Goal: Information Seeking & Learning: Learn about a topic

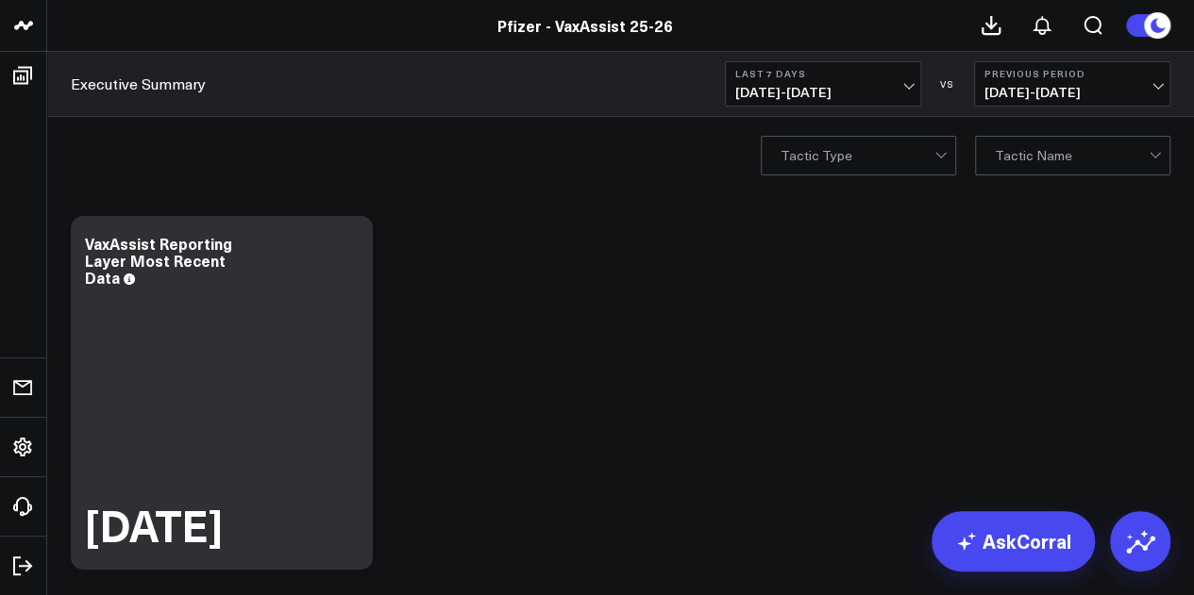
click at [864, 89] on span "[DATE] - [DATE]" at bounding box center [823, 92] width 176 height 15
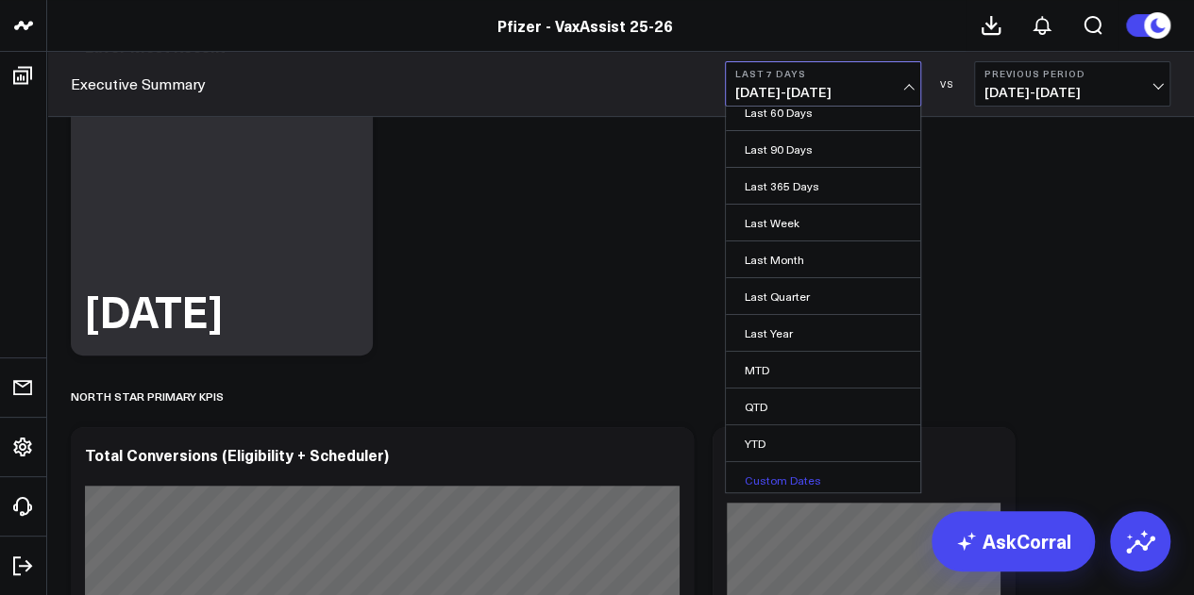
scroll to position [215, 0]
click at [790, 476] on link "Custom Dates" at bounding box center [823, 480] width 194 height 36
select select "7"
select select "2025"
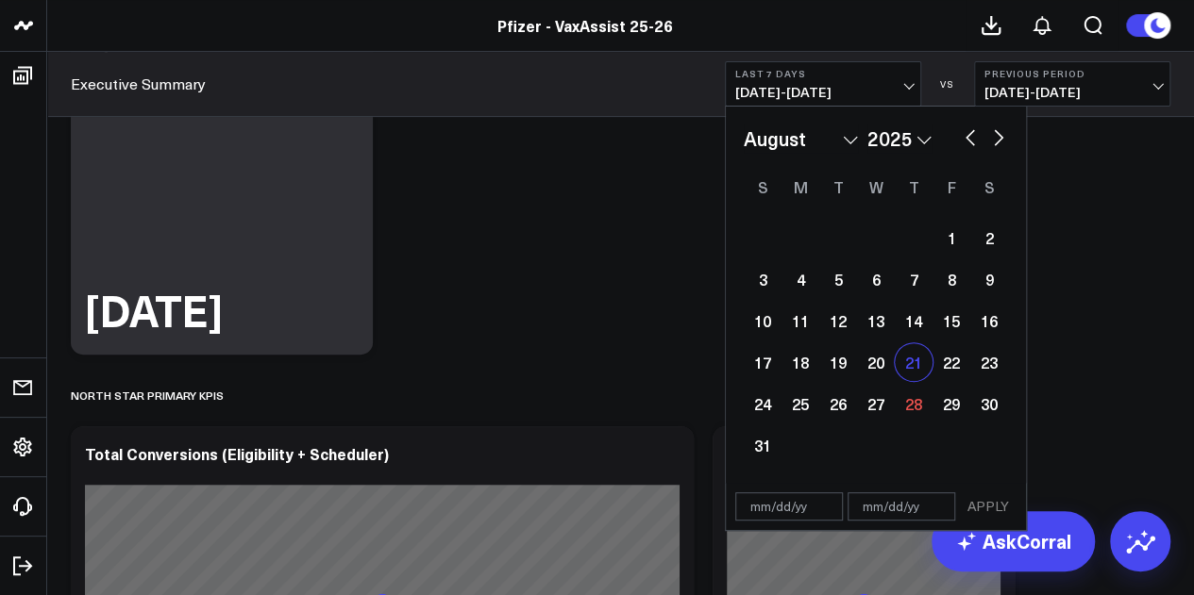
click at [912, 367] on div "21" at bounding box center [914, 362] width 38 height 38
type input "[DATE]"
select select "7"
select select "2025"
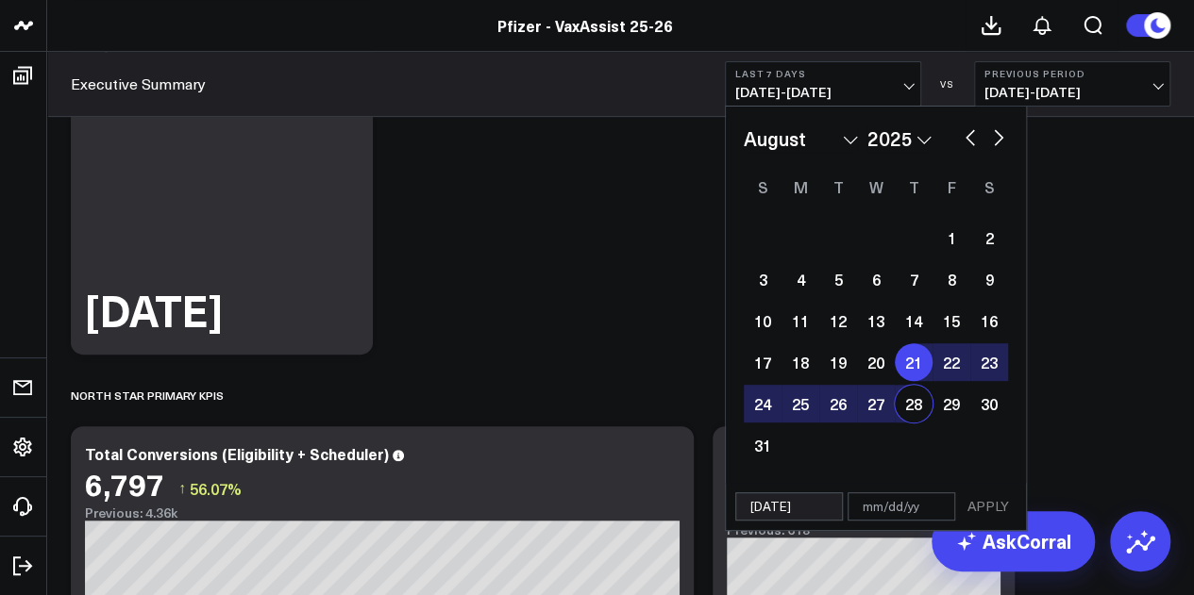
click at [911, 414] on div "28" at bounding box center [914, 404] width 38 height 38
type input "08/28/25"
select select "7"
select select "2025"
click at [978, 502] on button "APPLY" at bounding box center [988, 507] width 57 height 28
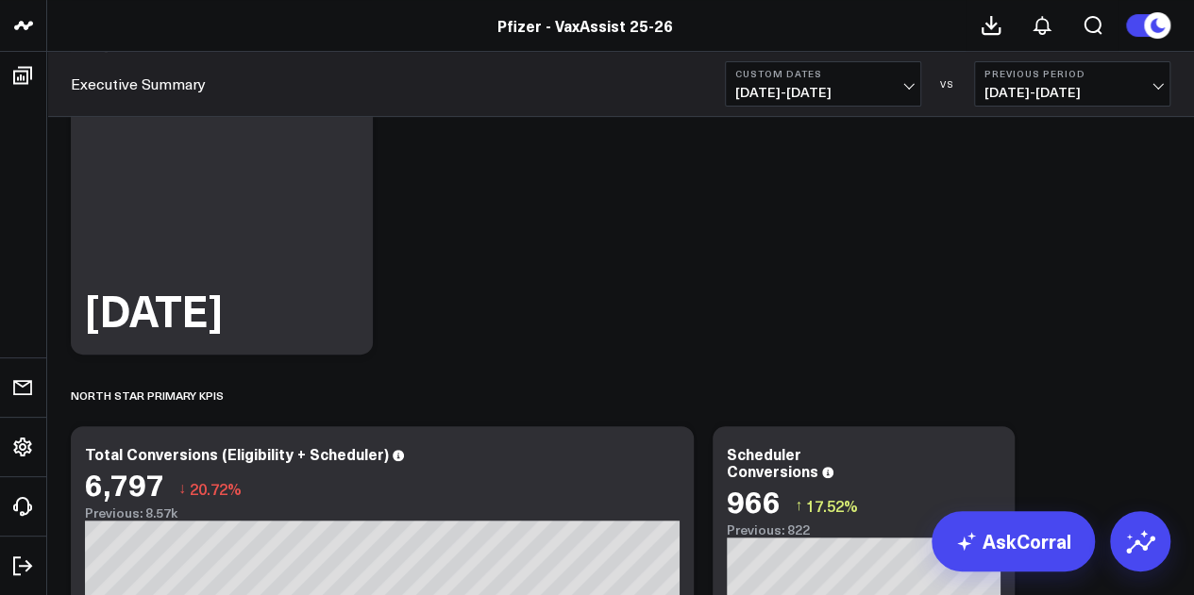
click at [893, 100] on button "Custom Dates 08/21/25 - 08/28/25" at bounding box center [823, 83] width 196 height 45
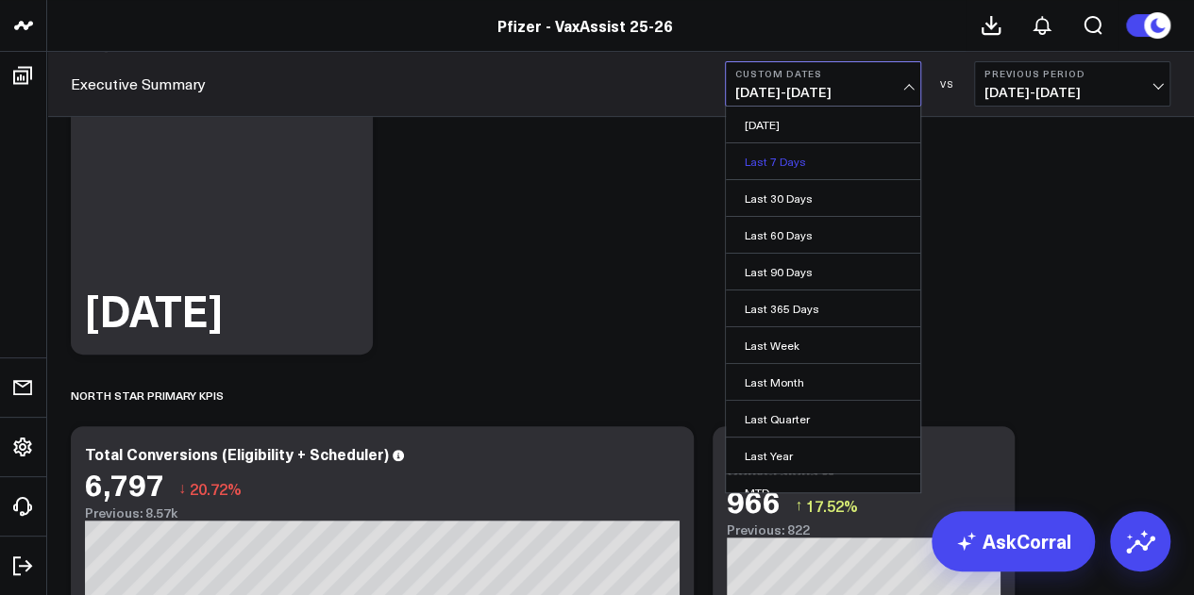
click at [794, 152] on link "Last 7 Days" at bounding box center [823, 161] width 194 height 36
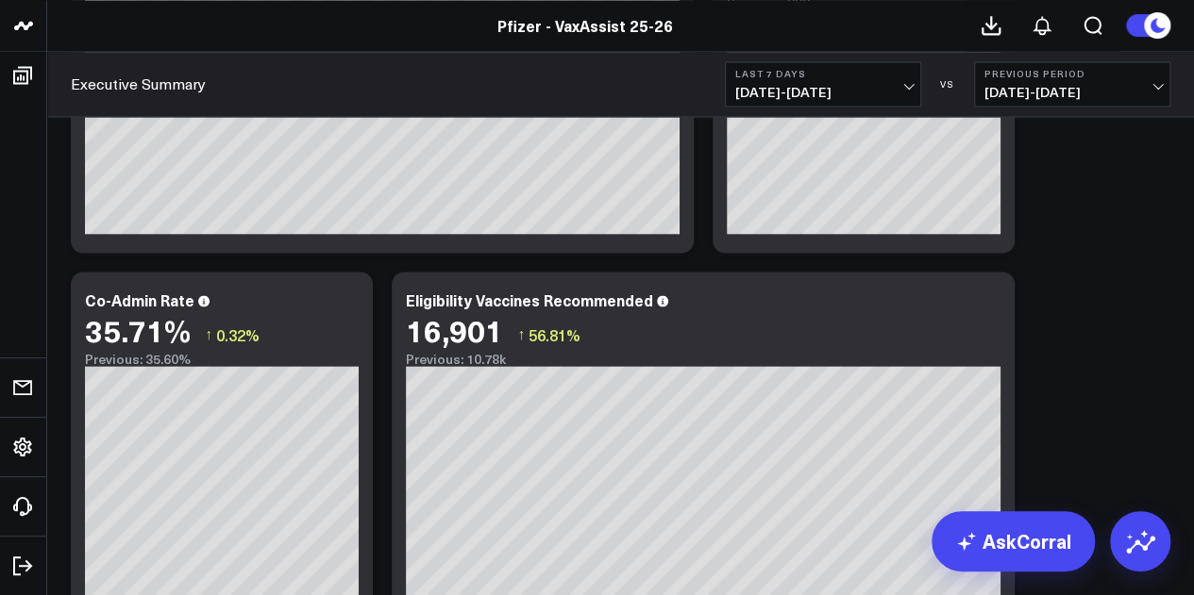
scroll to position [1545, 0]
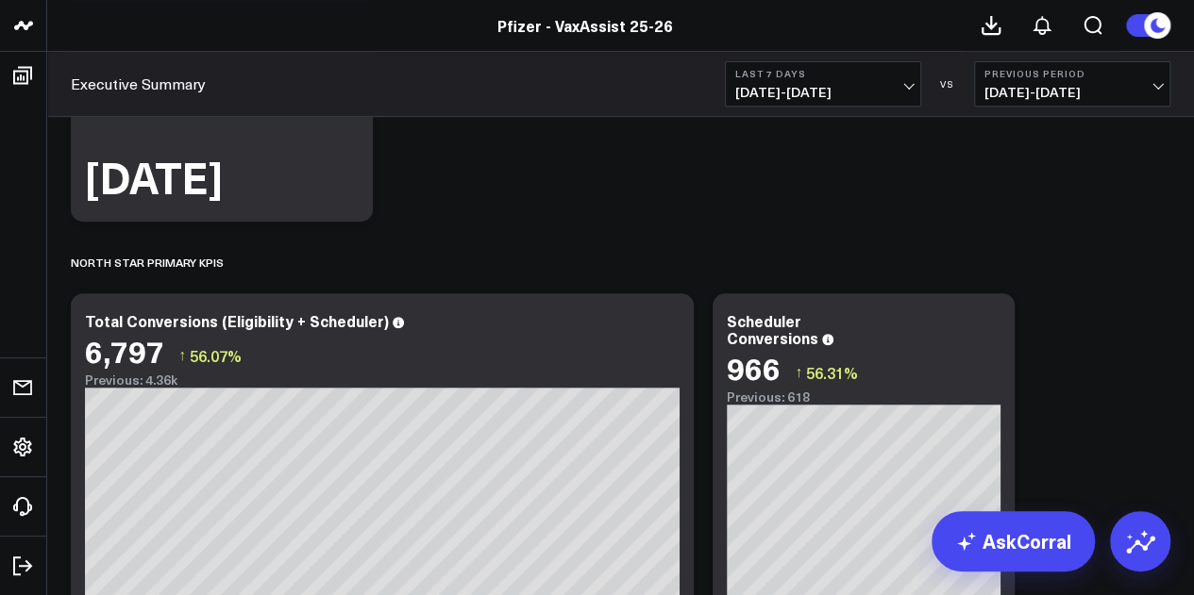
scroll to position [0, 0]
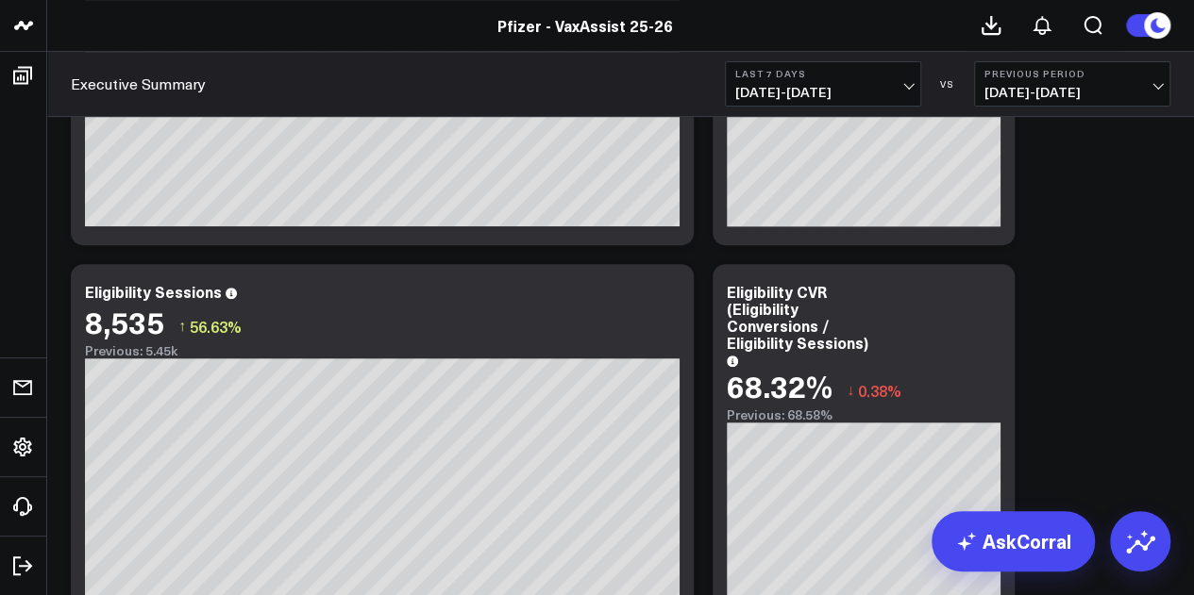
scroll to position [3839, 0]
click at [1127, 166] on div "Copy link to widget Ask support Comment Export PNG VaxAssist Reporting Layer Mo…" at bounding box center [620, 14] width 1118 height 7293
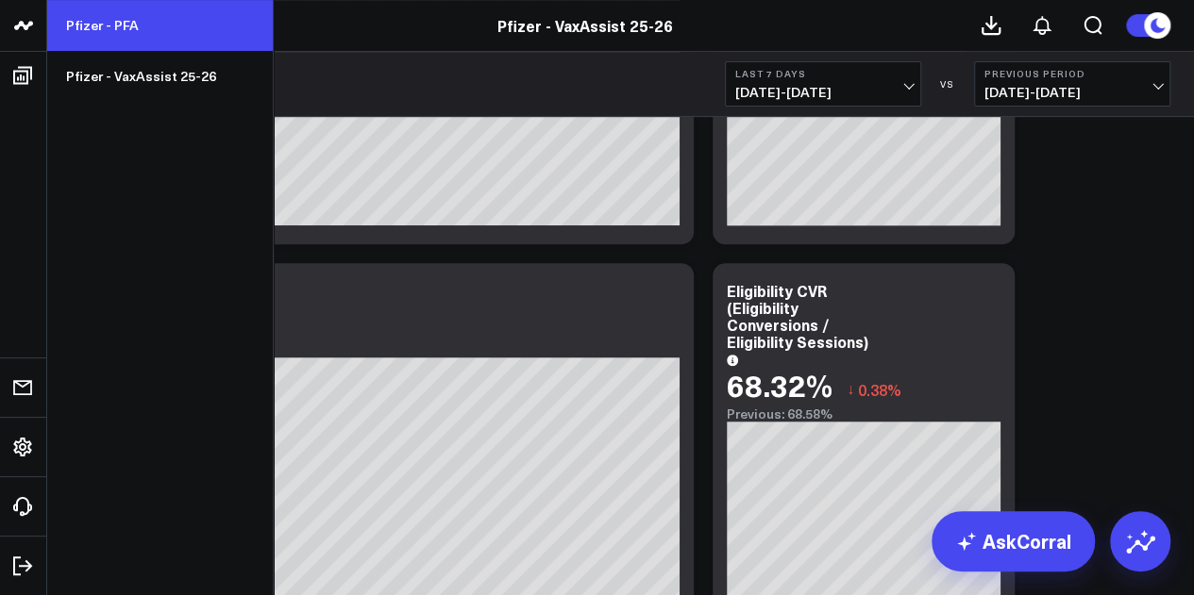
click at [113, 33] on link "Pfizer - PFA" at bounding box center [160, 25] width 226 height 51
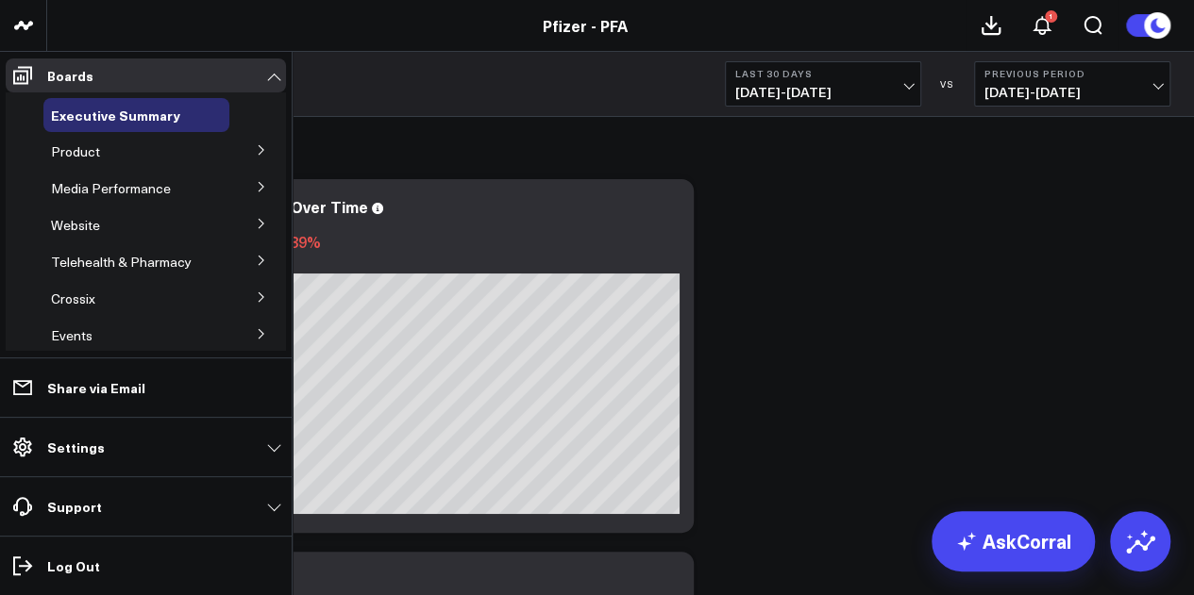
click at [256, 155] on icon at bounding box center [261, 149] width 11 height 11
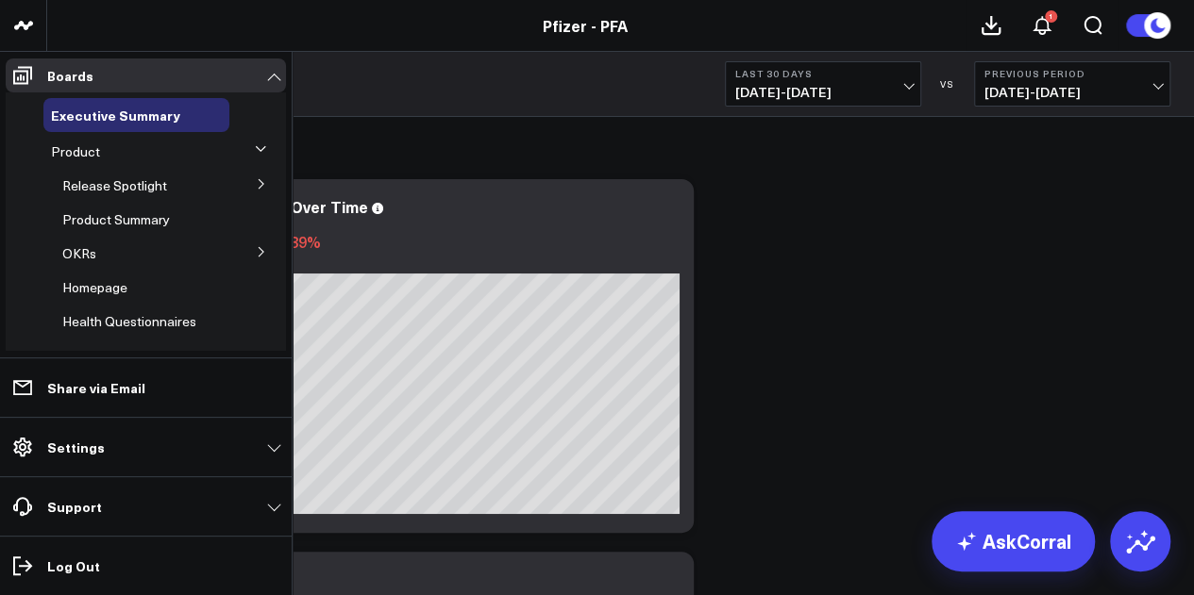
click at [256, 188] on icon at bounding box center [261, 183] width 11 height 11
click at [134, 296] on div "5.1 Vaccines" at bounding box center [147, 288] width 163 height 34
click at [132, 288] on span "5.1 Vaccines" at bounding box center [111, 287] width 75 height 18
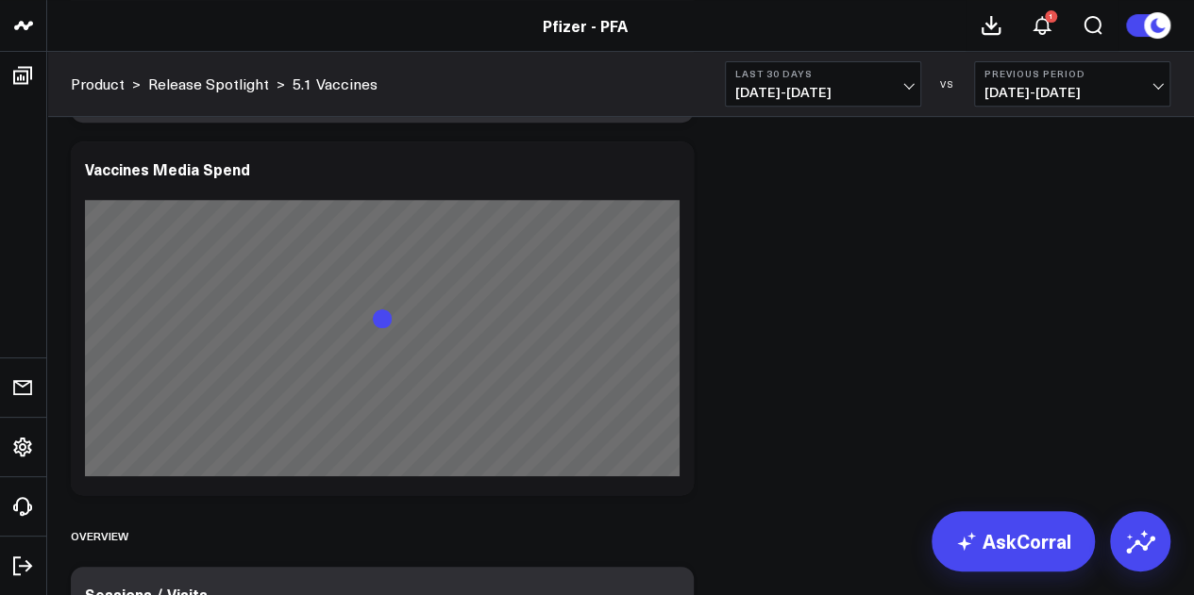
scroll to position [373, 0]
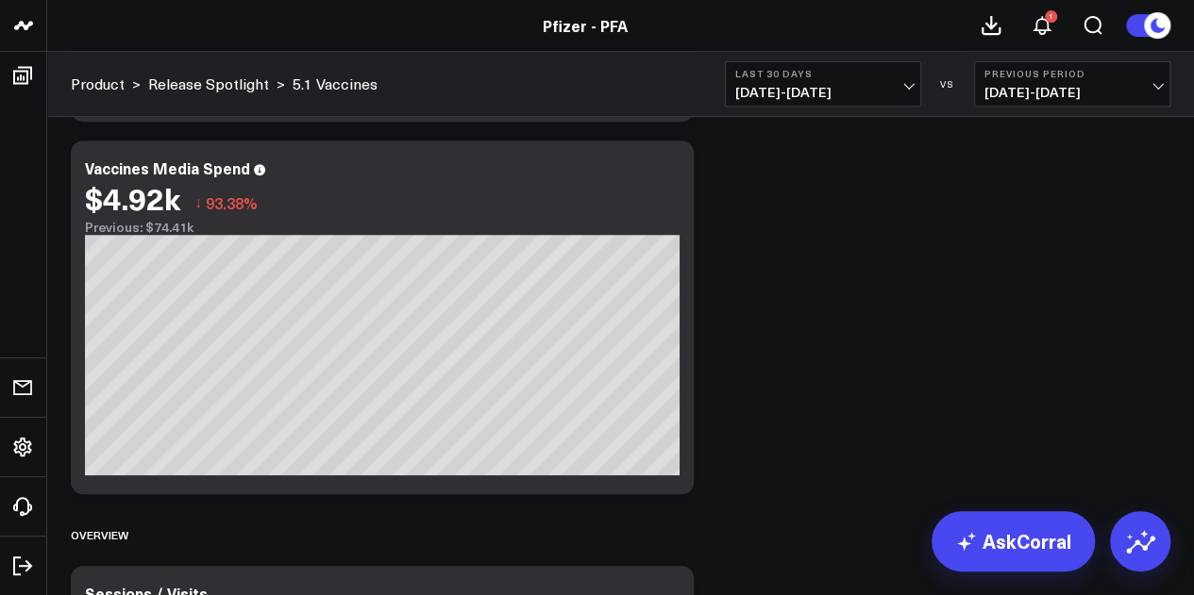
click at [883, 102] on button "Last 30 Days [DATE] - [DATE]" at bounding box center [823, 83] width 196 height 45
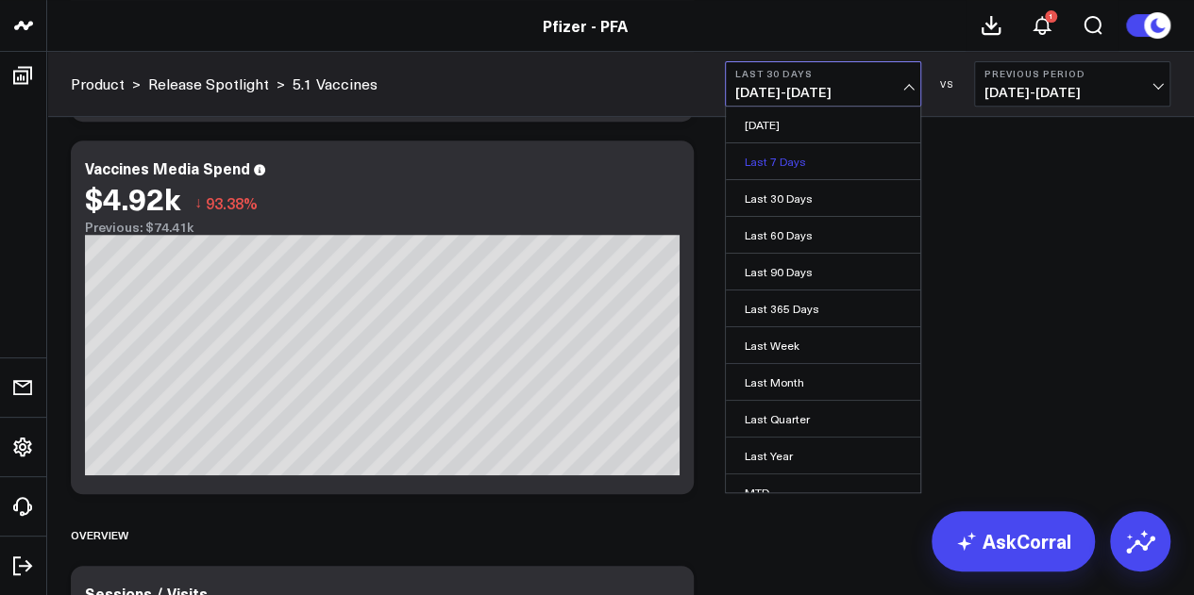
click at [791, 167] on link "Last 7 Days" at bounding box center [823, 161] width 194 height 36
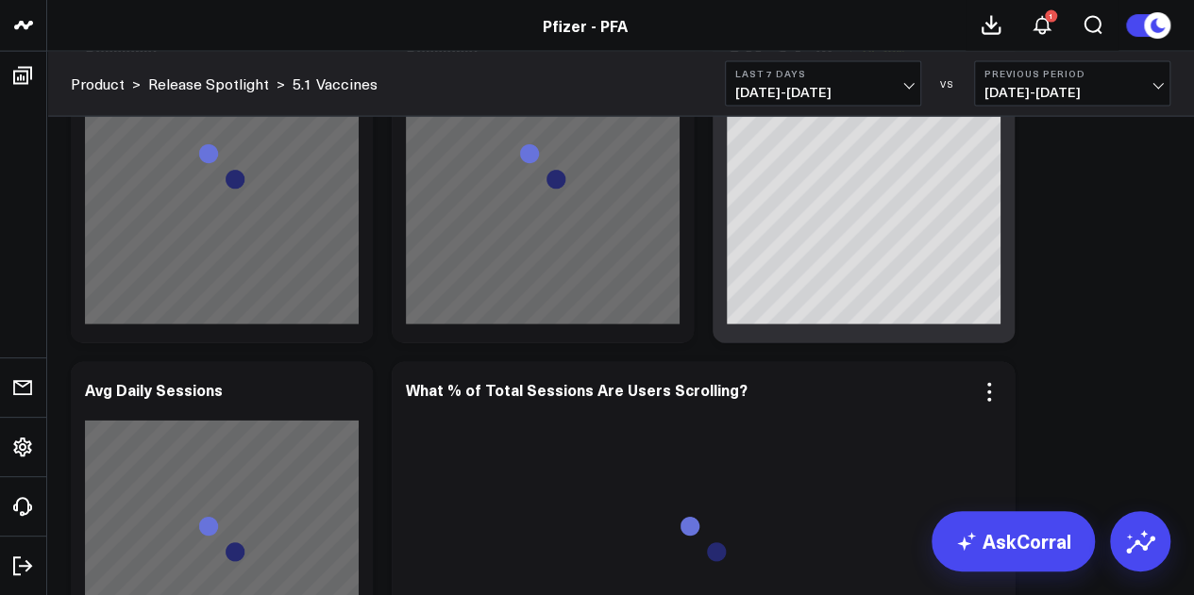
scroll to position [2094, 0]
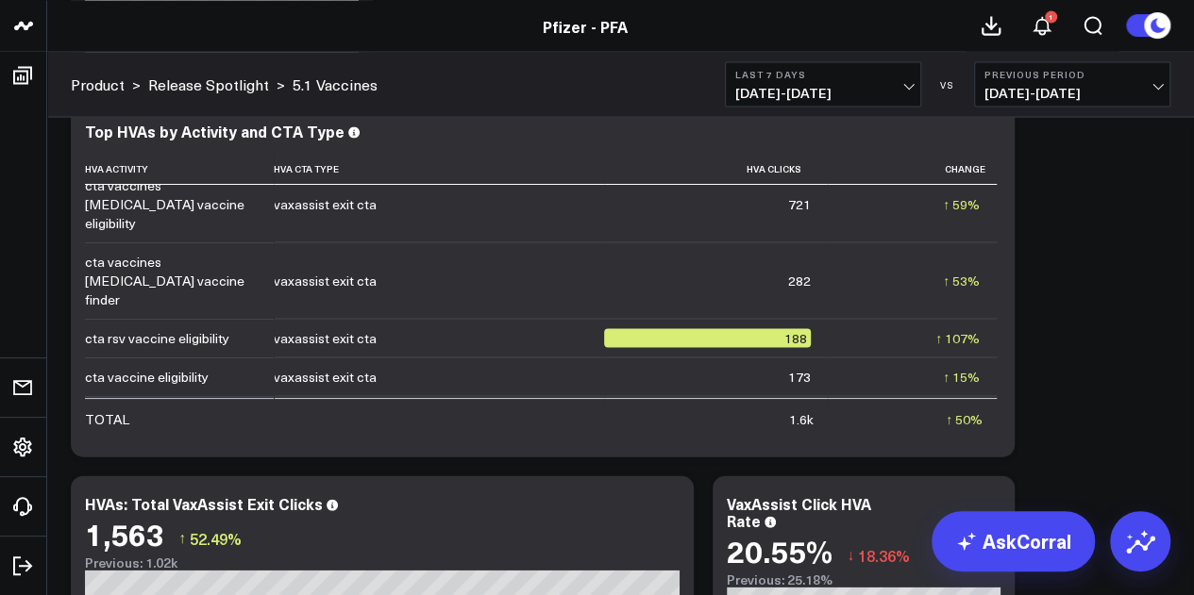
scroll to position [0, 0]
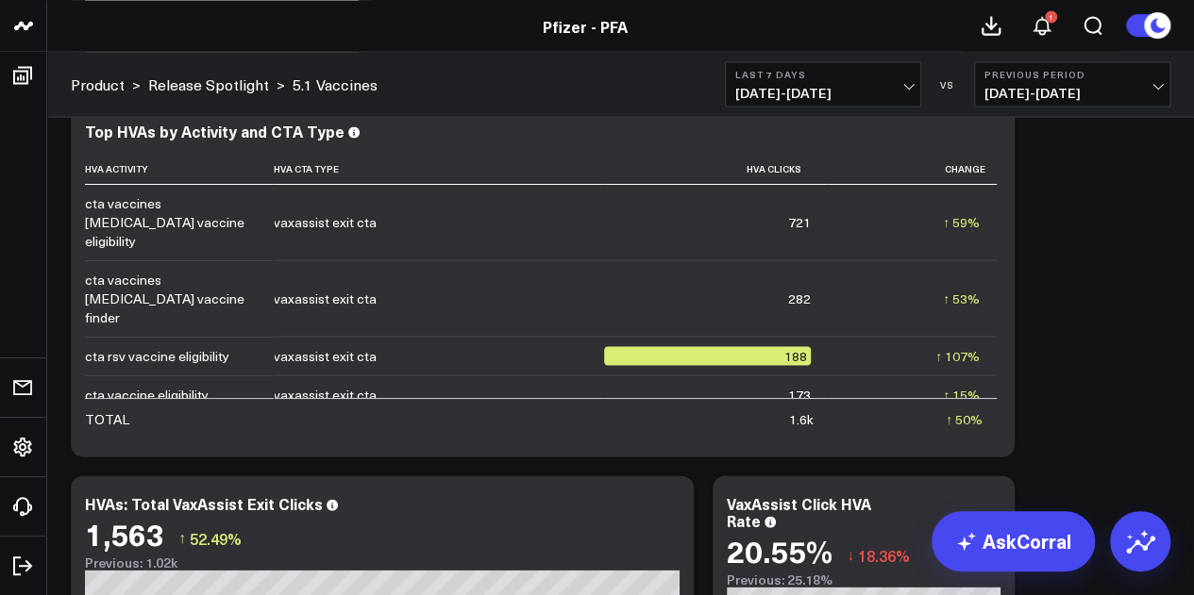
click at [1141, 281] on div "Copy link to widget Ask support Comment Export PNG About this ATTR-CM Dashboard…" at bounding box center [620, 93] width 1118 height 10648
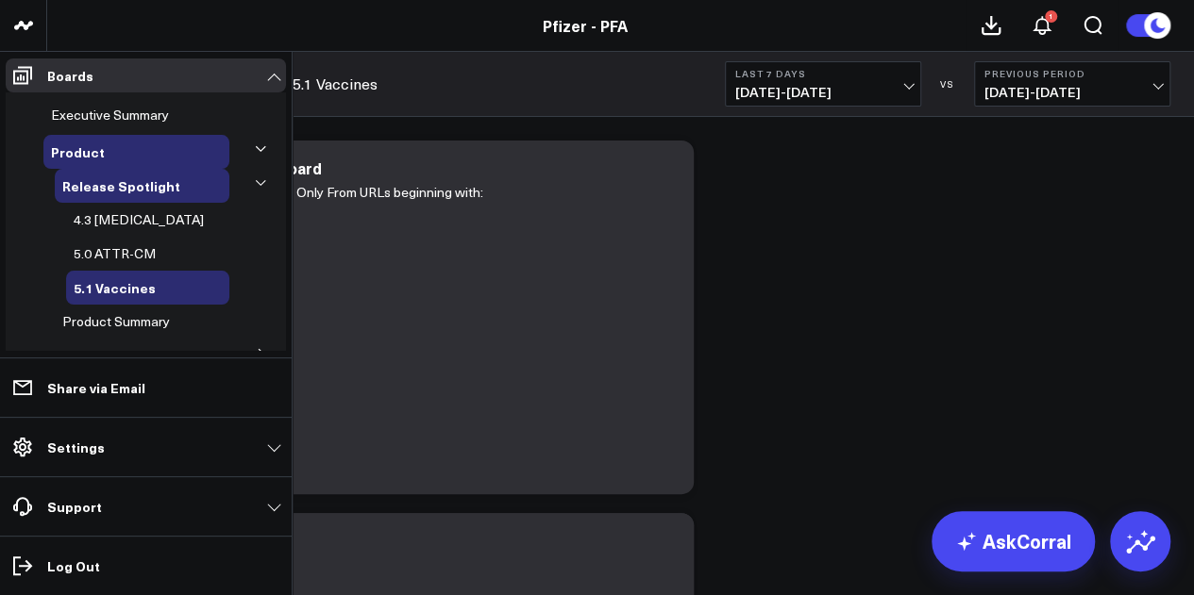
click at [255, 147] on icon at bounding box center [260, 148] width 11 height 11
click at [142, 113] on span "Executive Summary" at bounding box center [110, 115] width 118 height 18
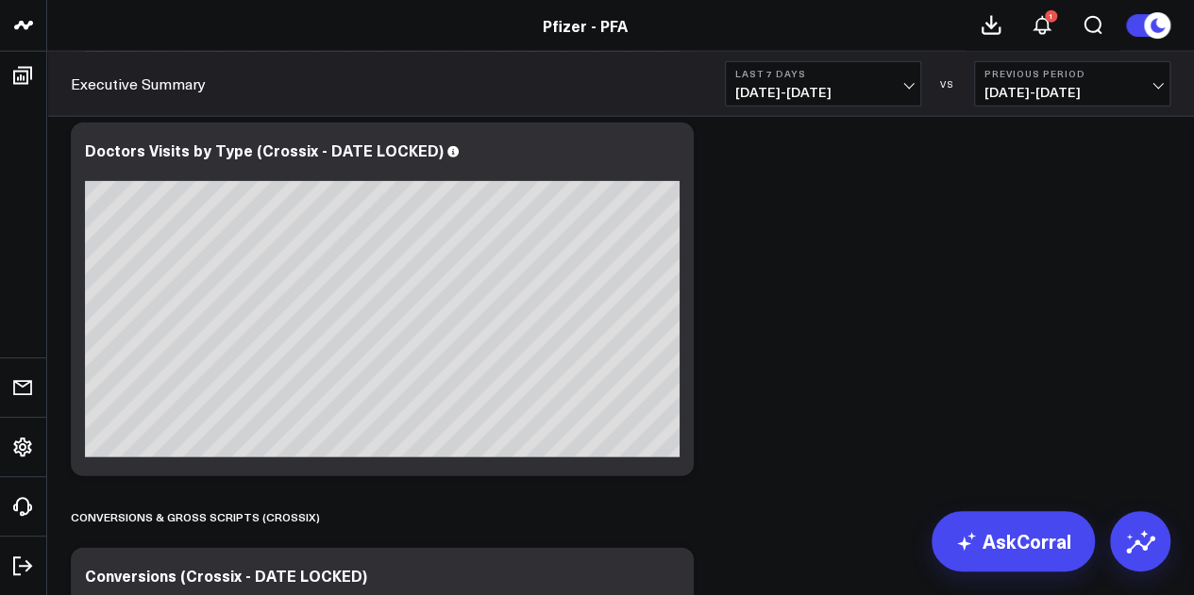
scroll to position [5860, 0]
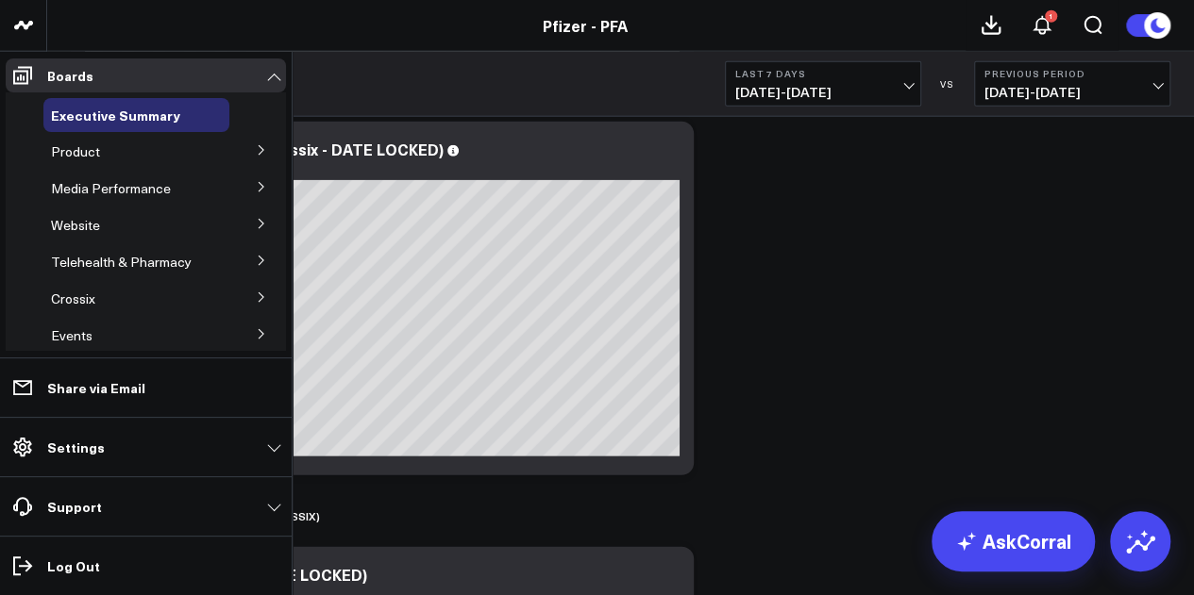
click at [79, 156] on span "Product" at bounding box center [75, 151] width 49 height 18
click at [238, 150] on button at bounding box center [261, 149] width 49 height 28
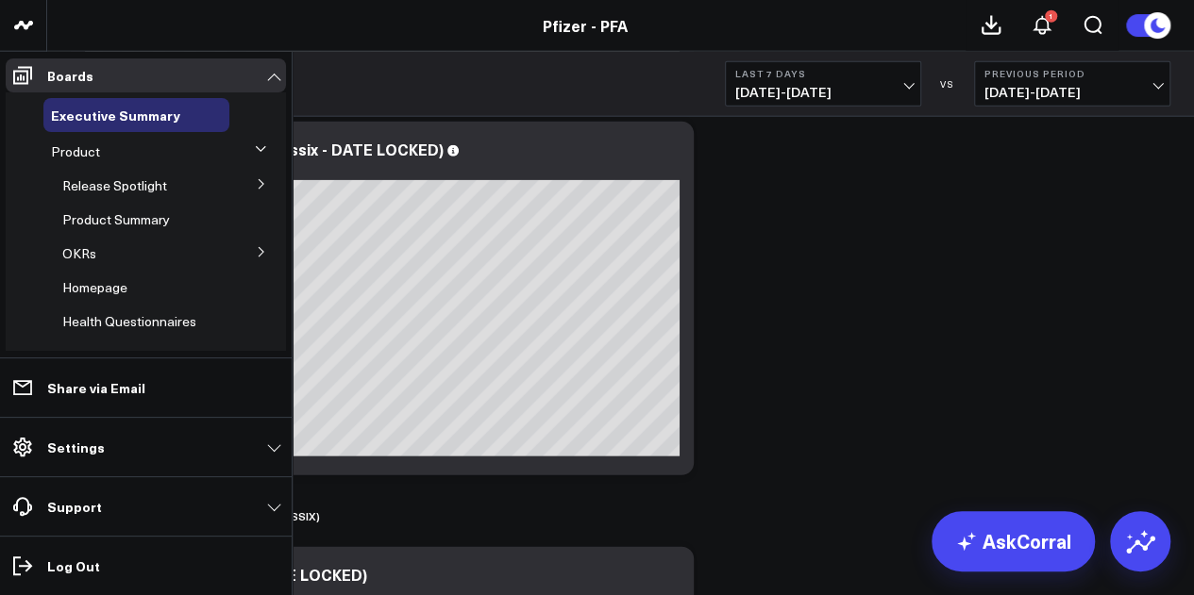
click at [150, 191] on span "Release Spotlight" at bounding box center [114, 185] width 105 height 18
click at [243, 188] on button at bounding box center [261, 183] width 49 height 28
click at [123, 289] on span "5.1 Vaccines" at bounding box center [111, 287] width 75 height 18
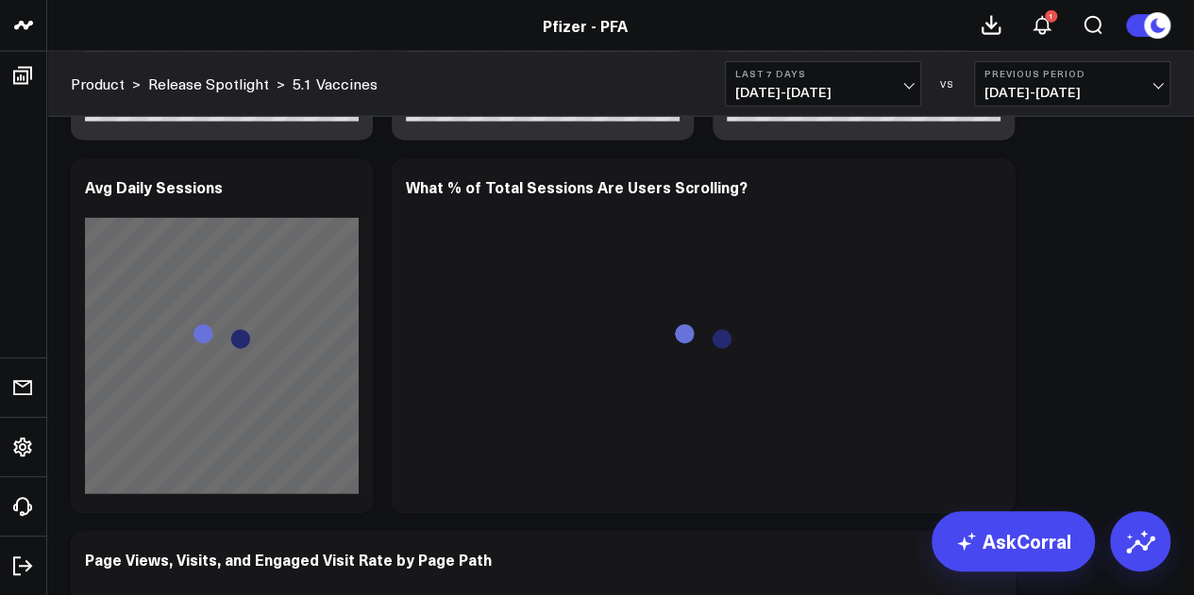
scroll to position [2380, 0]
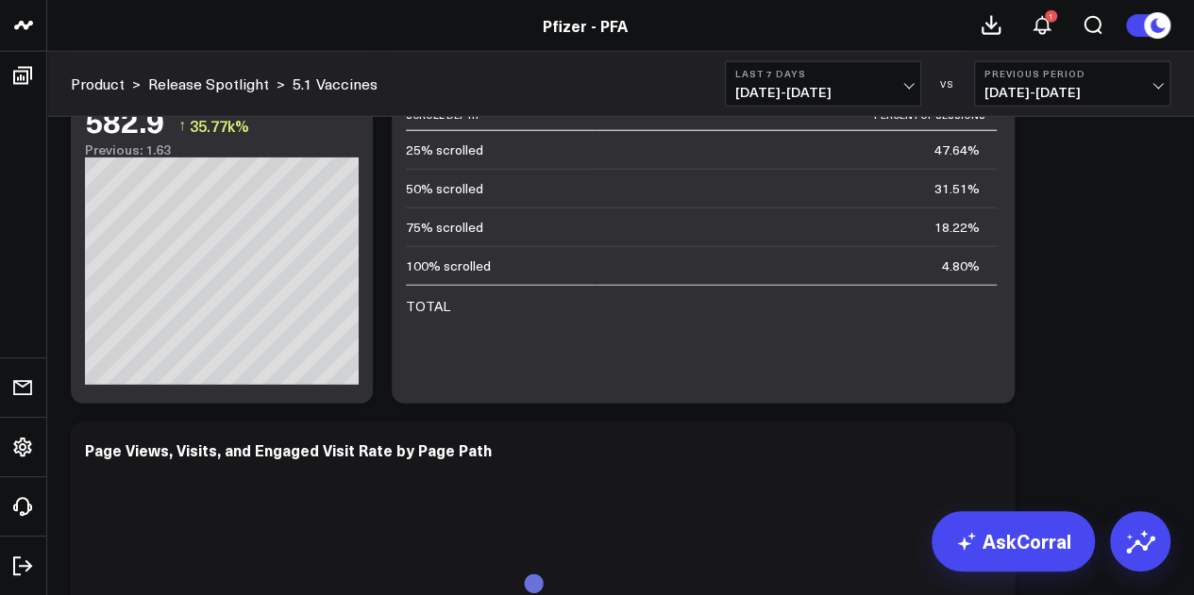
click at [806, 109] on div "Product > Release Spotlight > 5.1 Vaccines Last 7 Days 08/21/25 - 08/27/25 VS P…" at bounding box center [620, 84] width 1147 height 65
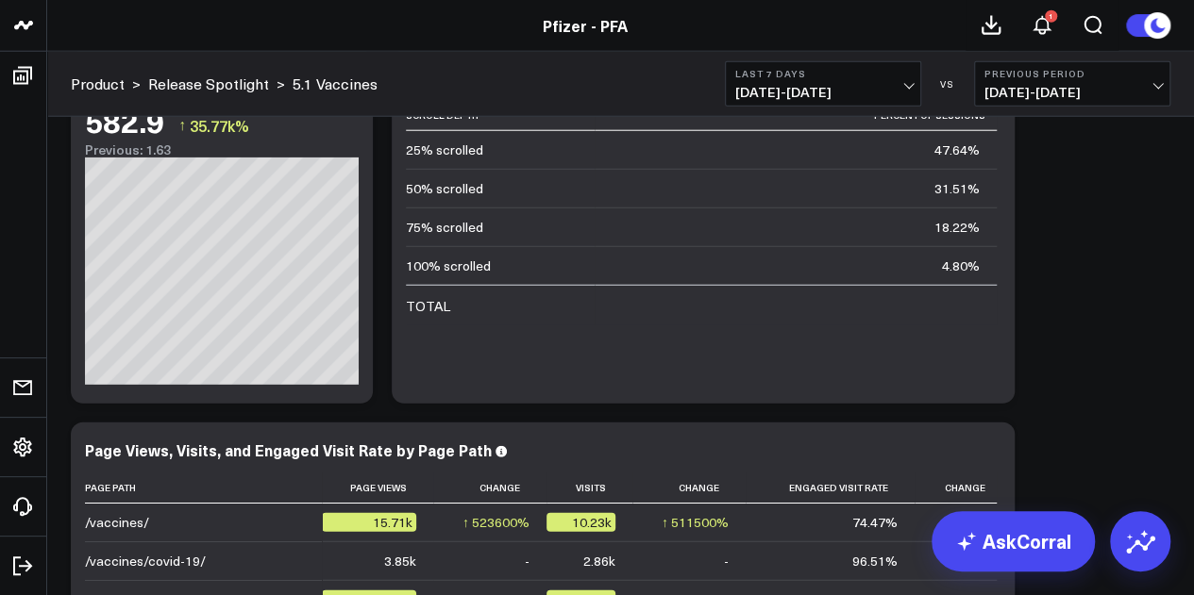
click at [809, 95] on span "08/21/25 - 08/27/25" at bounding box center [823, 92] width 176 height 15
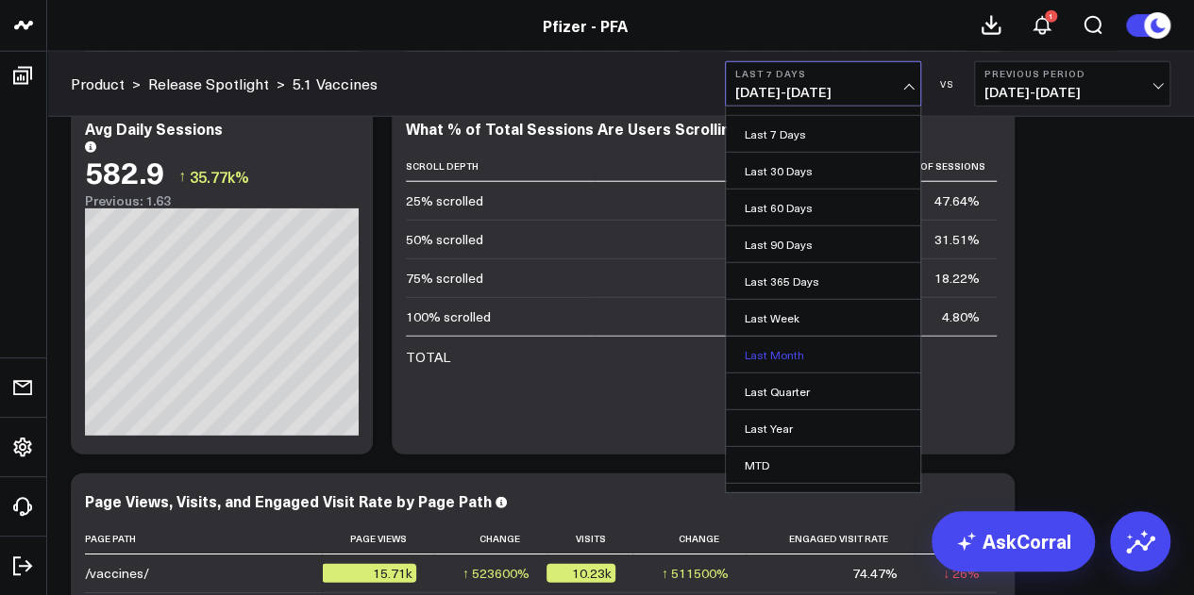
scroll to position [26, 0]
click at [795, 128] on link "Last 7 Days" at bounding box center [823, 135] width 194 height 36
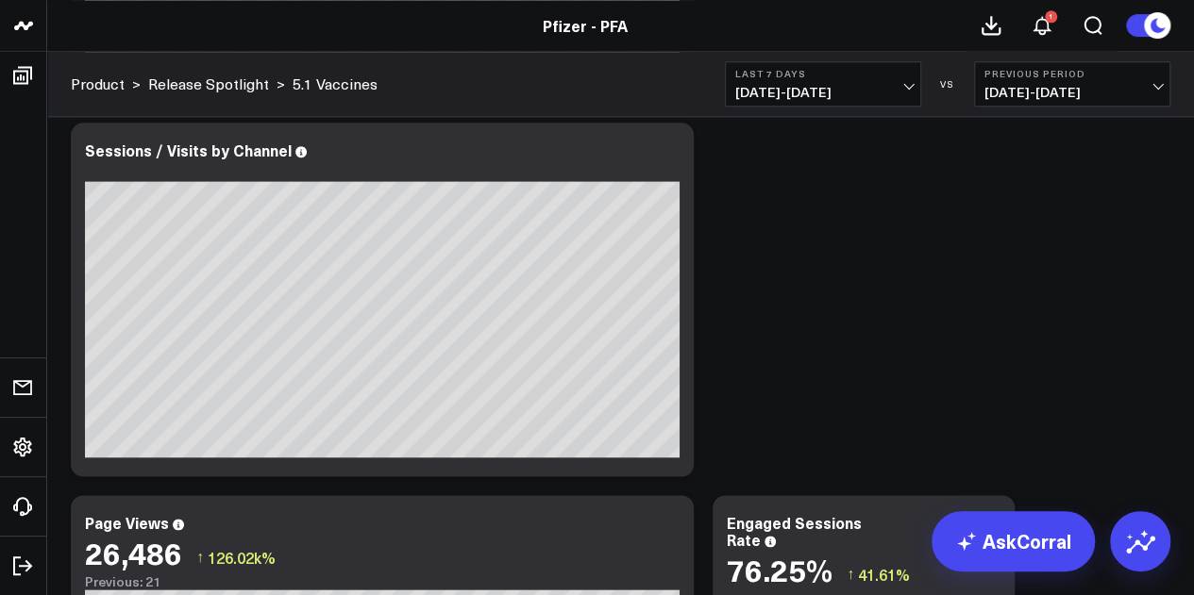
scroll to position [0, 0]
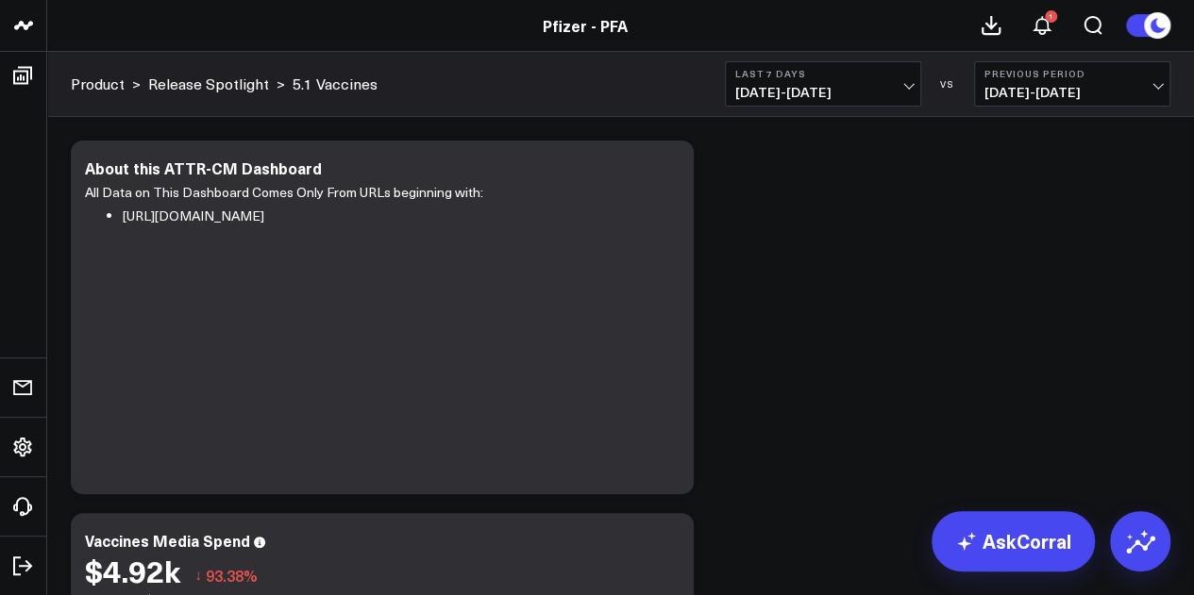
click at [947, 92] on div "Last 7 Days 08/21/25 - 08/27/25 VS Previous Period 08/14/25 - 08/20/25" at bounding box center [947, 83] width 445 height 45
click at [892, 85] on span "08/21/25 - 08/27/25" at bounding box center [823, 92] width 176 height 15
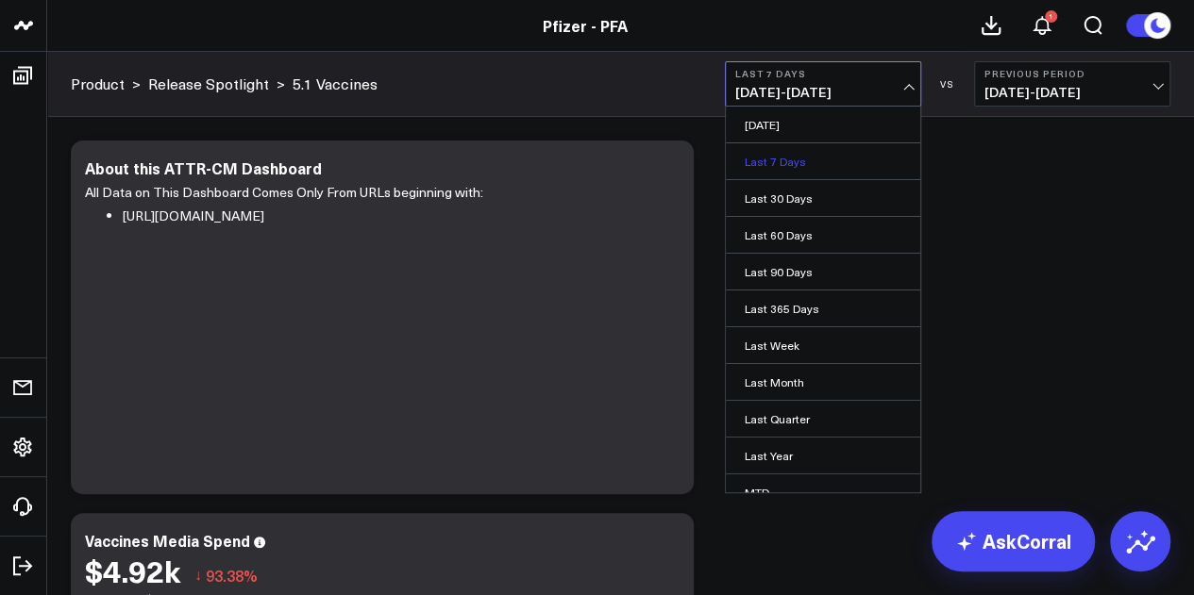
click at [782, 167] on link "Last 7 Days" at bounding box center [823, 161] width 194 height 36
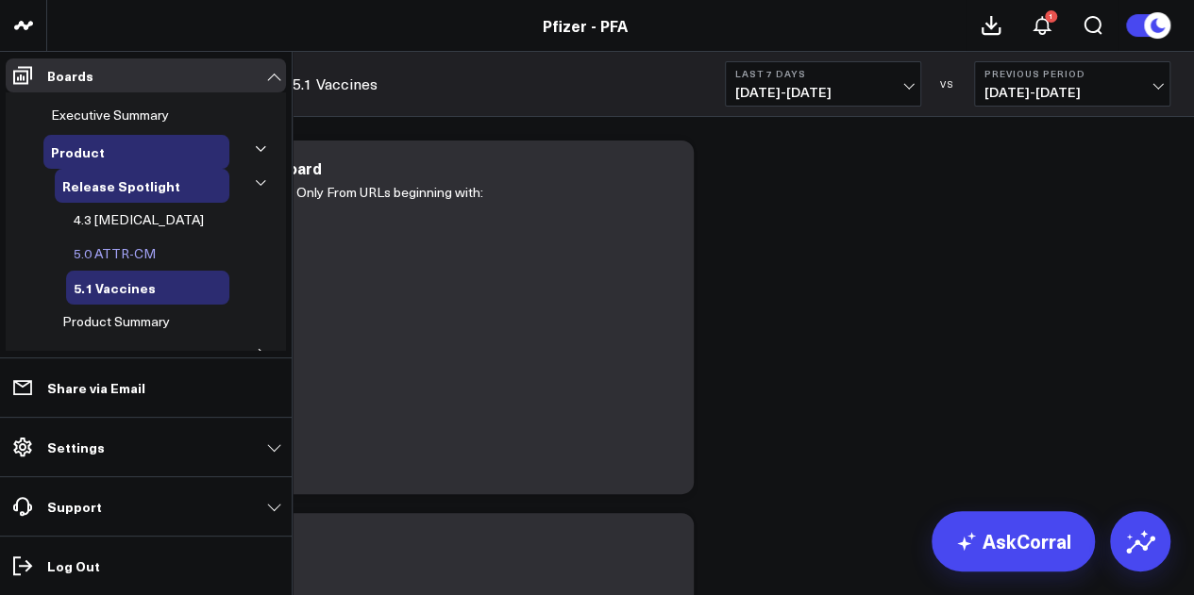
click at [135, 252] on span "5.0 ATTR-CM" at bounding box center [115, 253] width 82 height 18
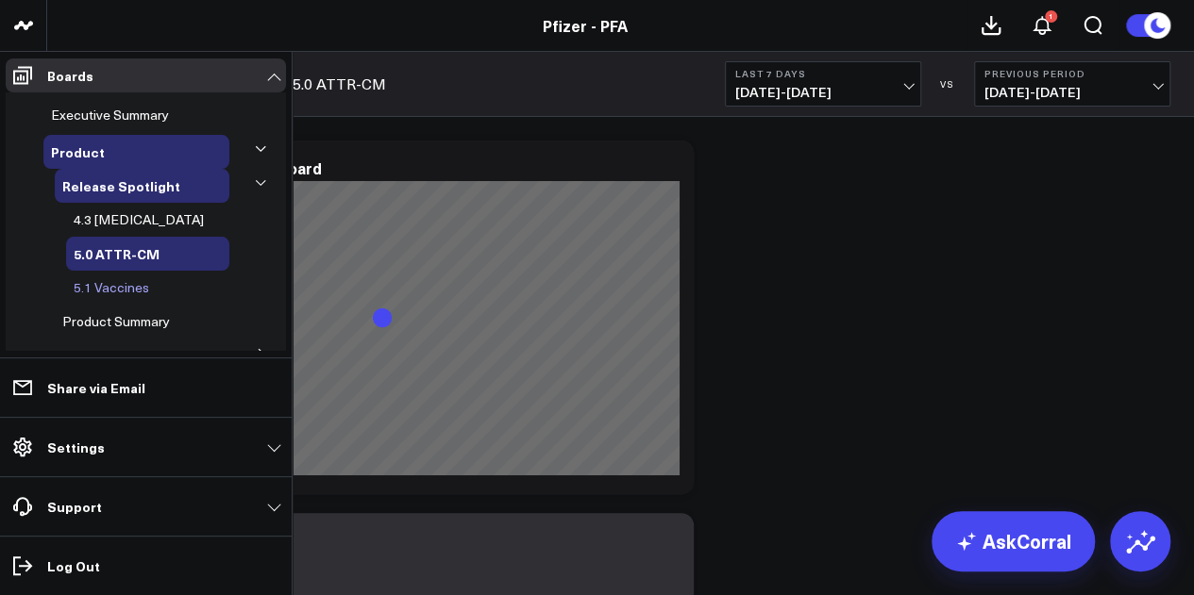
click at [117, 285] on span "5.1 Vaccines" at bounding box center [111, 287] width 75 height 18
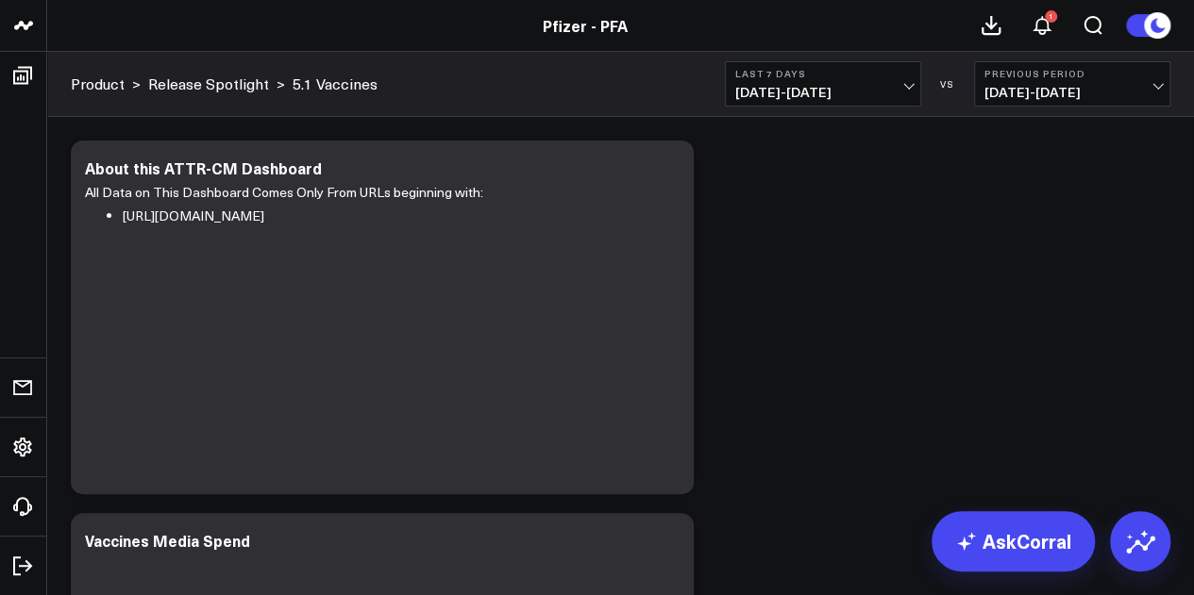
click at [820, 88] on span "08/21/25 - 08/27/25" at bounding box center [823, 92] width 176 height 15
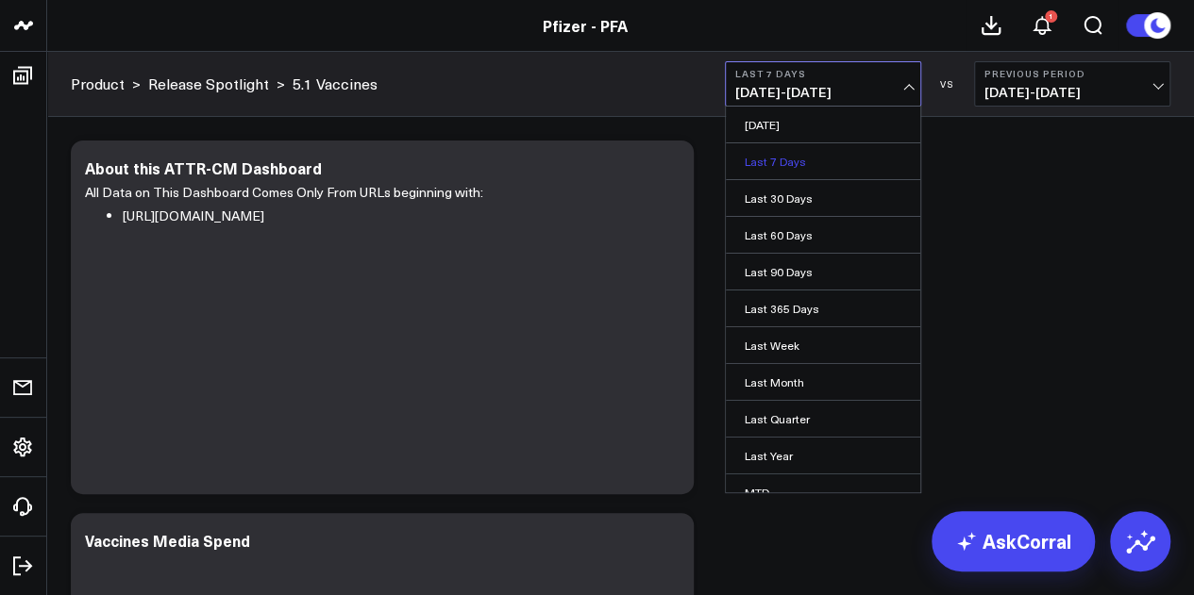
click at [786, 174] on link "Last 7 Days" at bounding box center [823, 161] width 194 height 36
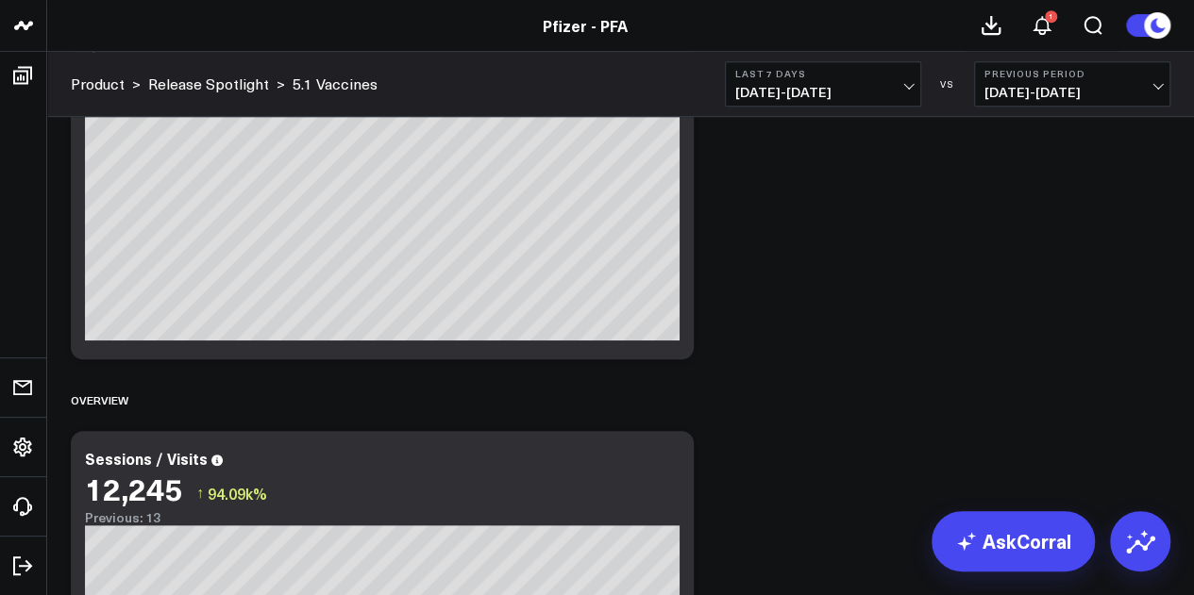
scroll to position [509, 0]
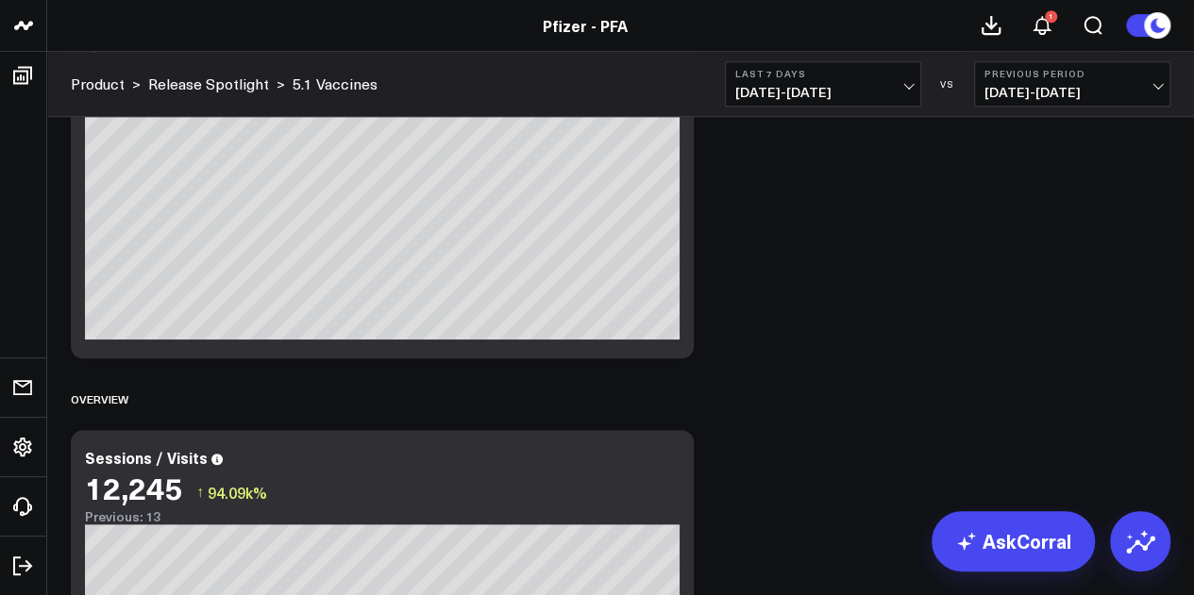
click at [1138, 71] on b "Previous Period" at bounding box center [1072, 73] width 176 height 11
click at [1038, 234] on link "No Comparison" at bounding box center [1072, 235] width 194 height 36
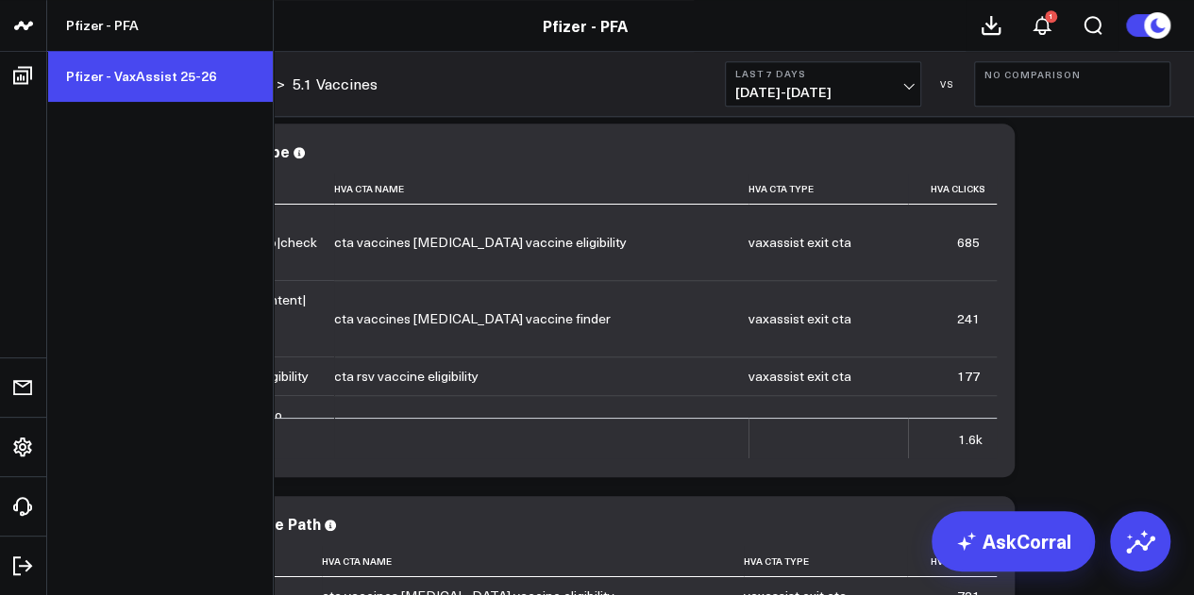
click at [123, 82] on link "Pfizer - VaxAssist 25-26" at bounding box center [160, 76] width 226 height 51
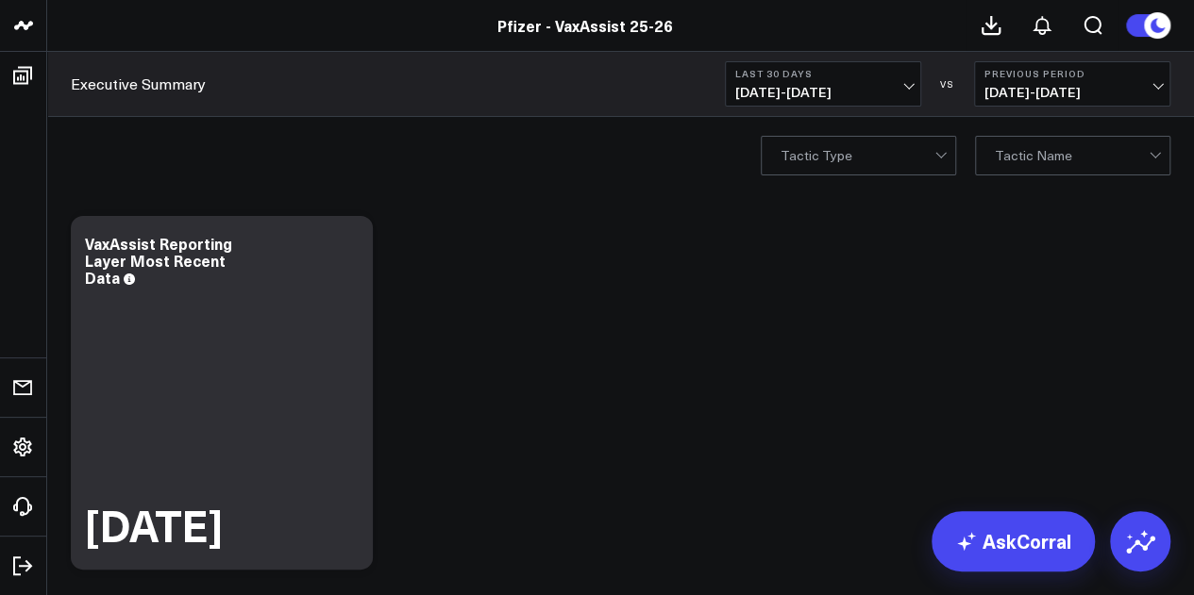
click at [856, 85] on span "[DATE] - [DATE]" at bounding box center [823, 92] width 176 height 15
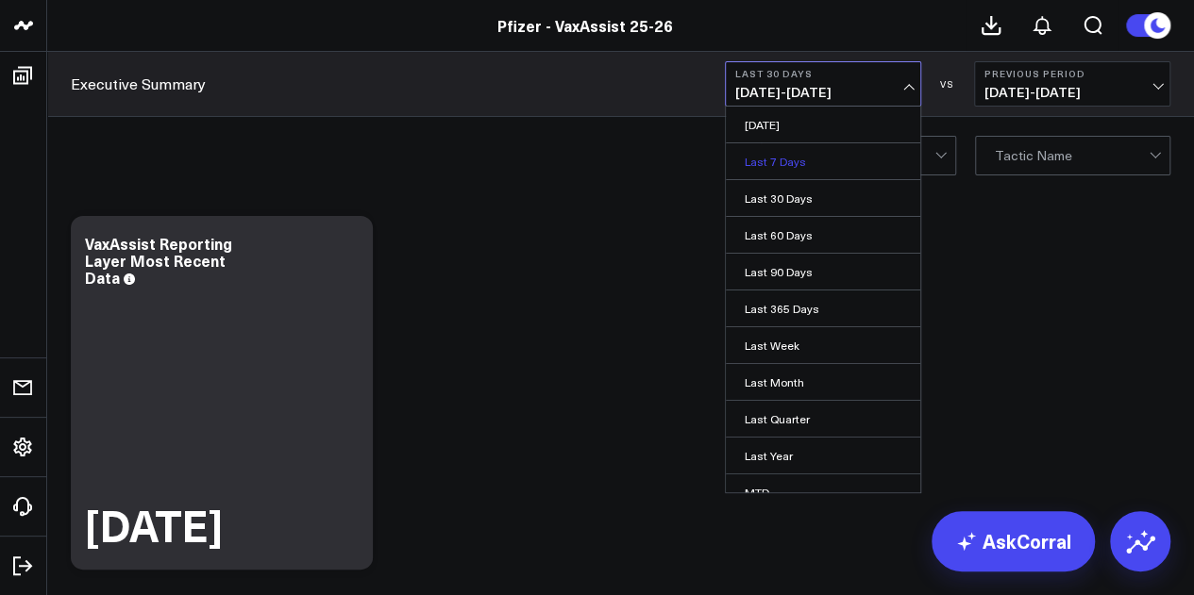
click at [785, 158] on link "Last 7 Days" at bounding box center [823, 161] width 194 height 36
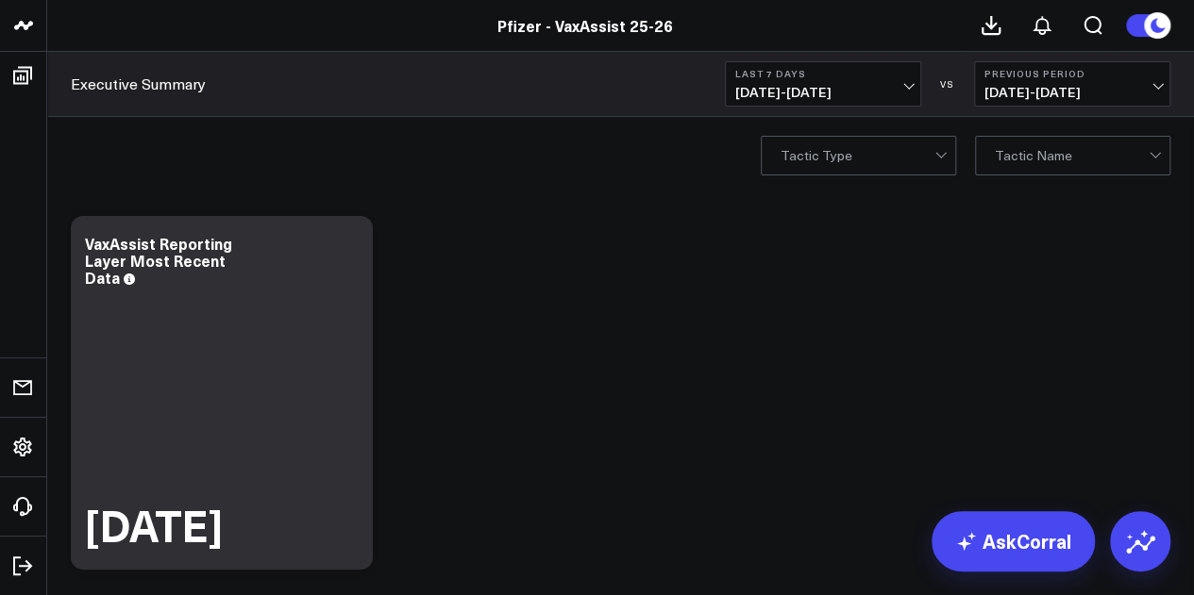
click at [1061, 93] on span "08/14/25 - 08/20/25" at bounding box center [1072, 92] width 176 height 15
click at [1040, 223] on link "No Comparison" at bounding box center [1072, 235] width 194 height 36
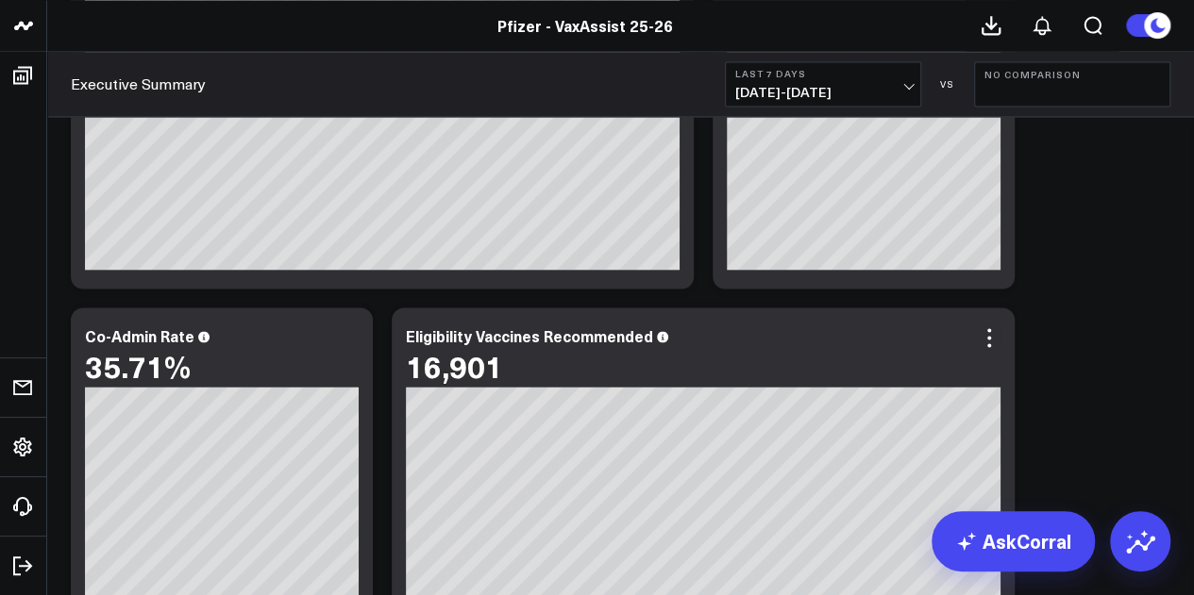
scroll to position [1451, 0]
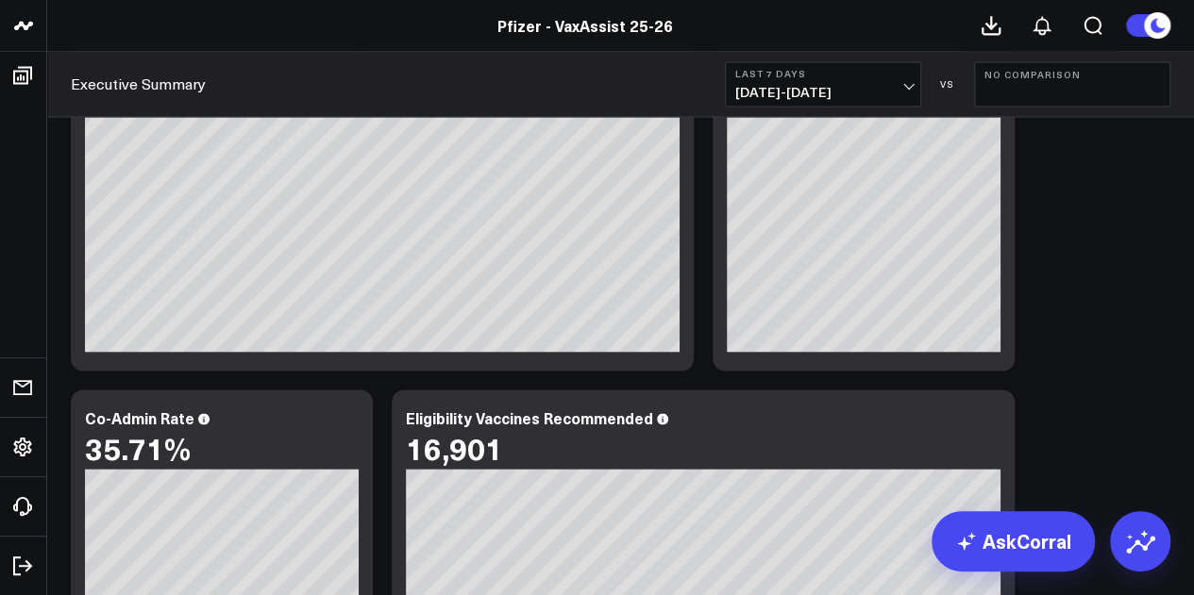
scroll to position [1366, 0]
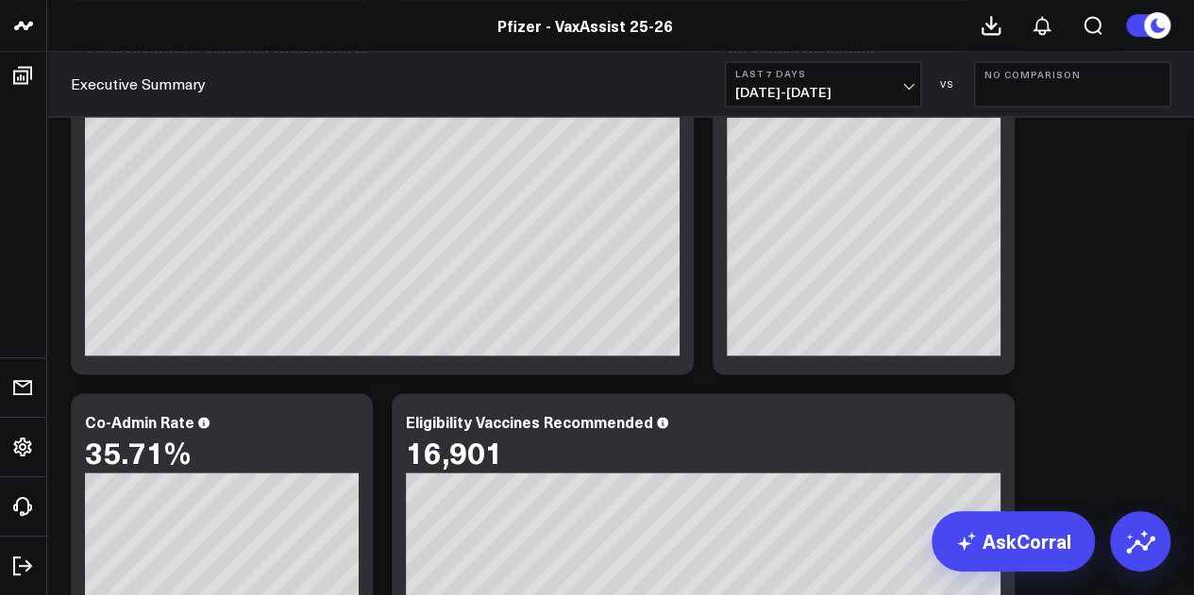
click at [849, 87] on span "08/21/25 - 08/27/25" at bounding box center [823, 92] width 176 height 15
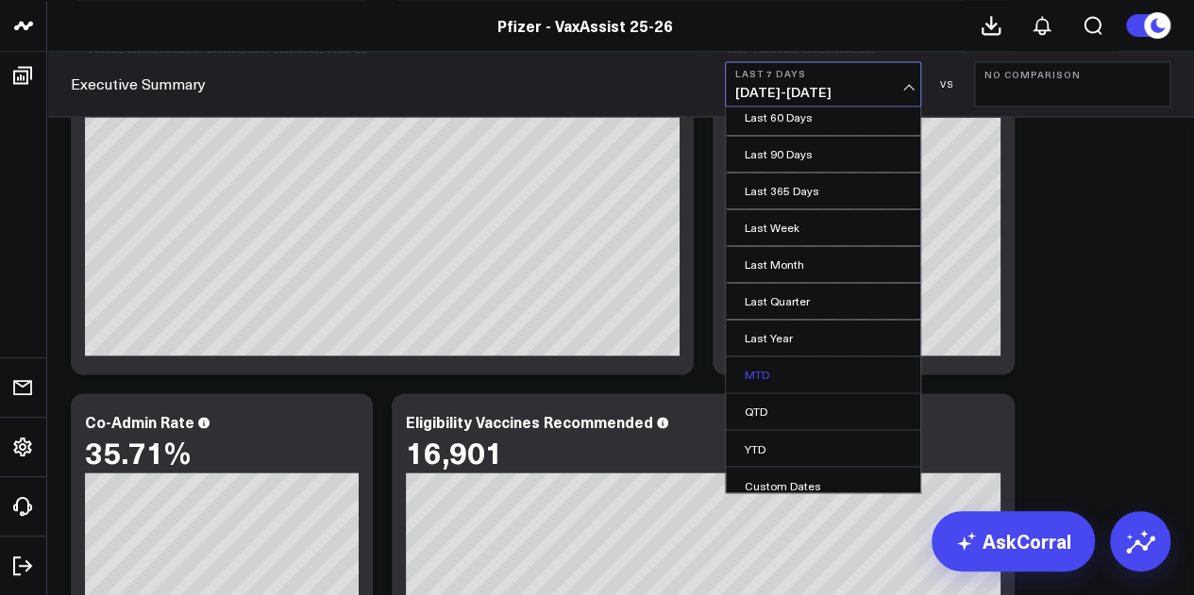
scroll to position [123, 0]
click at [798, 477] on link "Custom Dates" at bounding box center [823, 480] width 194 height 36
select select "7"
select select "2025"
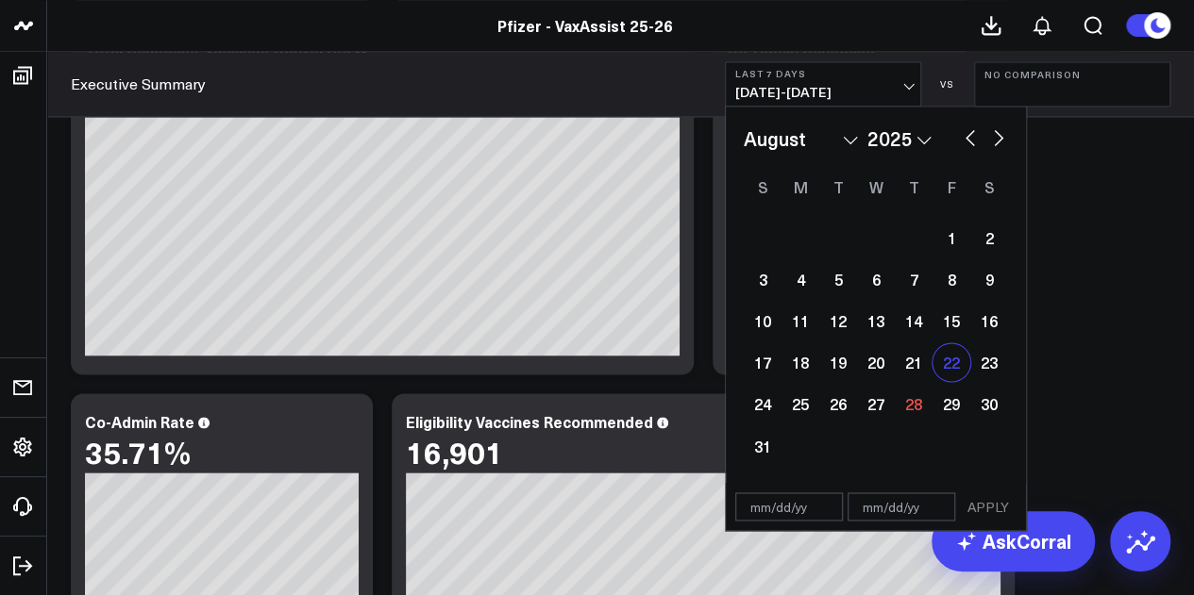
click at [948, 369] on div "22" at bounding box center [951, 362] width 38 height 38
type input "08/22/25"
select select "7"
select select "2025"
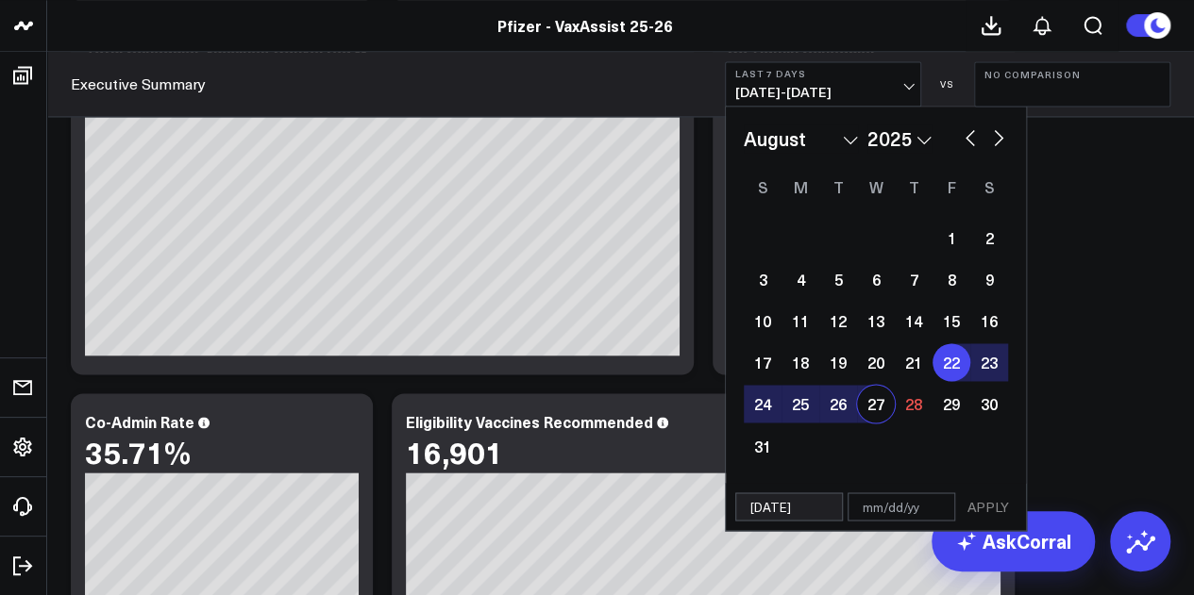
click at [883, 410] on div "27" at bounding box center [876, 404] width 38 height 38
type input "[DATE]"
select select "7"
select select "2025"
click at [986, 500] on button "APPLY" at bounding box center [988, 507] width 57 height 28
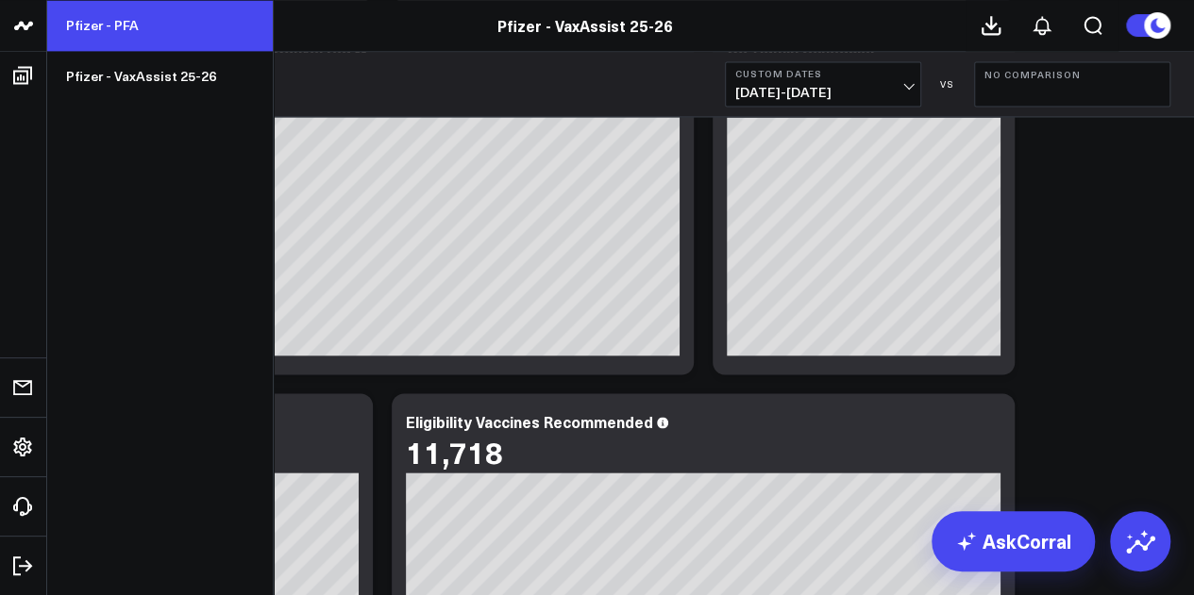
click at [150, 33] on link "Pfizer - PFA" at bounding box center [160, 25] width 226 height 51
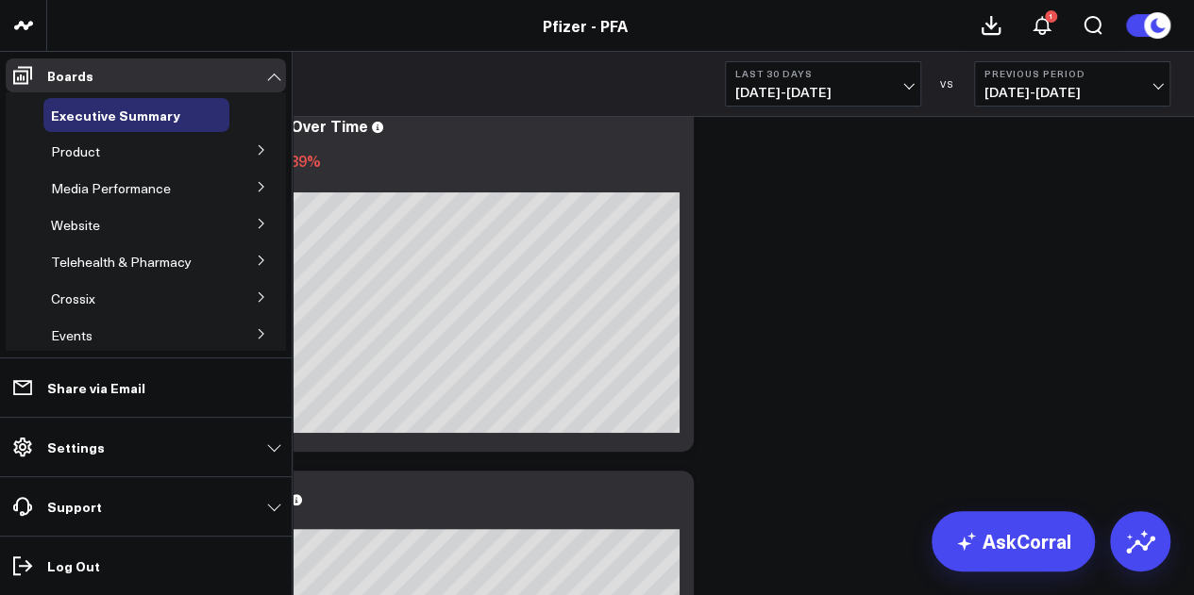
click at [261, 154] on button at bounding box center [261, 149] width 49 height 28
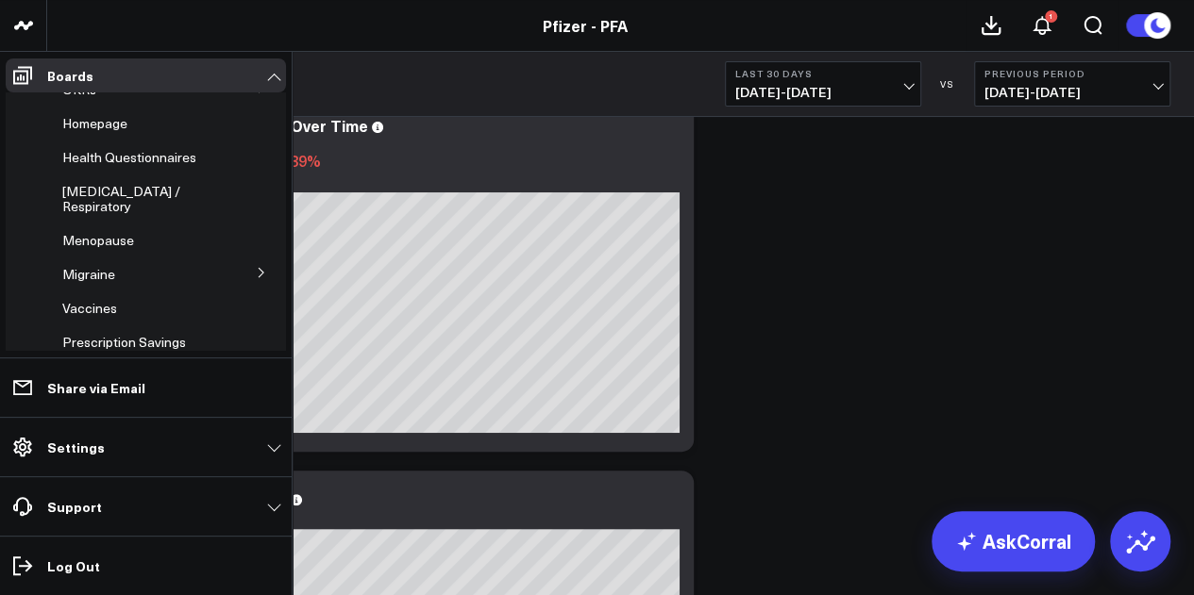
scroll to position [239, 0]
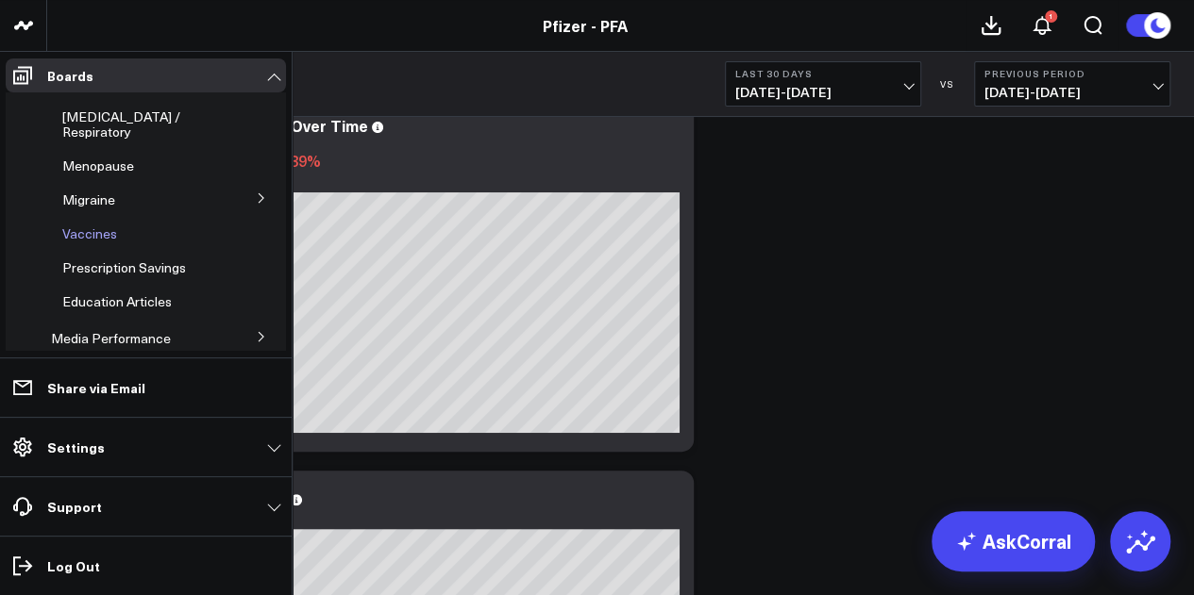
click at [98, 225] on span "Vaccines" at bounding box center [89, 234] width 55 height 18
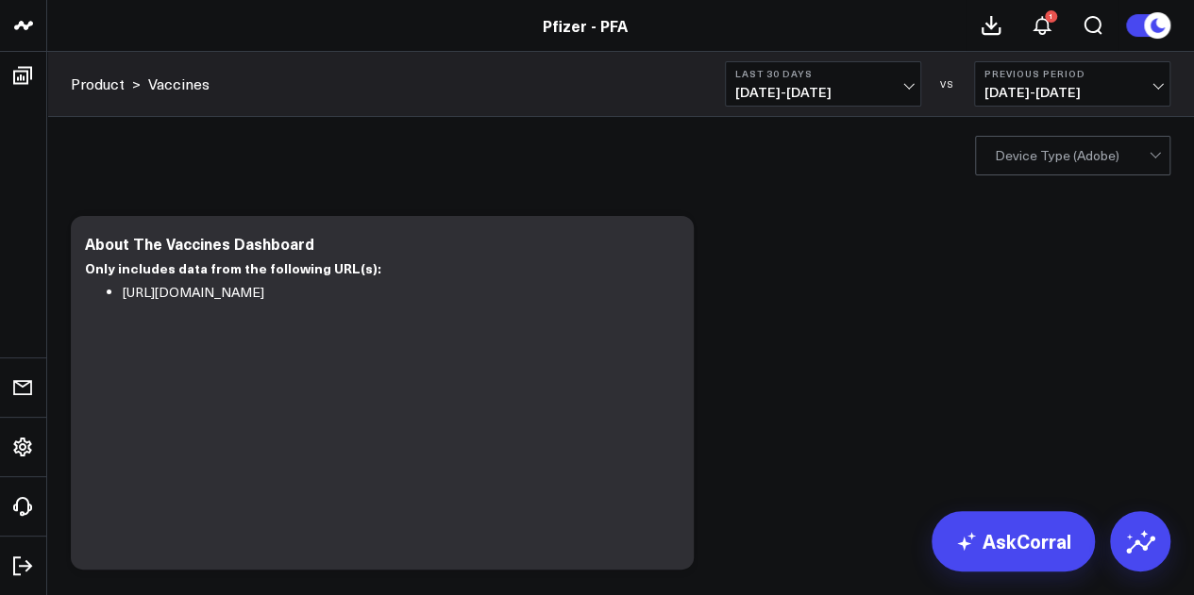
click at [861, 86] on span "[DATE] - [DATE]" at bounding box center [823, 92] width 176 height 15
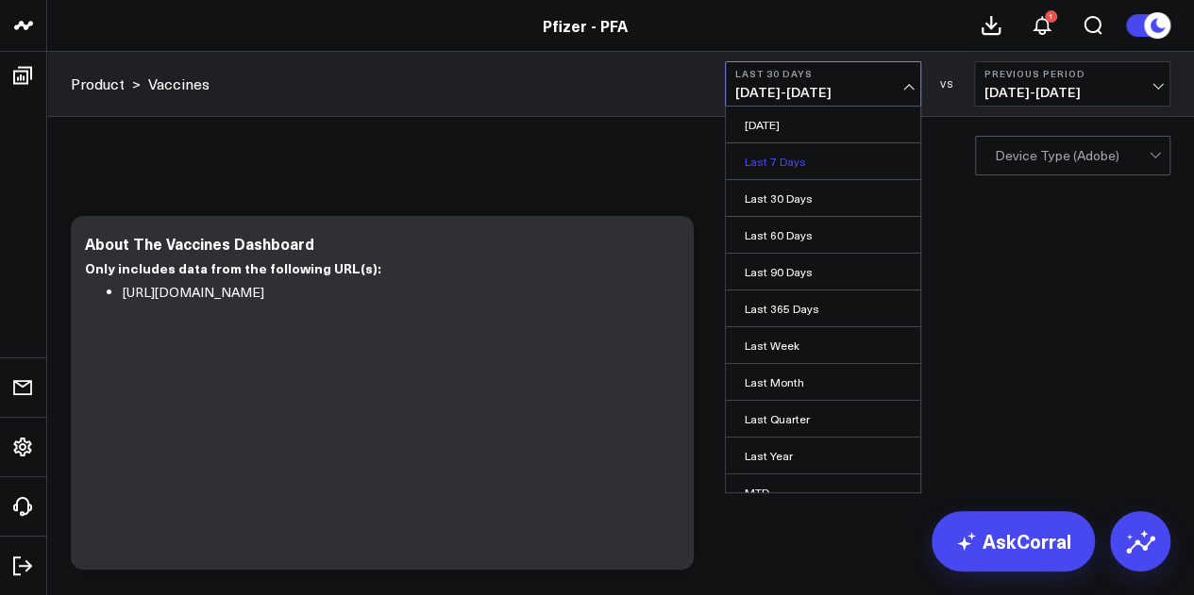
click at [790, 165] on link "Last 7 Days" at bounding box center [823, 161] width 194 height 36
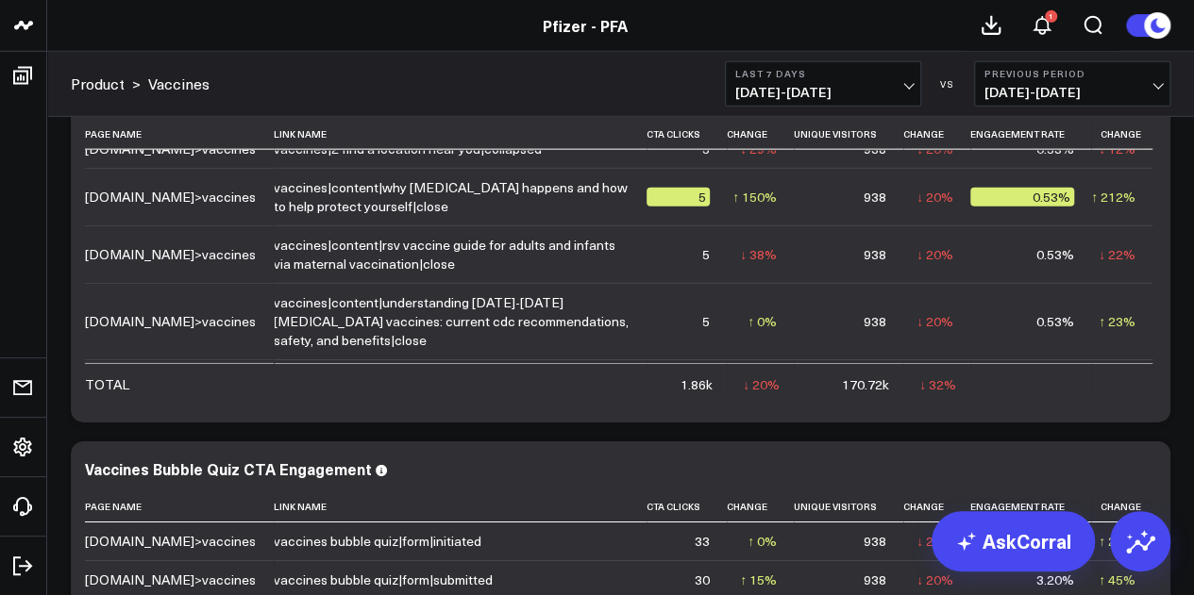
scroll to position [2258, 0]
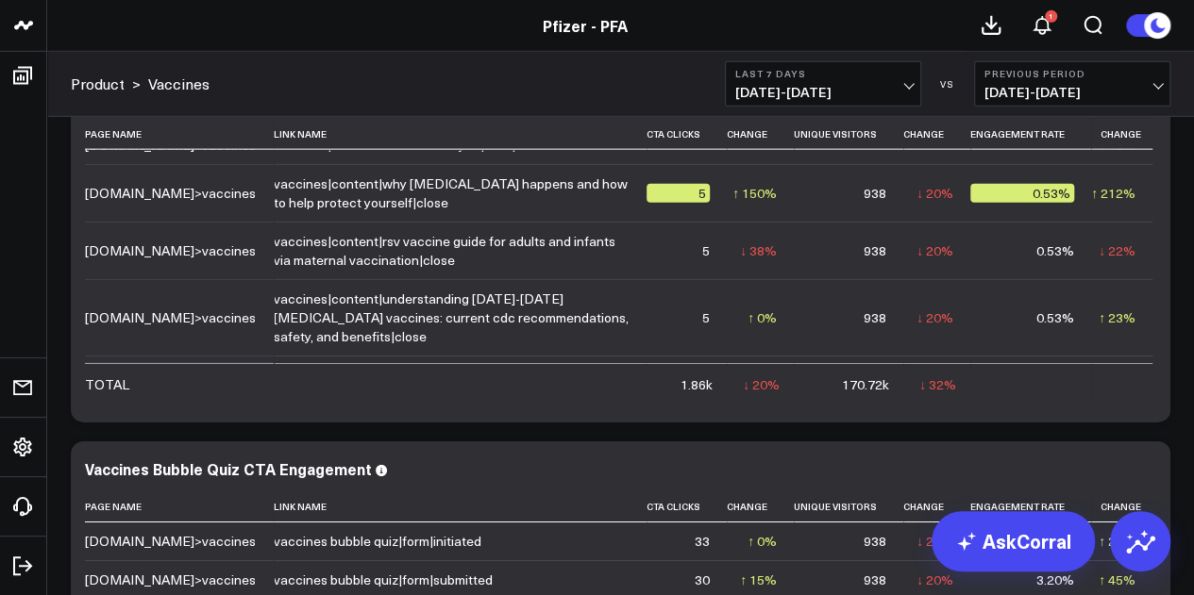
click at [709, 260] on td "5" at bounding box center [686, 251] width 80 height 58
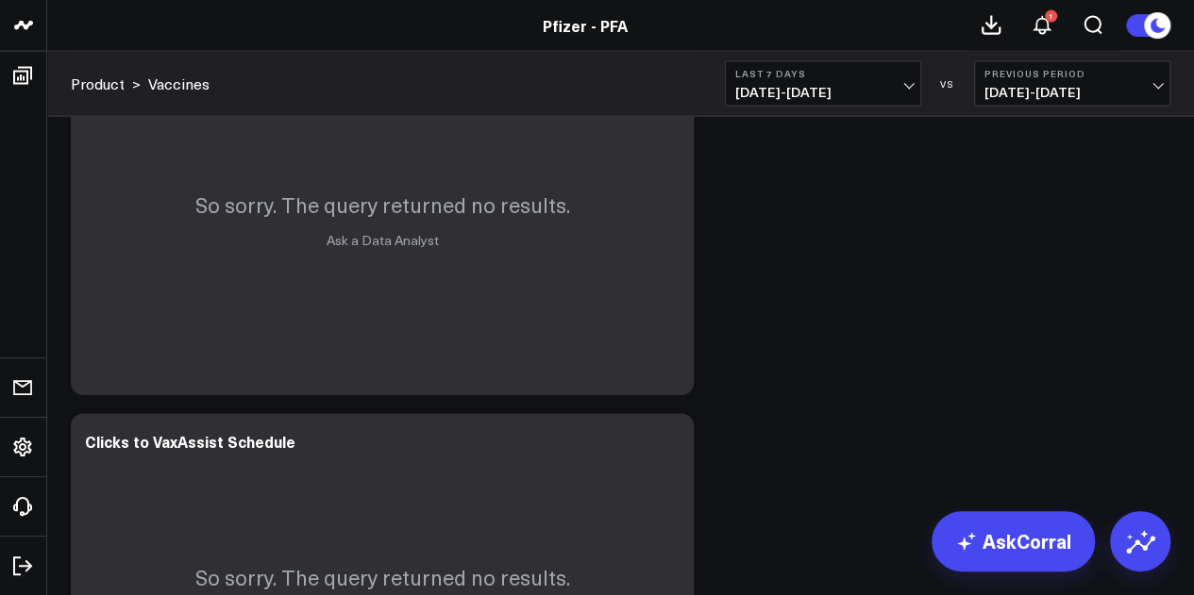
scroll to position [1975, 0]
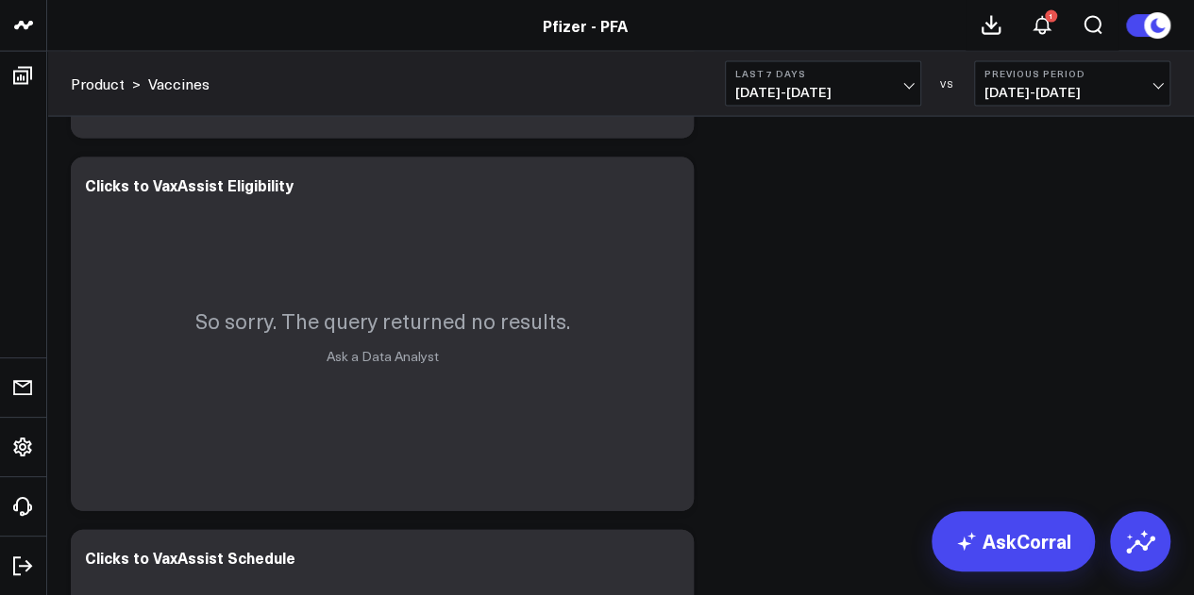
click at [865, 85] on span "[DATE] - [DATE]" at bounding box center [823, 92] width 176 height 15
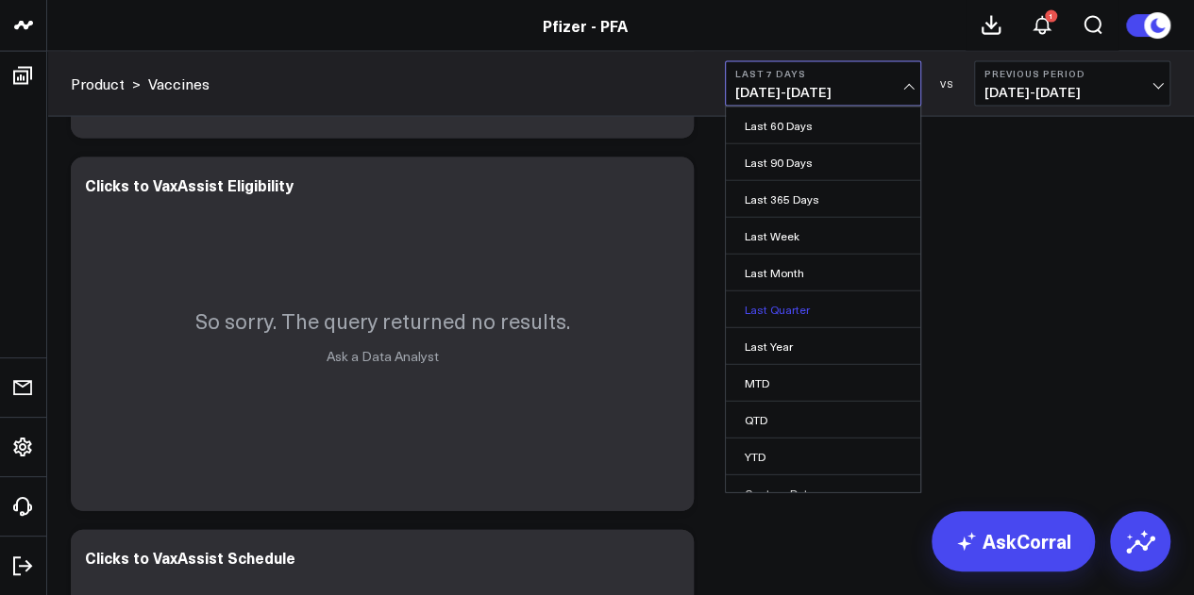
scroll to position [123, 0]
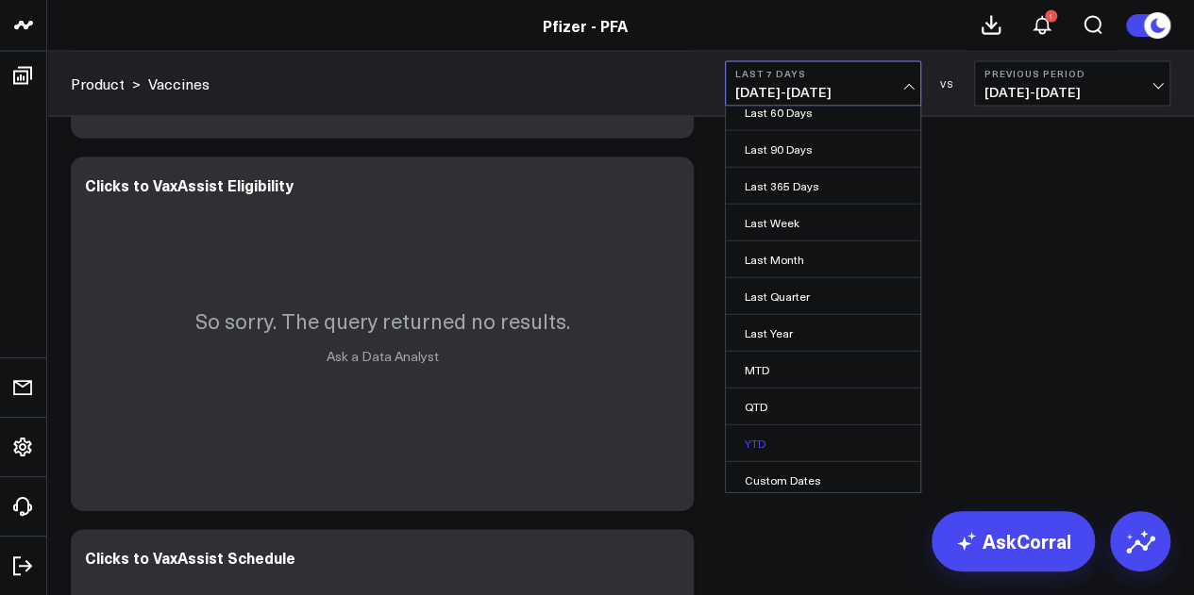
click at [776, 444] on link "YTD" at bounding box center [823, 444] width 194 height 36
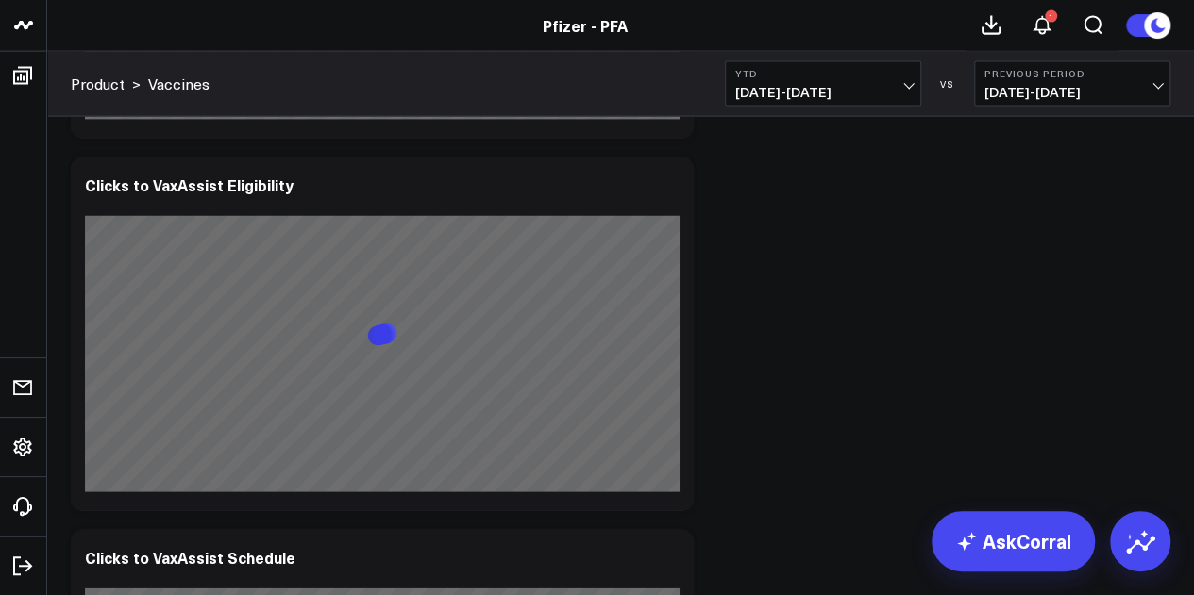
click at [879, 99] on span "[DATE] - [DATE]" at bounding box center [823, 92] width 176 height 15
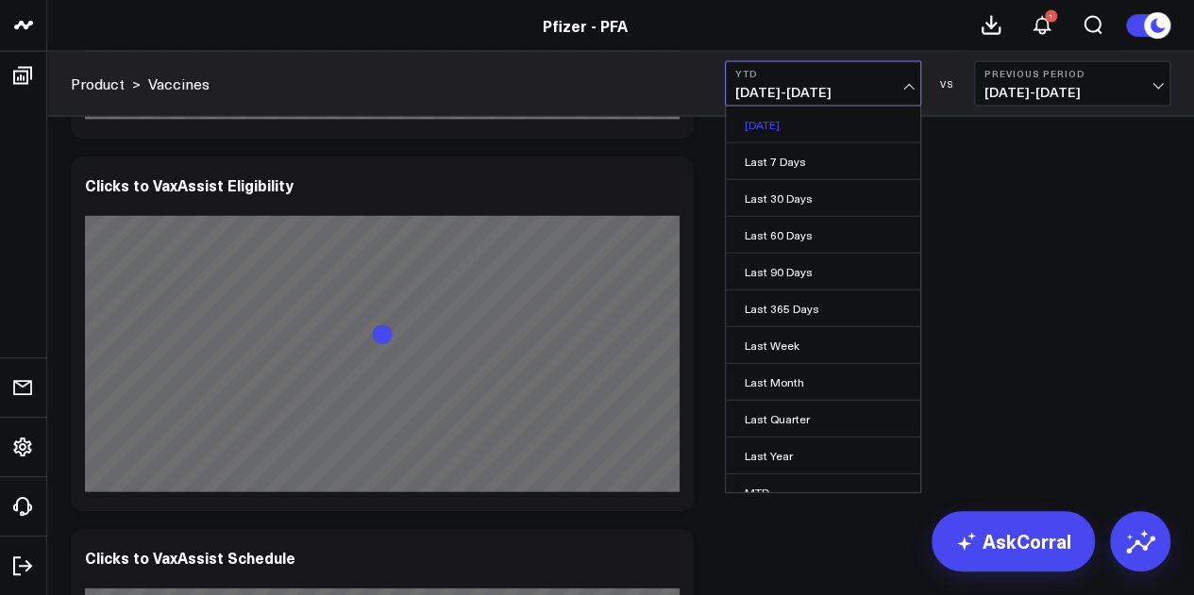
click at [796, 135] on link "[DATE]" at bounding box center [823, 125] width 194 height 36
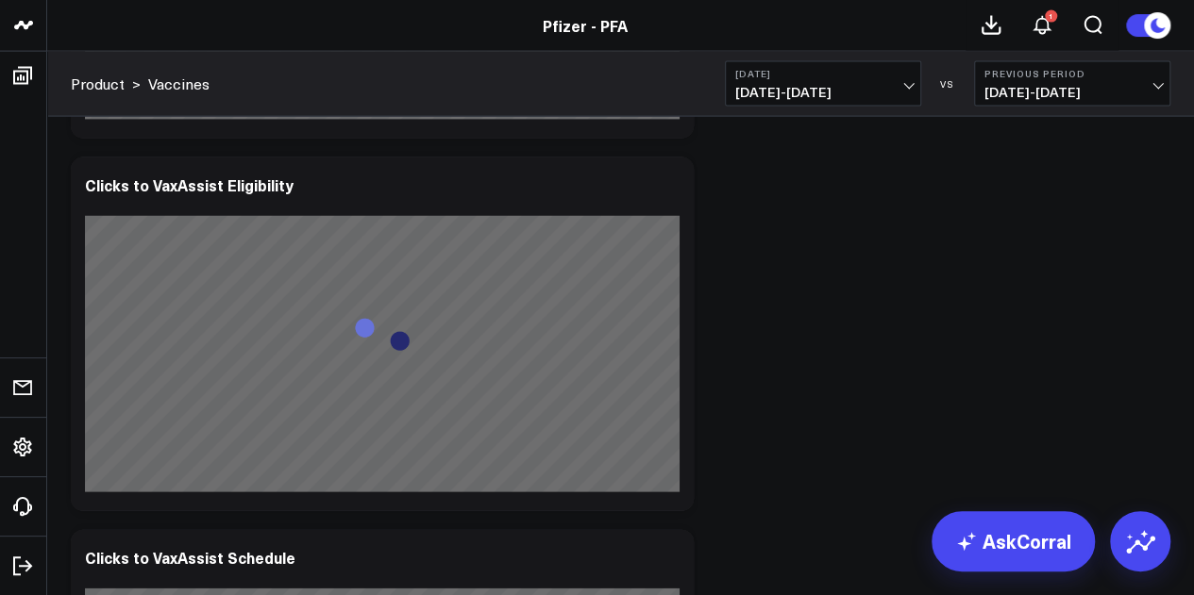
click at [827, 109] on div "Product > Vaccines [DATE] [DATE] - [DATE] VS Previous Period [DATE] - [DATE]" at bounding box center [620, 84] width 1147 height 65
click at [831, 101] on button "[DATE] [DATE] - [DATE]" at bounding box center [823, 83] width 196 height 45
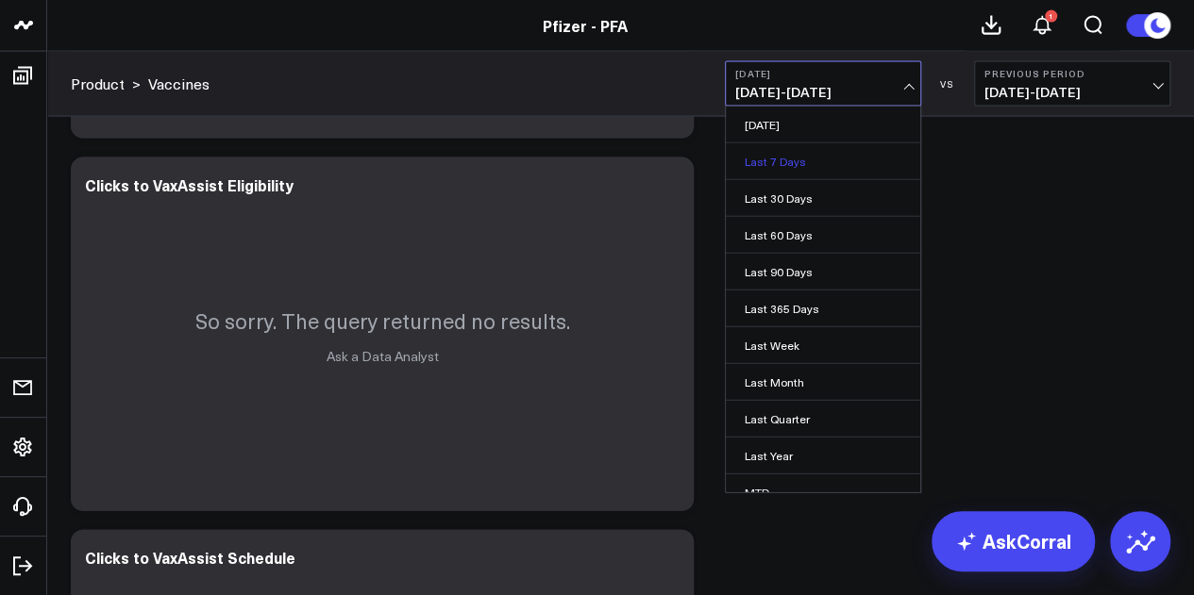
click at [791, 167] on link "Last 7 Days" at bounding box center [823, 161] width 194 height 36
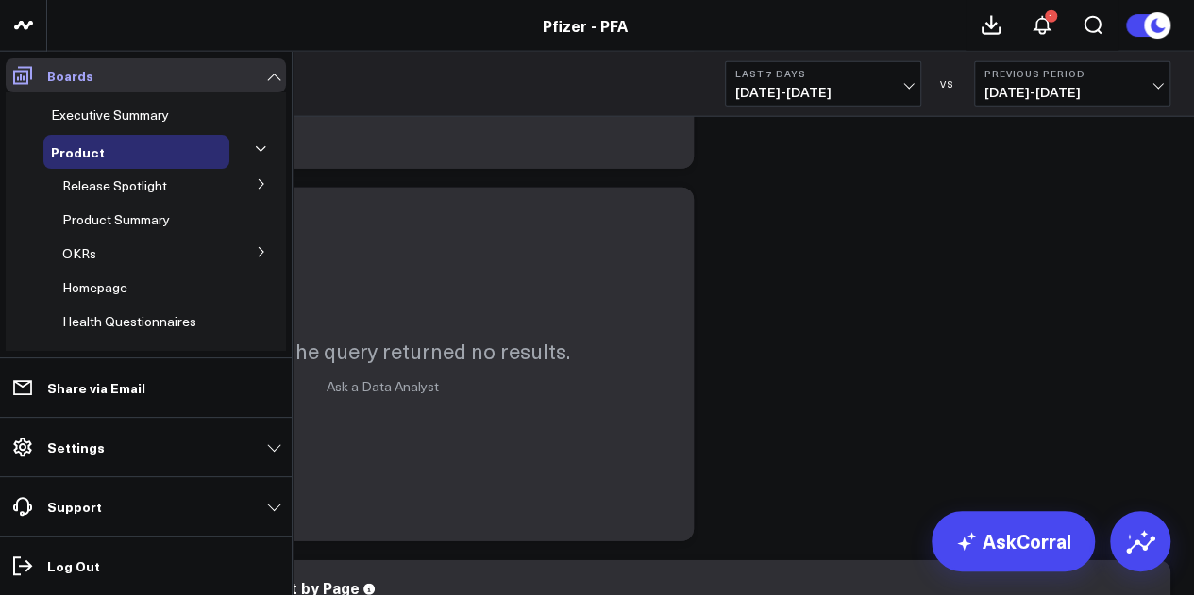
click at [269, 67] on link "Boards" at bounding box center [146, 76] width 280 height 34
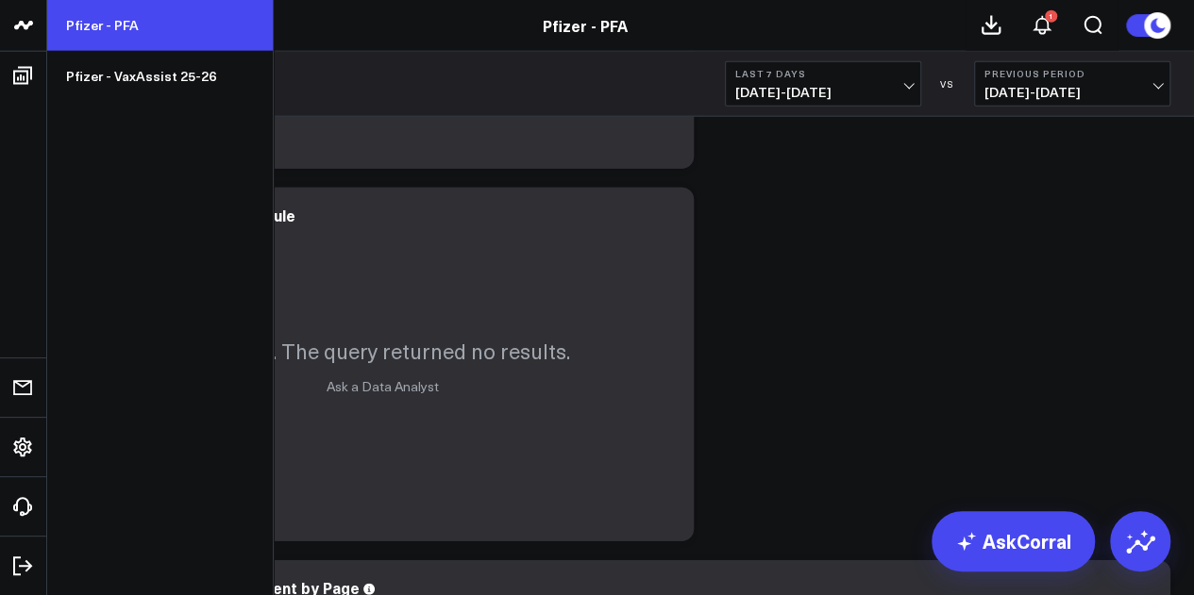
click at [106, 19] on link "Pfizer - PFA" at bounding box center [160, 25] width 226 height 51
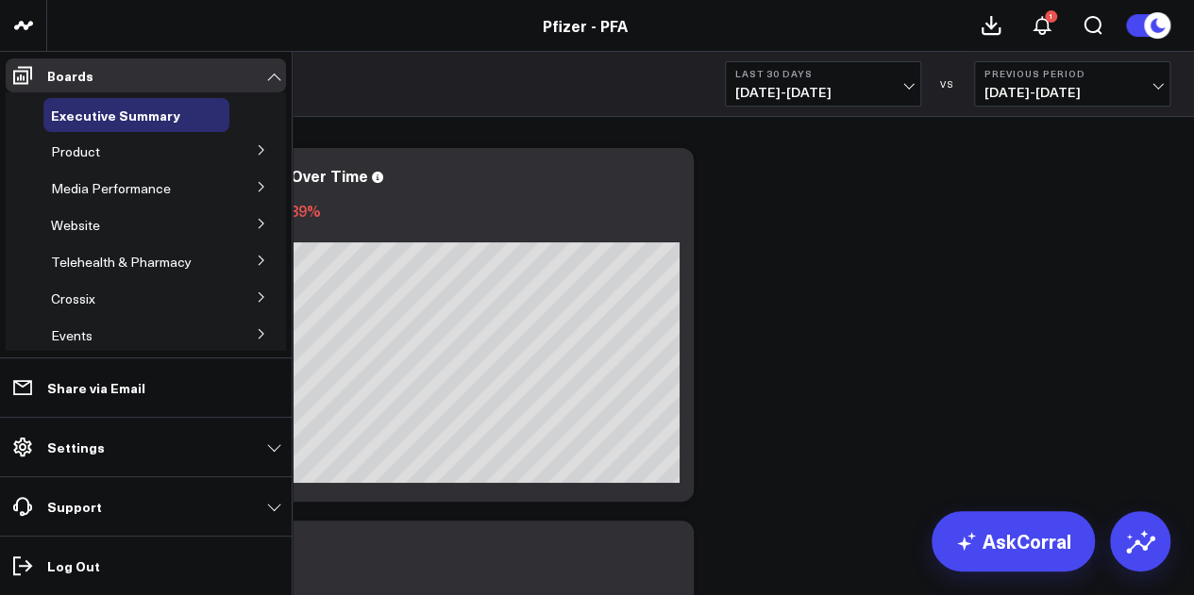
click at [259, 155] on icon at bounding box center [261, 149] width 5 height 9
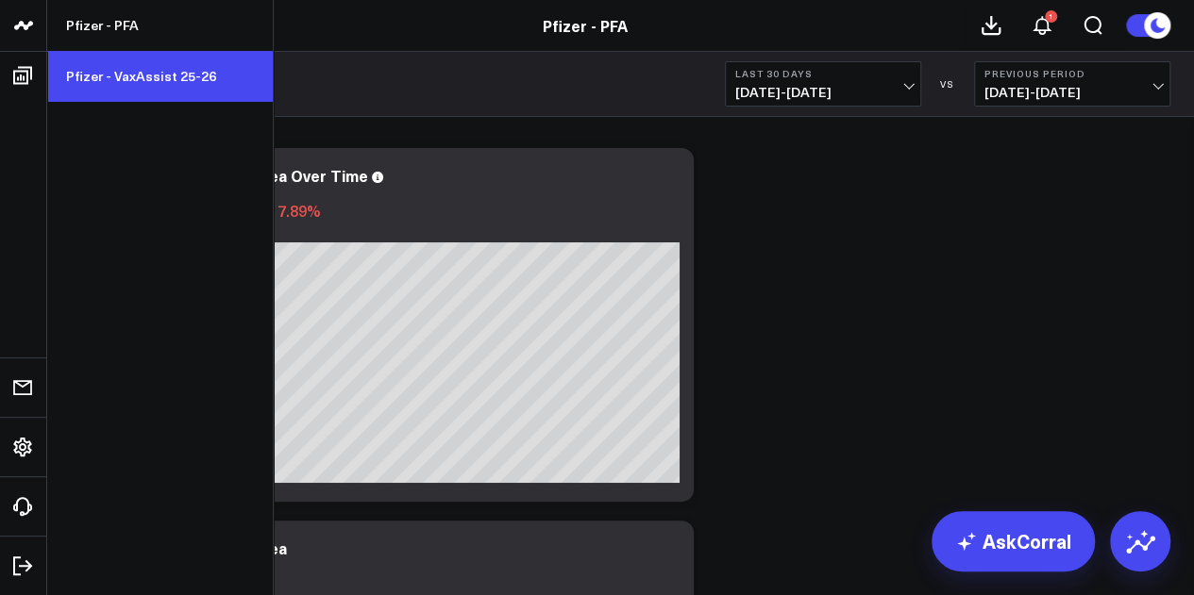
click at [172, 89] on link "Pfizer - VaxAssist 25-26" at bounding box center [160, 76] width 226 height 51
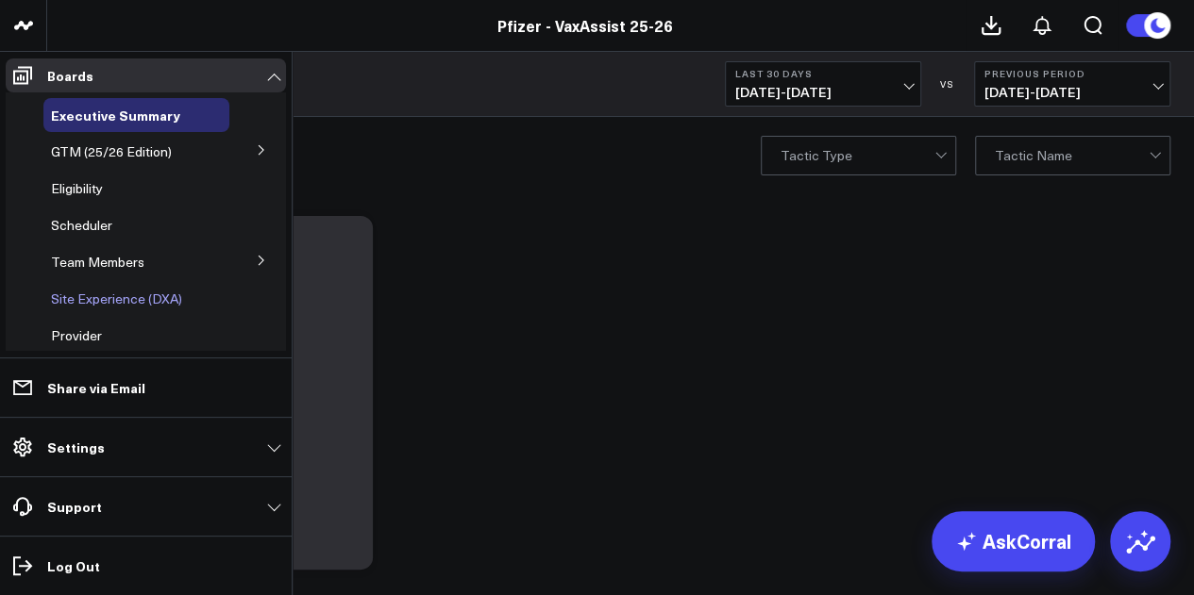
scroll to position [106, 0]
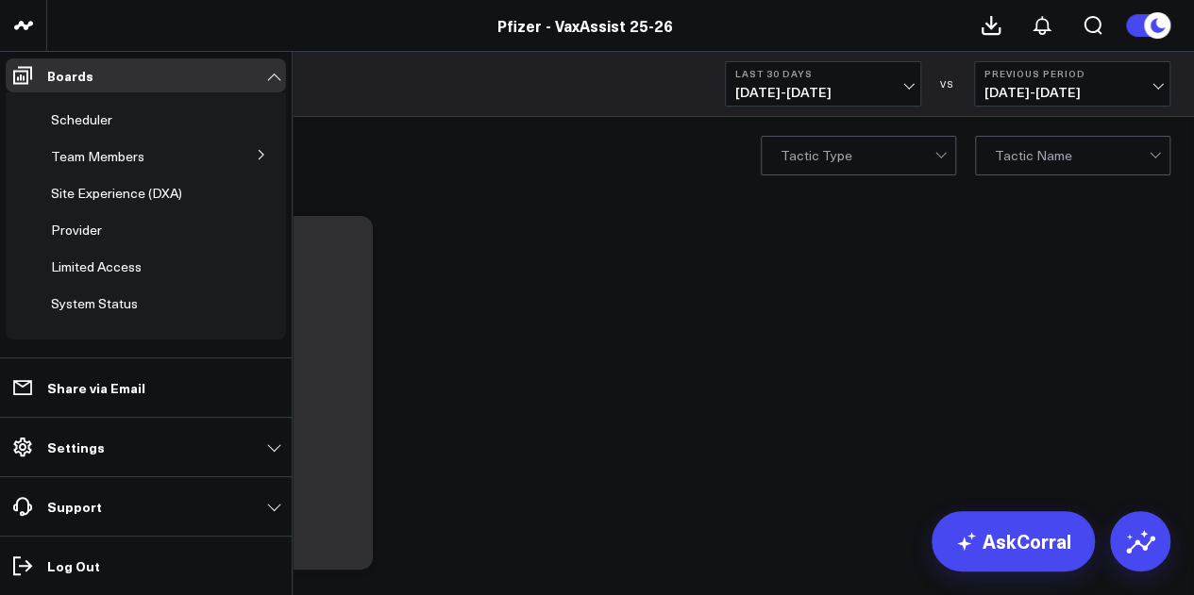
click at [114, 271] on span "Limited Access" at bounding box center [96, 267] width 91 height 18
click at [97, 268] on span "Limited Access" at bounding box center [96, 267] width 91 height 18
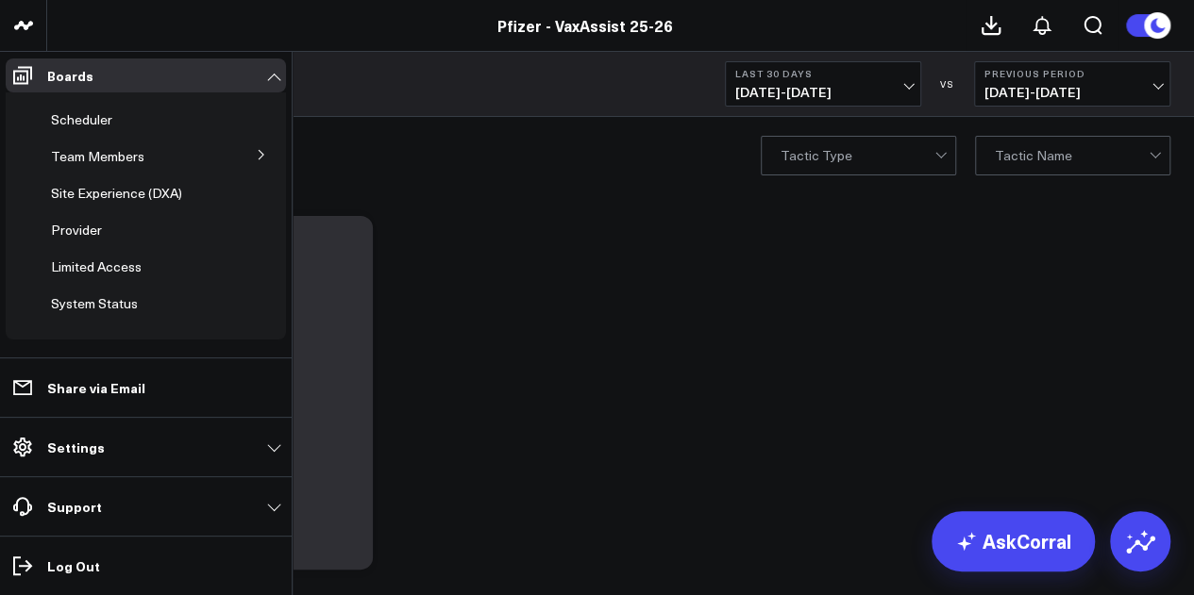
click at [97, 268] on span "Limited Access" at bounding box center [96, 267] width 91 height 18
click at [118, 267] on span "Limited Access" at bounding box center [96, 267] width 91 height 18
click at [52, 260] on span "Limited Access" at bounding box center [96, 267] width 91 height 18
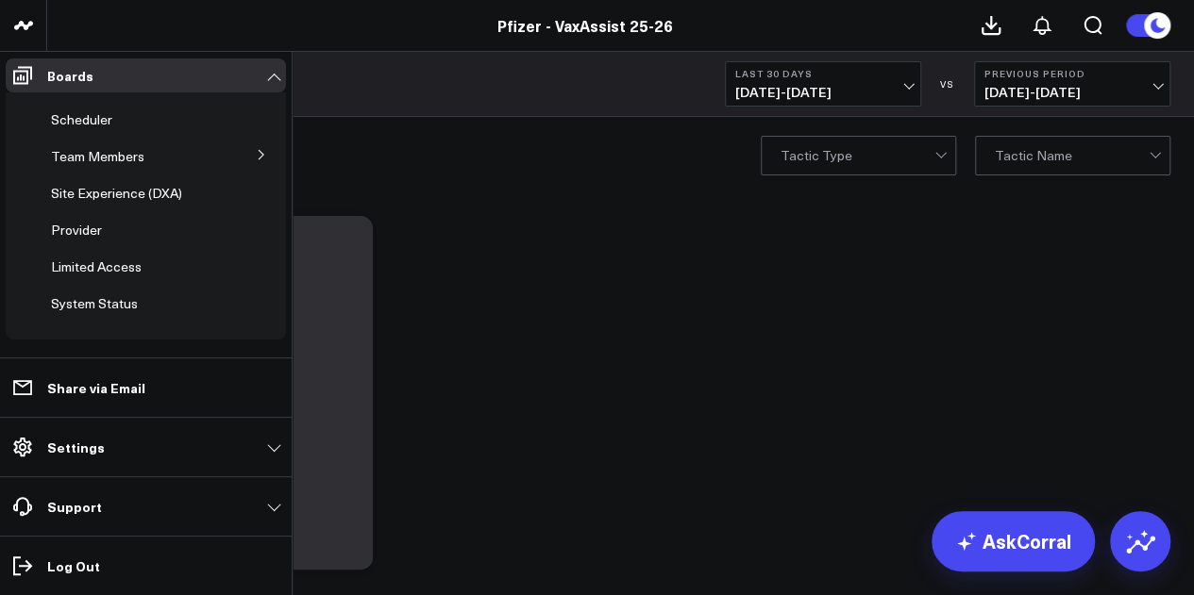
click at [102, 276] on div "Limited Access" at bounding box center [136, 267] width 186 height 34
click at [119, 265] on span "Limited Access" at bounding box center [96, 267] width 91 height 18
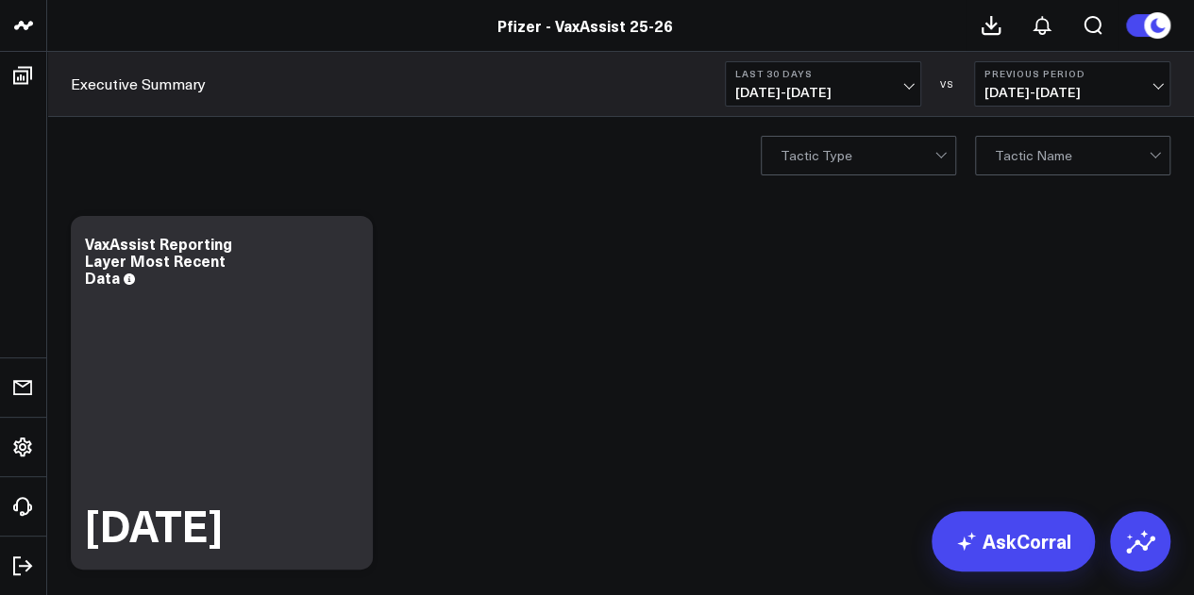
scroll to position [0, 0]
click at [847, 86] on span "[DATE] - [DATE]" at bounding box center [823, 92] width 176 height 15
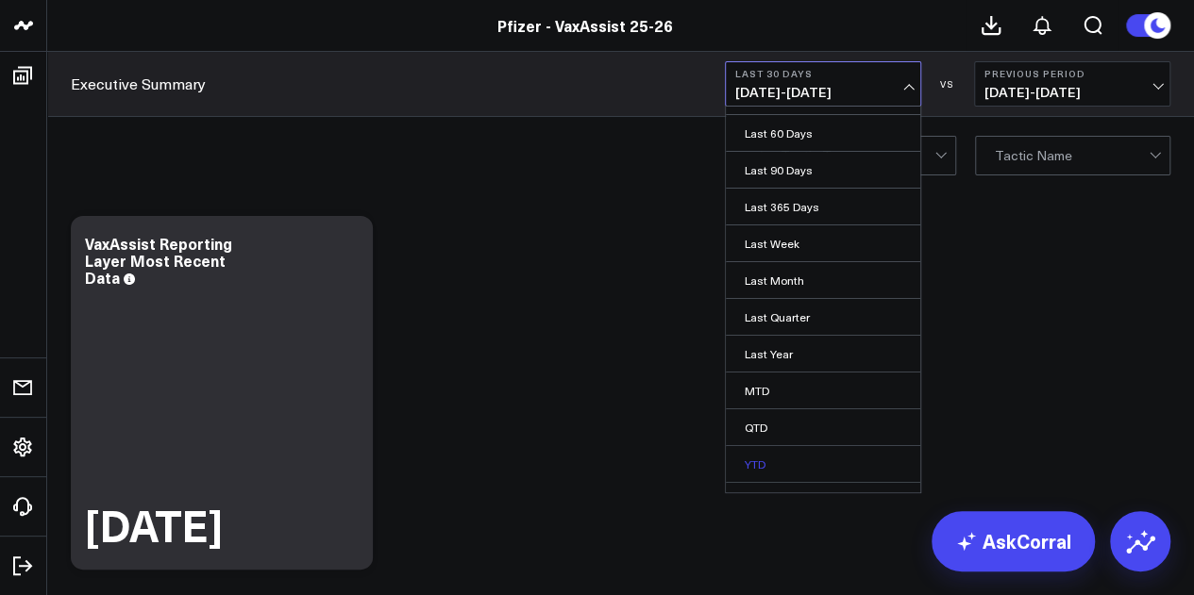
scroll to position [123, 0]
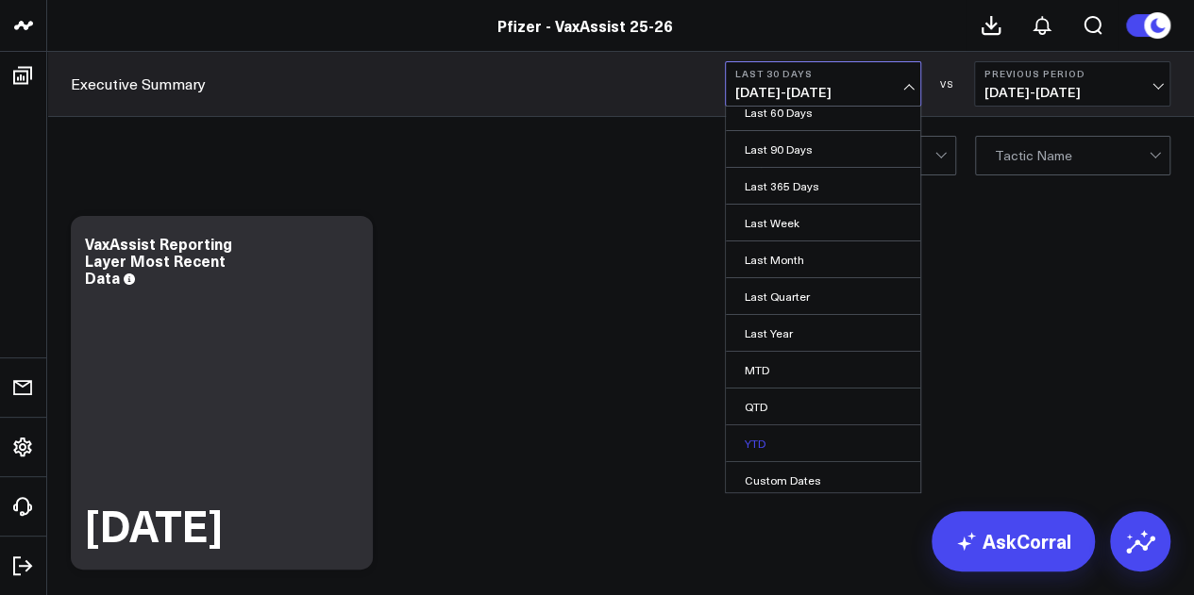
click at [770, 465] on link "Custom Dates" at bounding box center [823, 480] width 194 height 36
select select "7"
select select "2025"
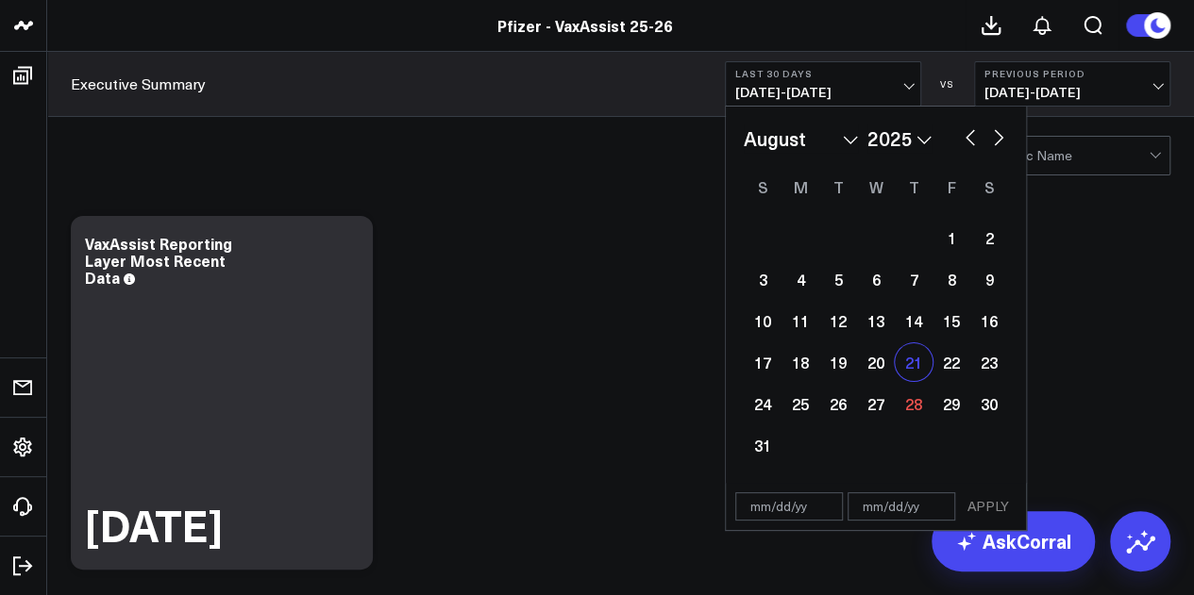
click at [924, 367] on div "21" at bounding box center [914, 362] width 38 height 38
type input "[DATE]"
select select "7"
select select "2025"
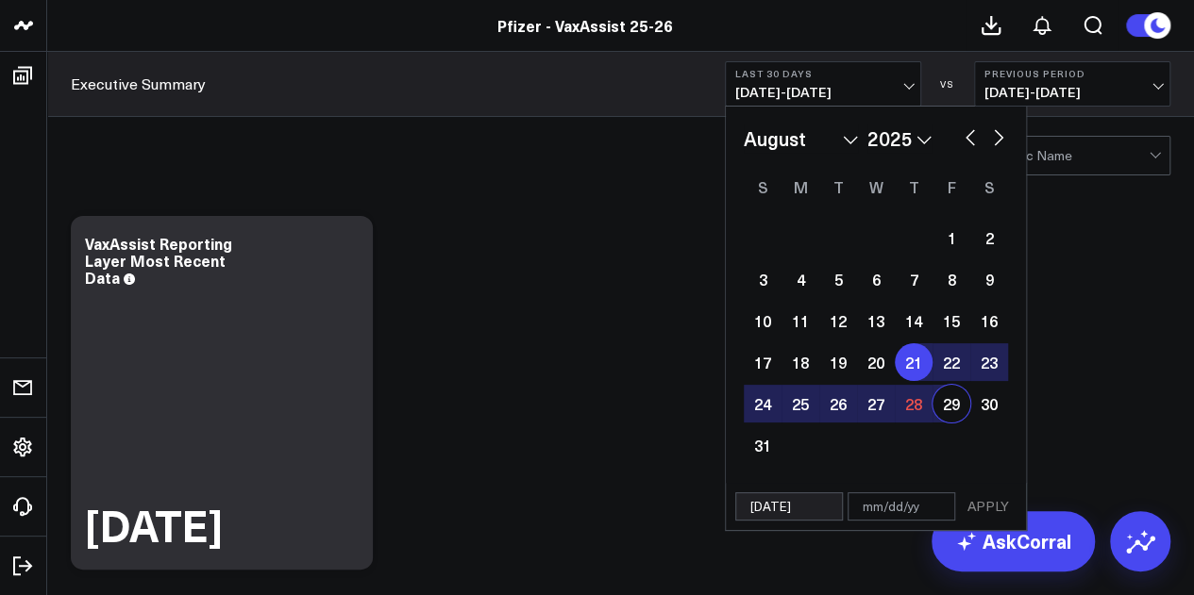
click at [958, 384] on div "1 2 3 4 5 6 7 8 9 10 11 12 13 14 15 16 17 18 19 20 21 22 23 24 25 26 27 28 29 3…" at bounding box center [876, 341] width 264 height 249
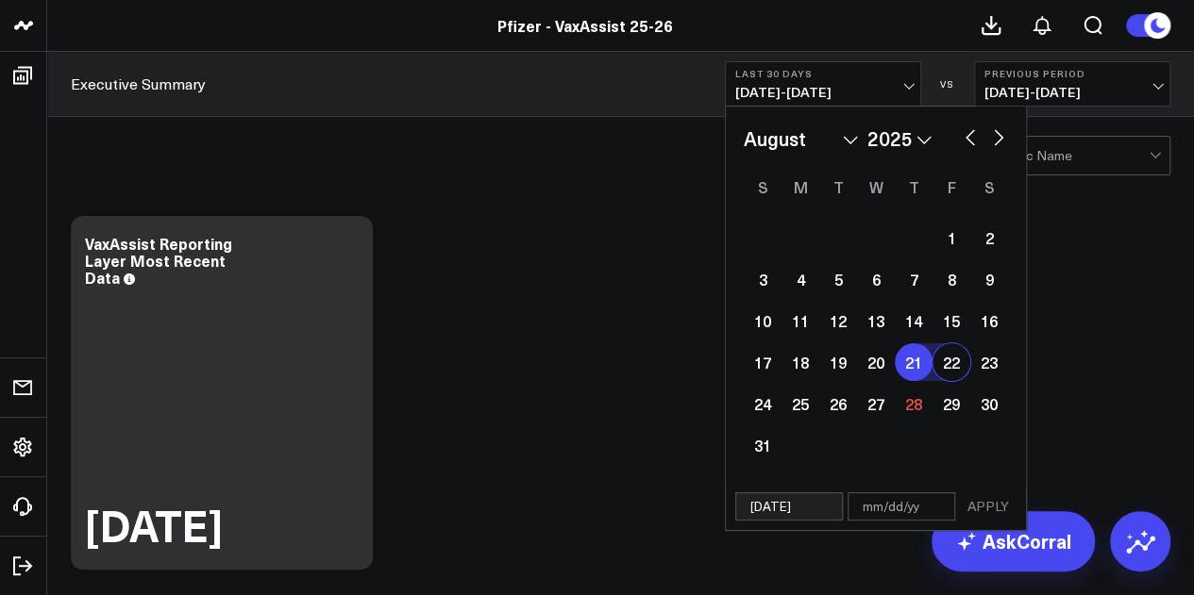
click at [958, 372] on div "22" at bounding box center [951, 362] width 38 height 38
type input "08/22/25"
select select "7"
select select "2025"
click at [949, 361] on div "22" at bounding box center [951, 362] width 38 height 38
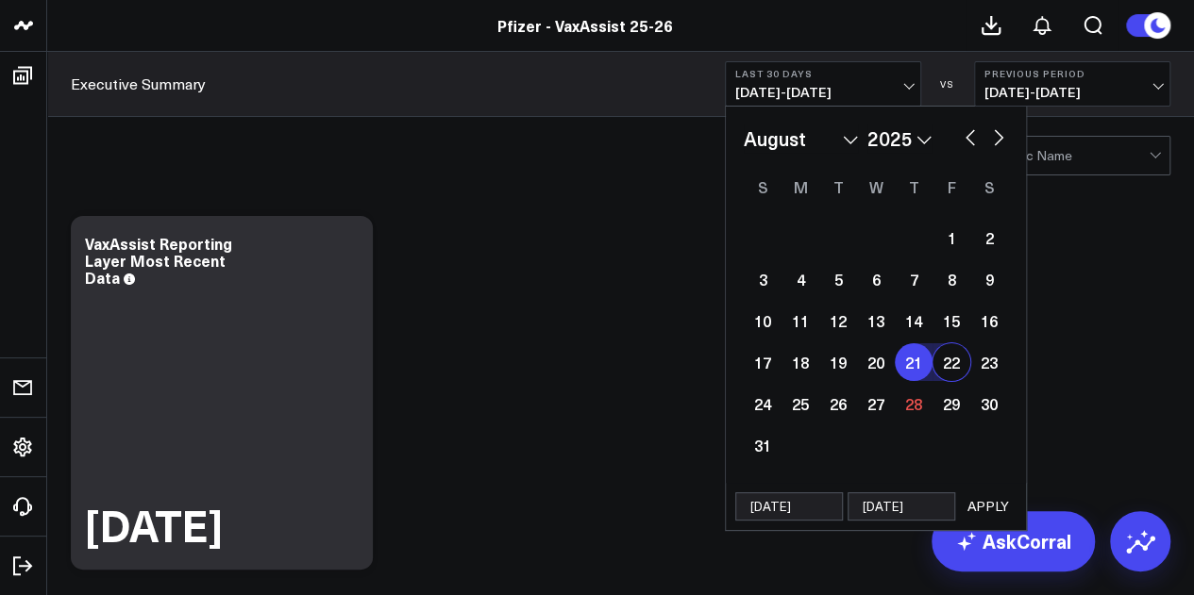
type input "08/22/25"
select select "7"
select select "2025"
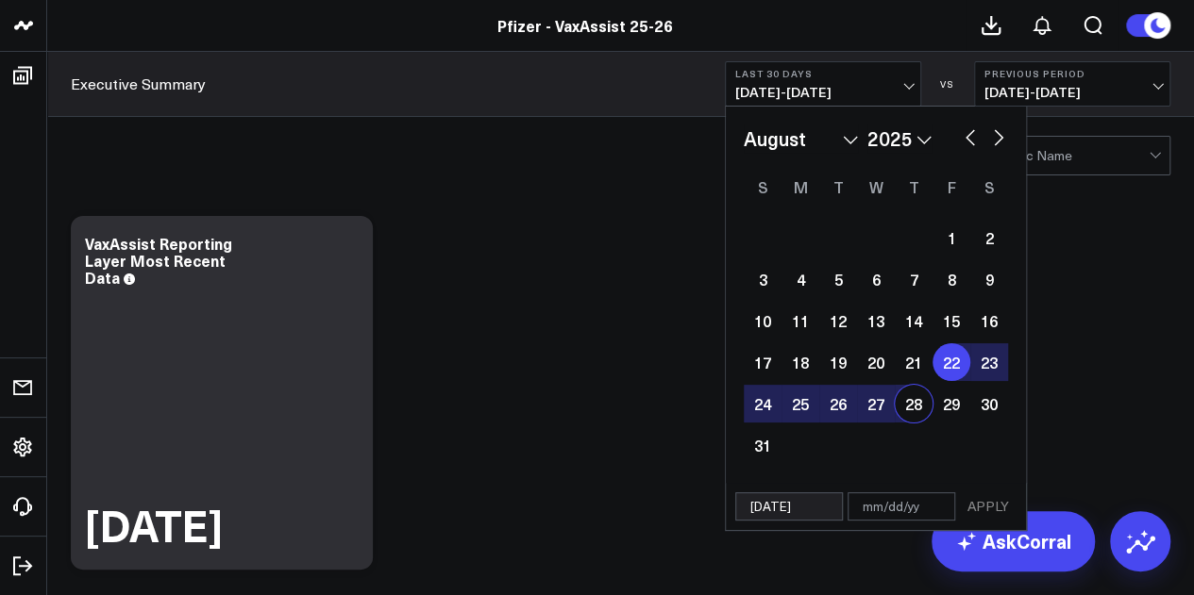
click at [913, 410] on div "28" at bounding box center [914, 404] width 38 height 38
type input "08/28/25"
select select "7"
select select "2025"
click at [989, 504] on button "APPLY" at bounding box center [988, 507] width 57 height 28
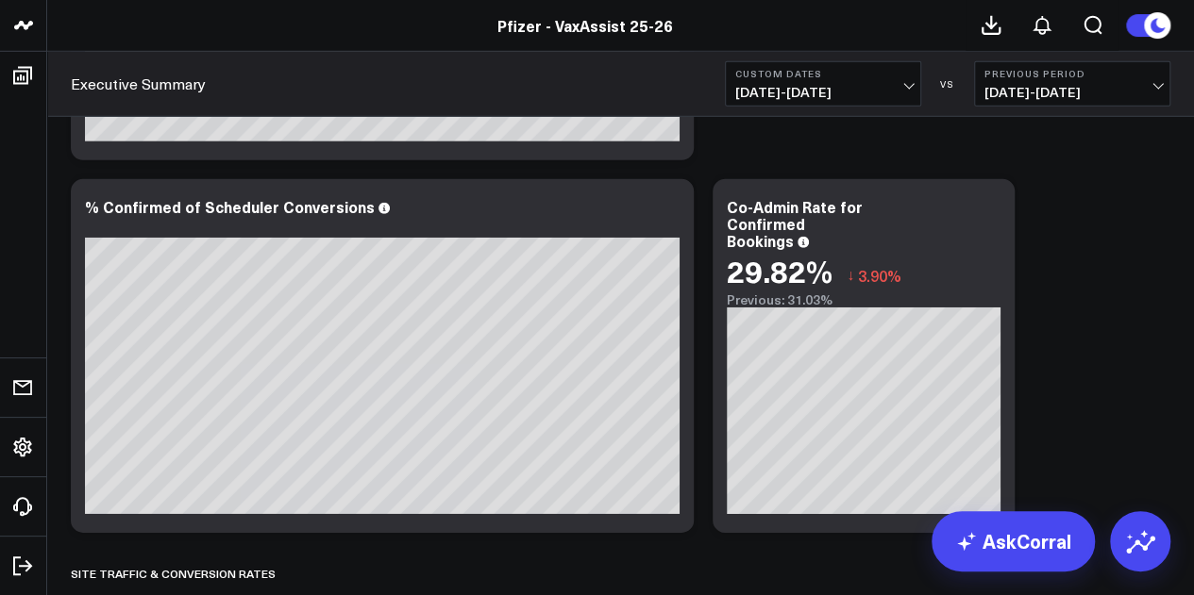
scroll to position [2314, 0]
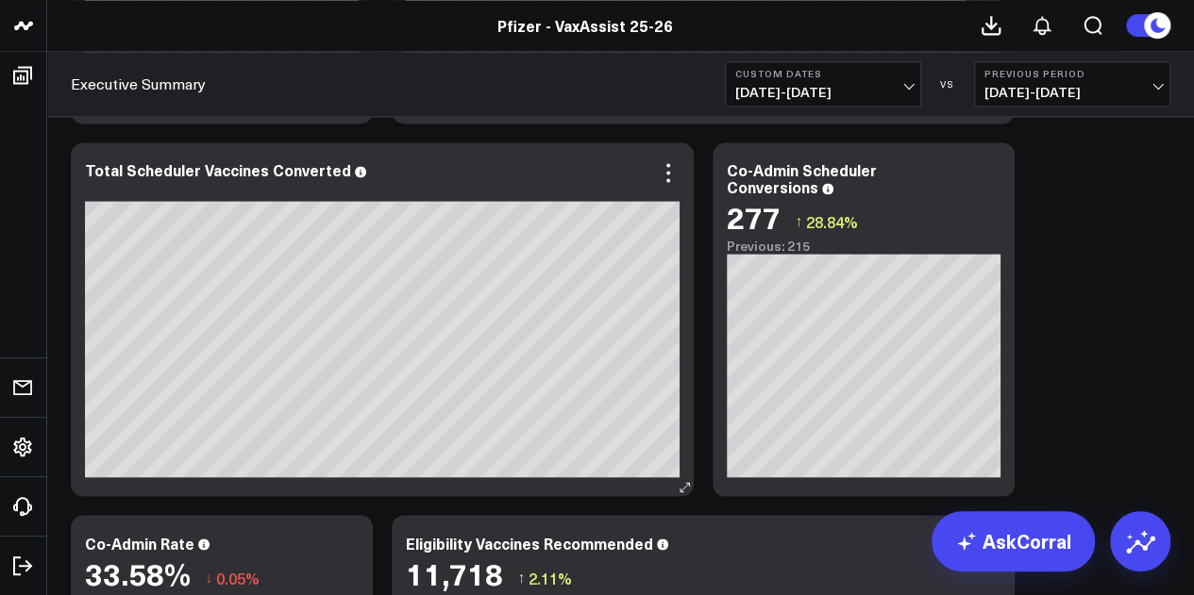
scroll to position [1246, 0]
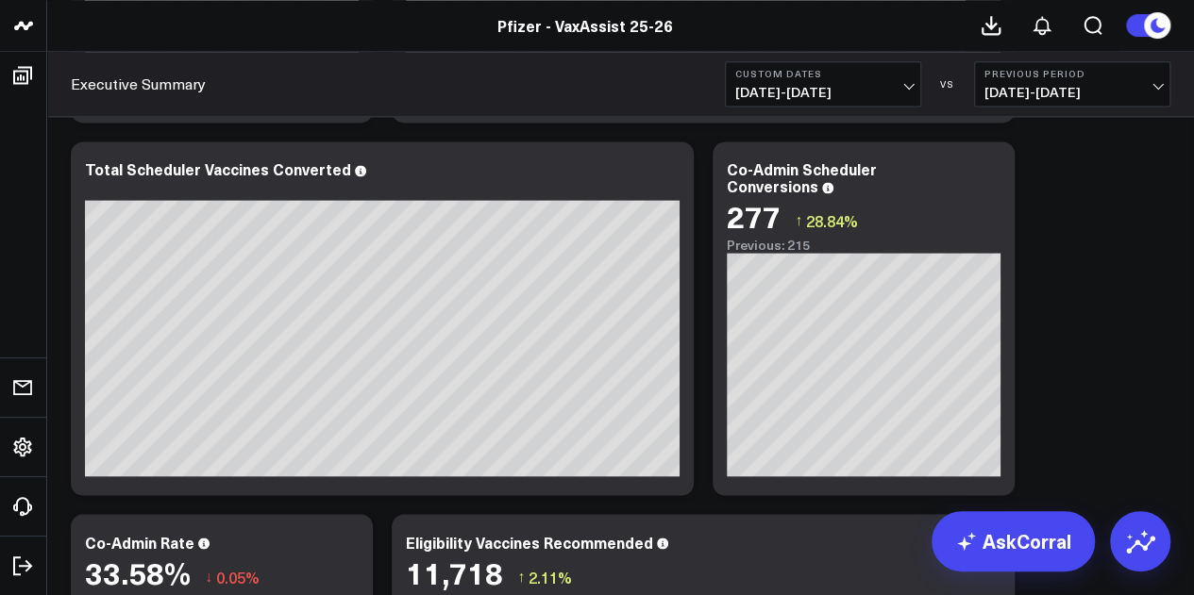
click at [1146, 77] on b "Previous Period" at bounding box center [1072, 73] width 176 height 11
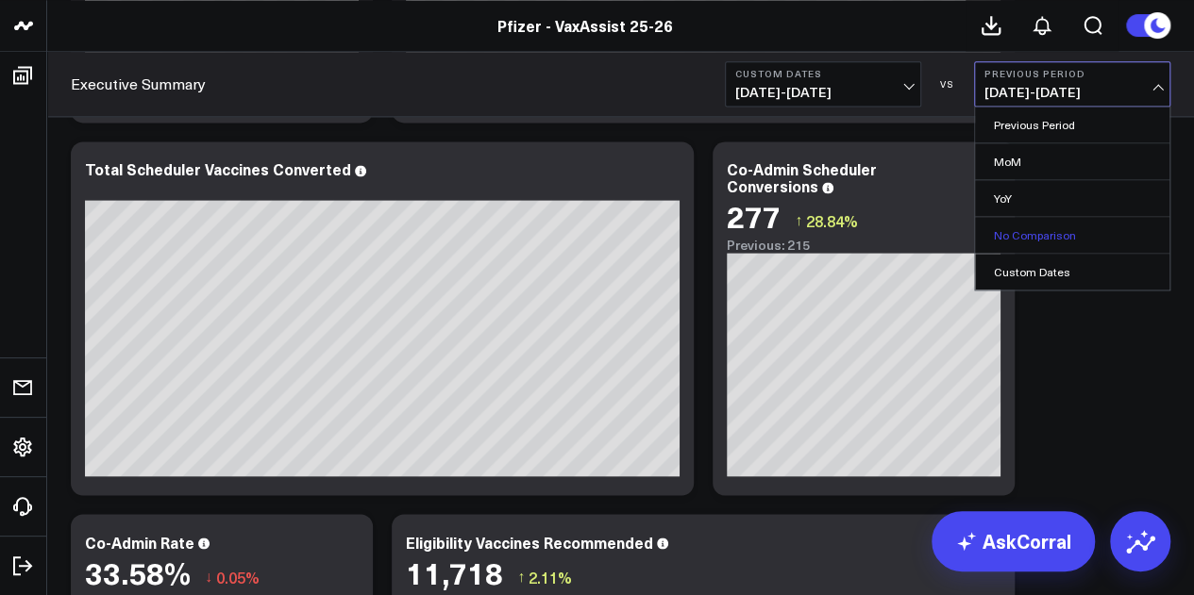
click at [1034, 243] on link "No Comparison" at bounding box center [1072, 235] width 194 height 36
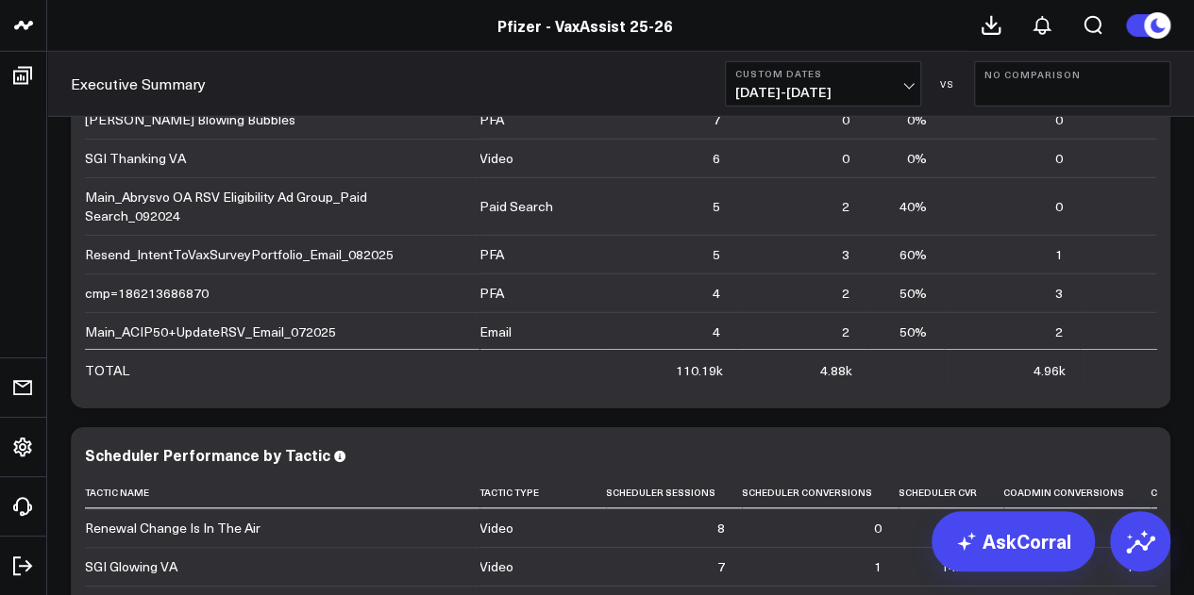
scroll to position [7017, 0]
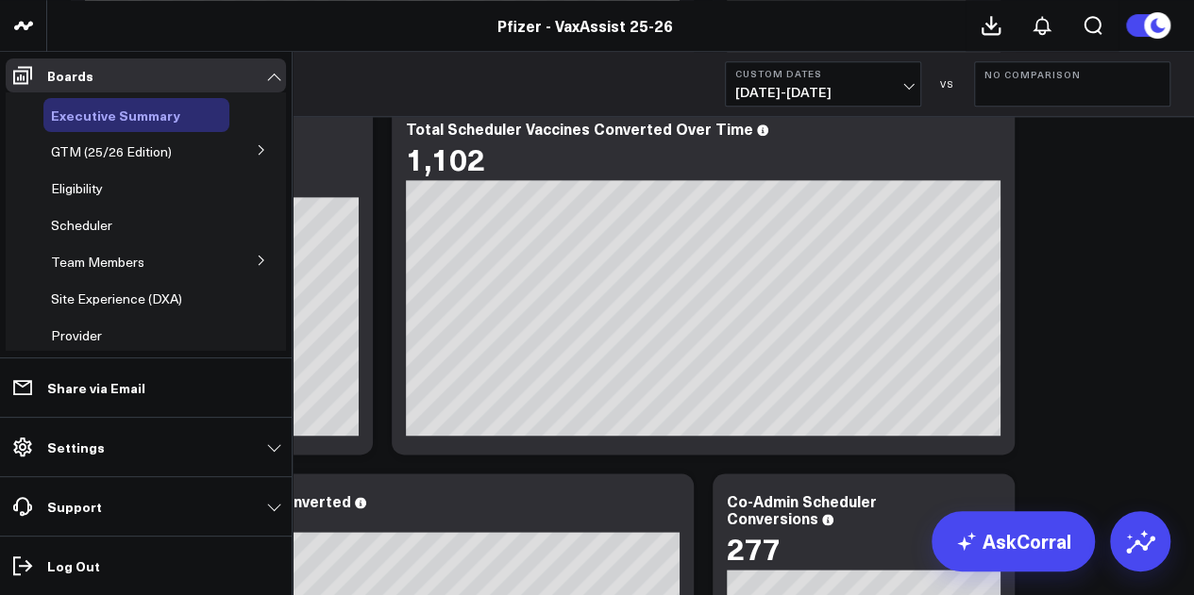
scroll to position [898, 0]
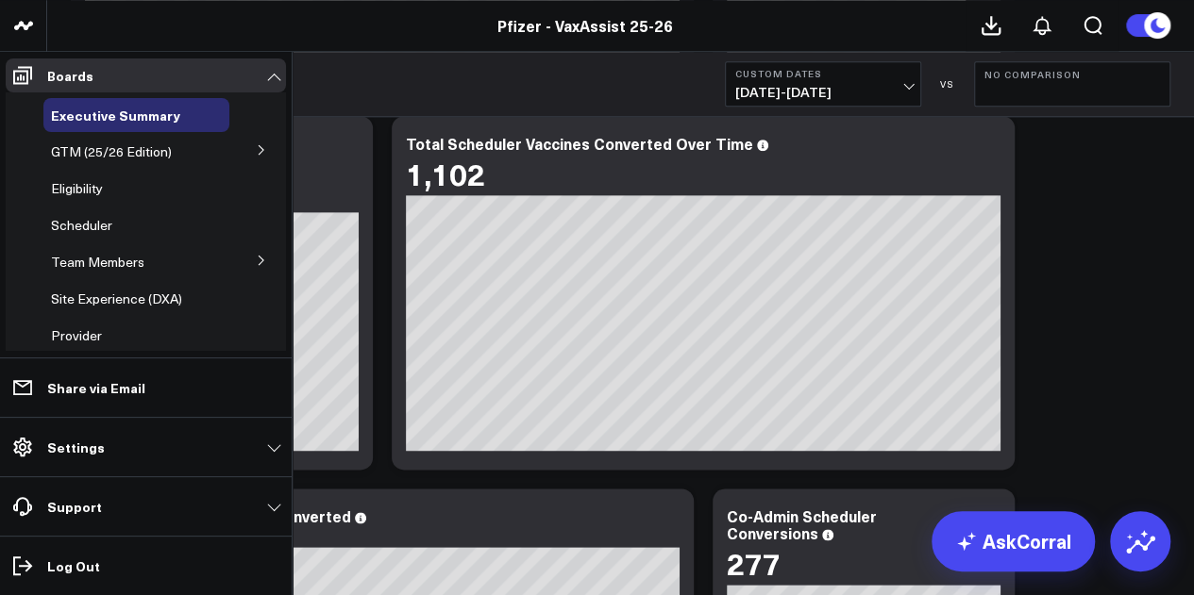
click at [257, 154] on icon at bounding box center [261, 149] width 11 height 11
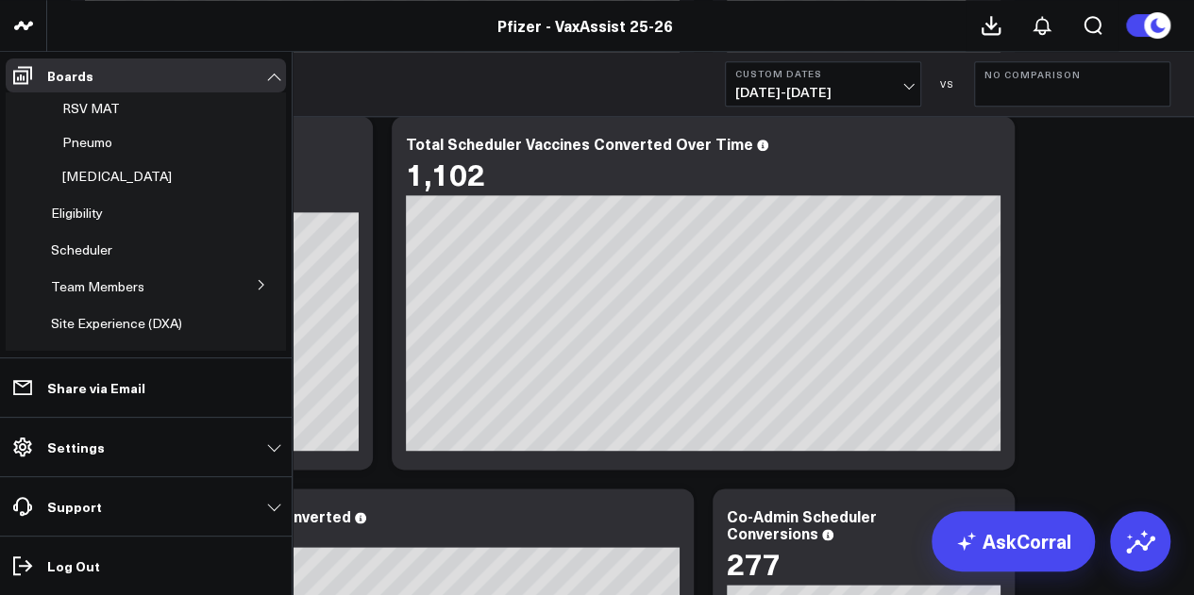
scroll to position [201, 0]
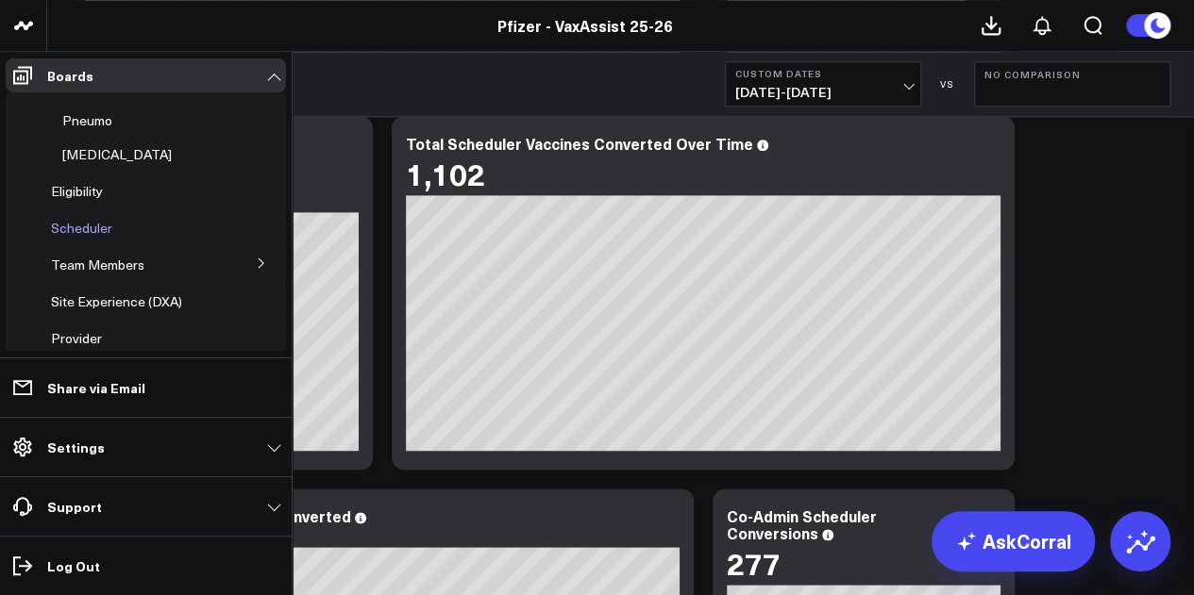
click at [106, 225] on span "Scheduler" at bounding box center [81, 228] width 61 height 18
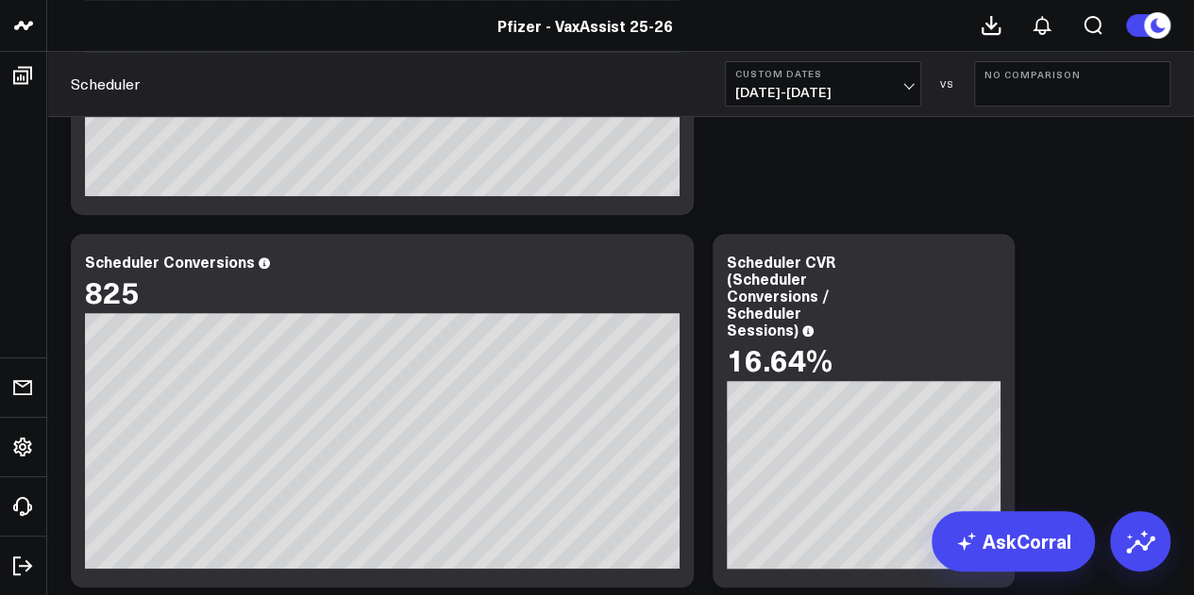
scroll to position [256, 0]
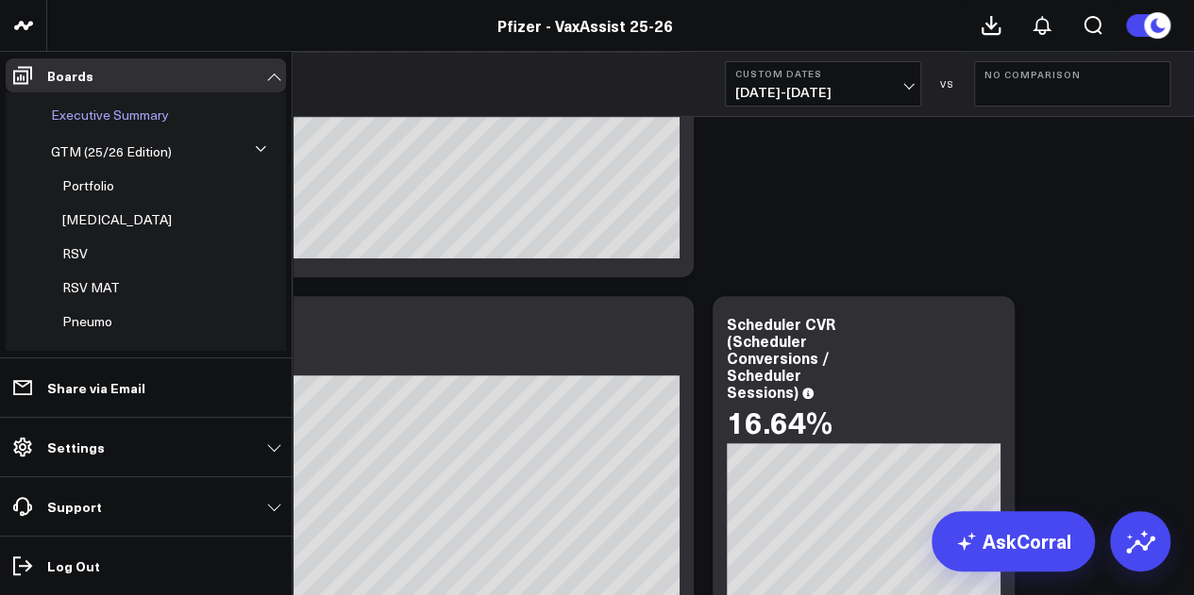
click at [162, 113] on span "Executive Summary" at bounding box center [110, 115] width 118 height 18
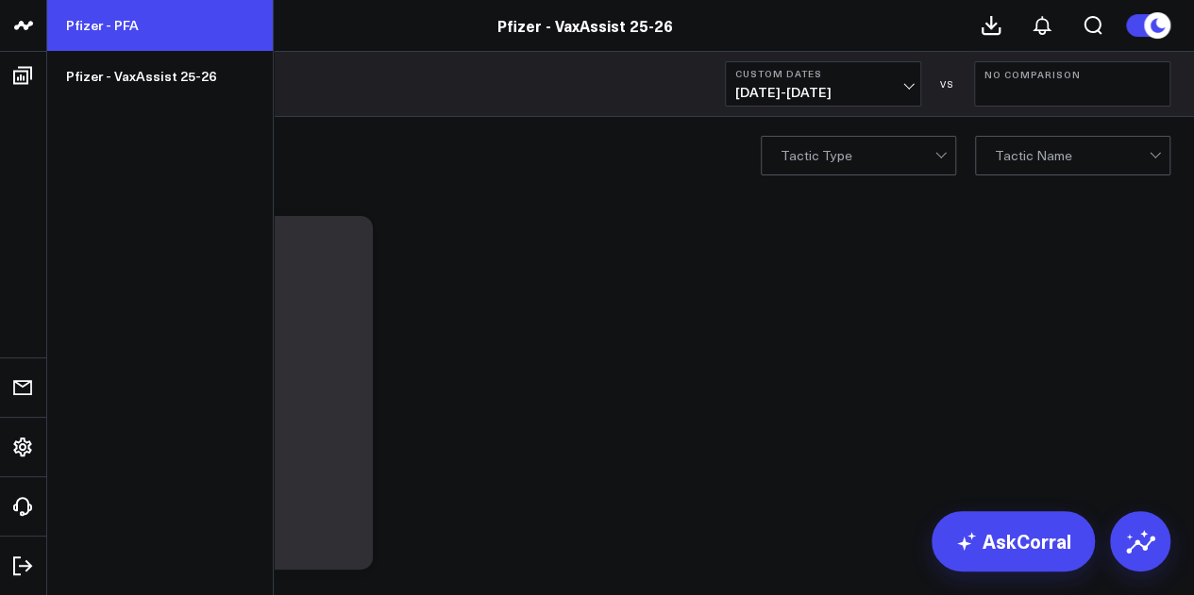
click at [136, 22] on link "Pfizer - PFA" at bounding box center [160, 25] width 226 height 51
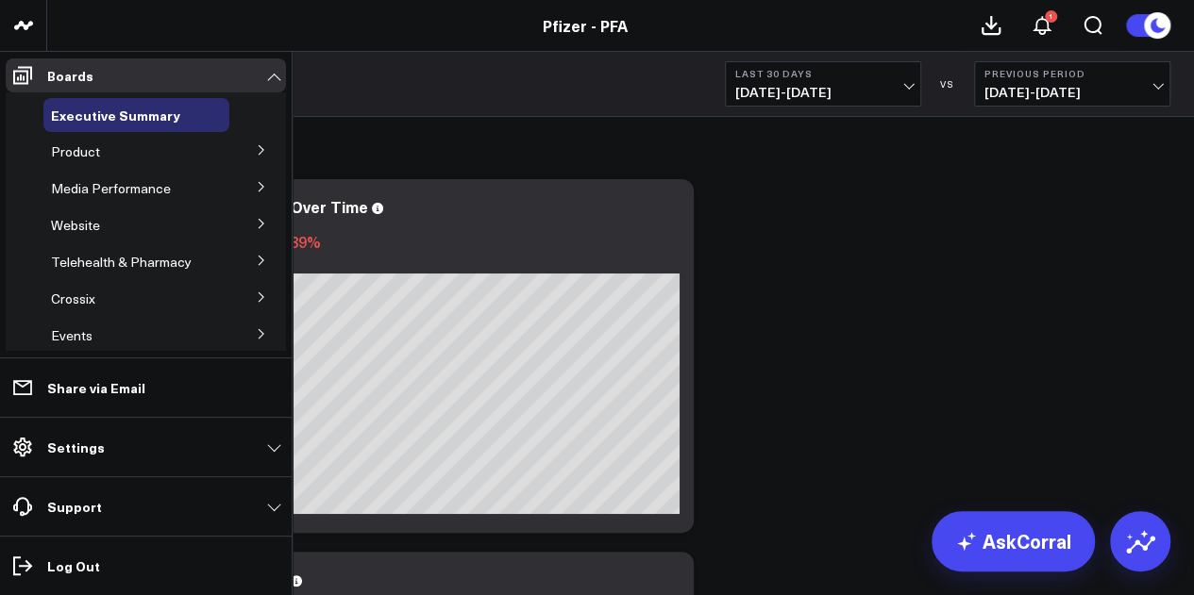
click at [259, 154] on icon at bounding box center [261, 149] width 5 height 9
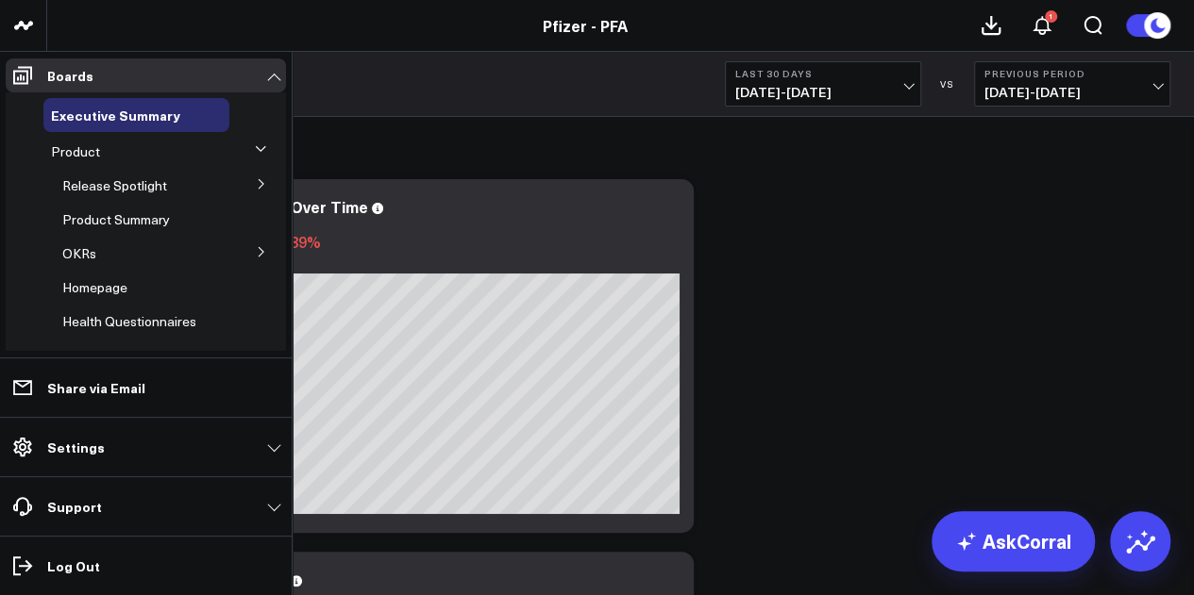
click at [256, 186] on icon at bounding box center [261, 183] width 11 height 11
click at [132, 288] on span "5.1 Vaccines" at bounding box center [111, 287] width 75 height 18
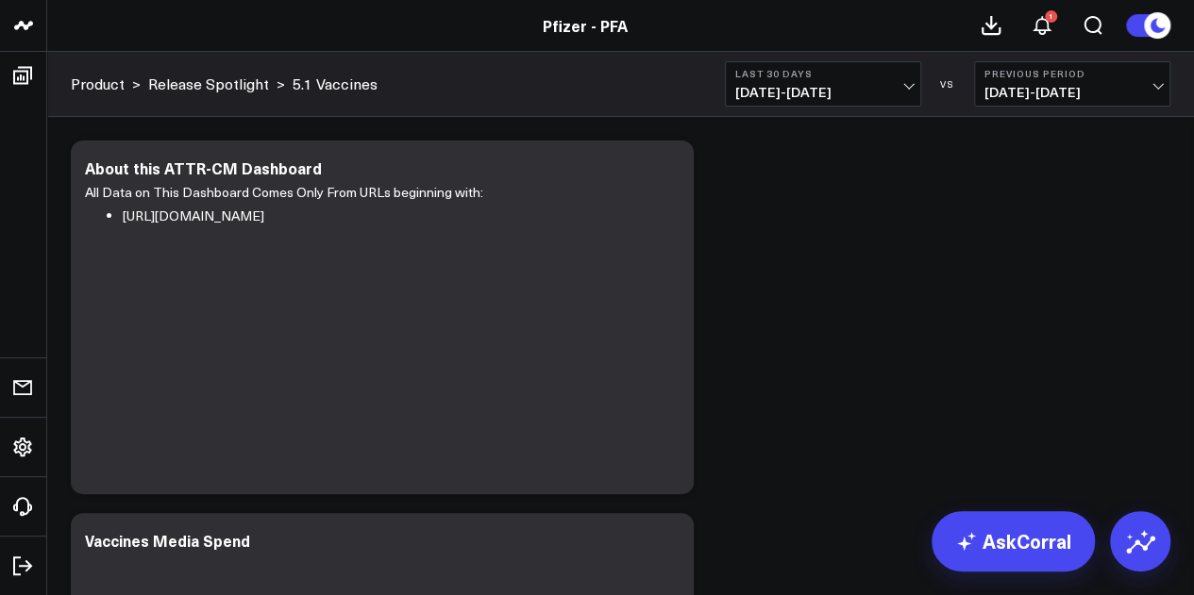
click at [812, 92] on span "[DATE] - [DATE]" at bounding box center [823, 92] width 176 height 15
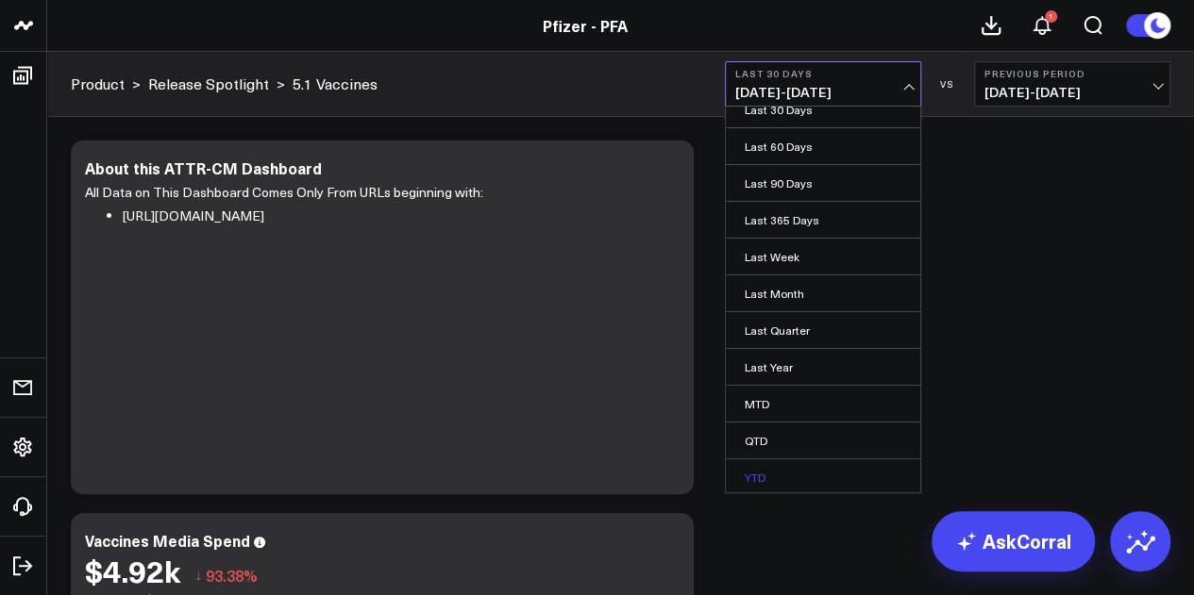
scroll to position [123, 0]
click at [779, 469] on link "Custom Dates" at bounding box center [823, 480] width 194 height 36
select select "7"
select select "2025"
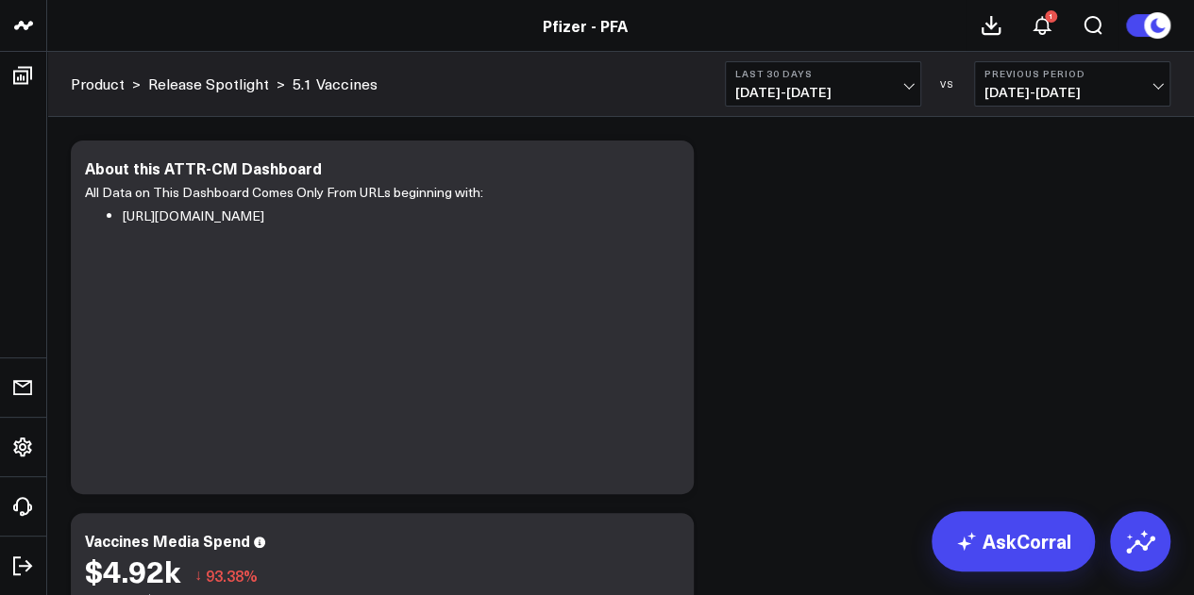
click at [858, 98] on span "[DATE] - [DATE]" at bounding box center [823, 92] width 176 height 15
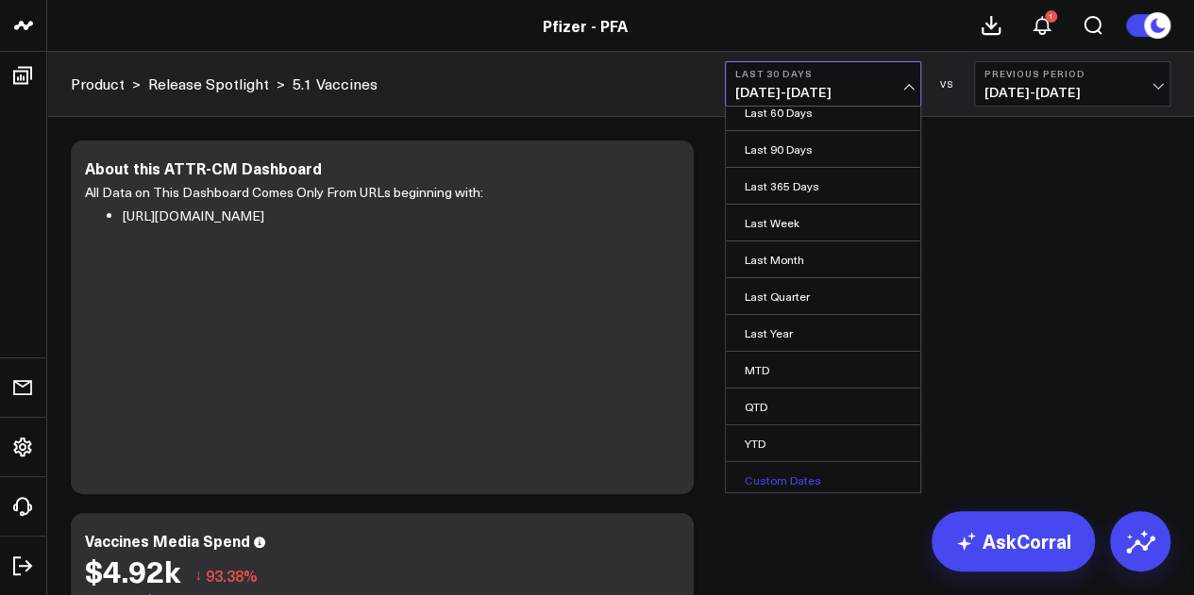
click at [787, 479] on link "Custom Dates" at bounding box center [823, 480] width 194 height 36
select select "7"
select select "2025"
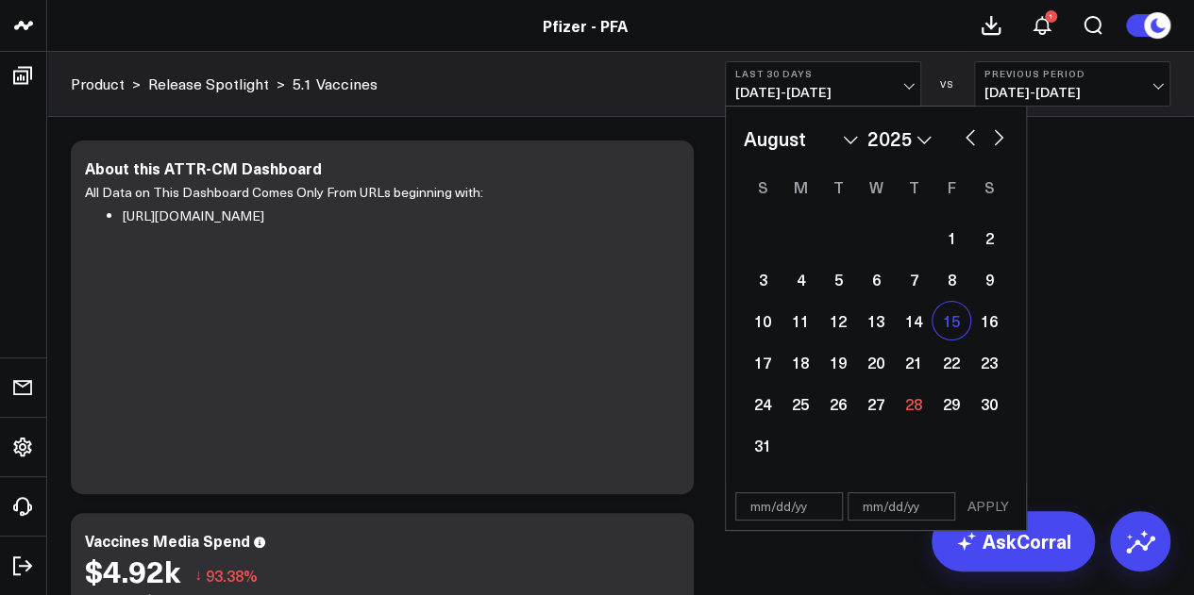
click at [953, 318] on div "15" at bounding box center [951, 321] width 38 height 38
type input "[DATE]"
select select "7"
select select "2025"
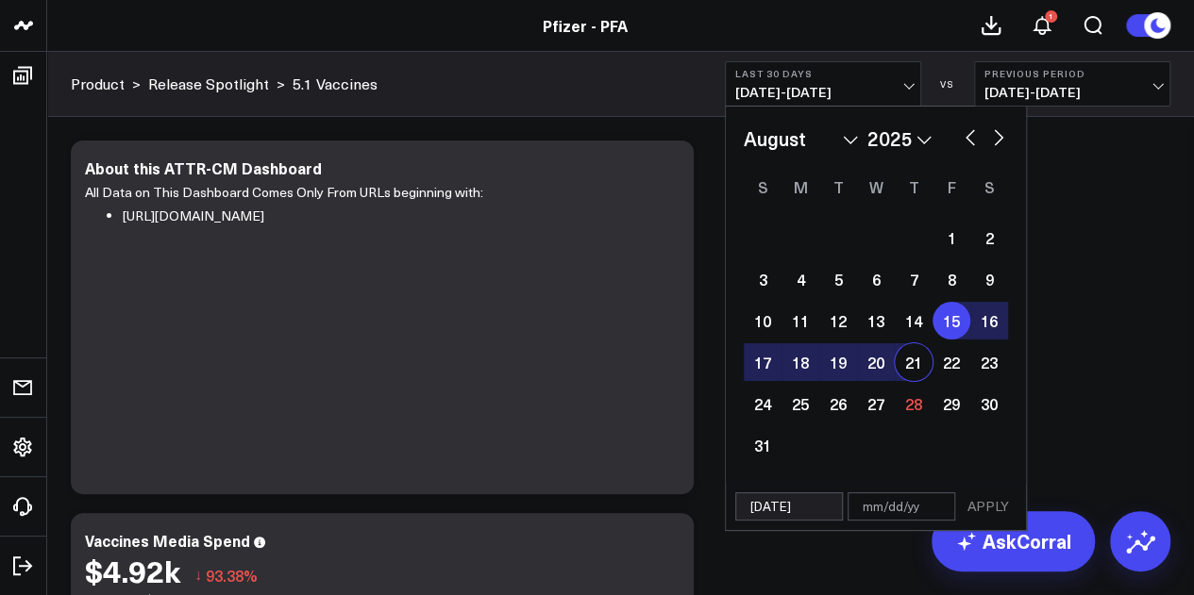
click at [913, 360] on div "21" at bounding box center [914, 362] width 38 height 38
type input "[DATE]"
select select "7"
select select "2025"
click at [987, 508] on button "APPLY" at bounding box center [988, 507] width 57 height 28
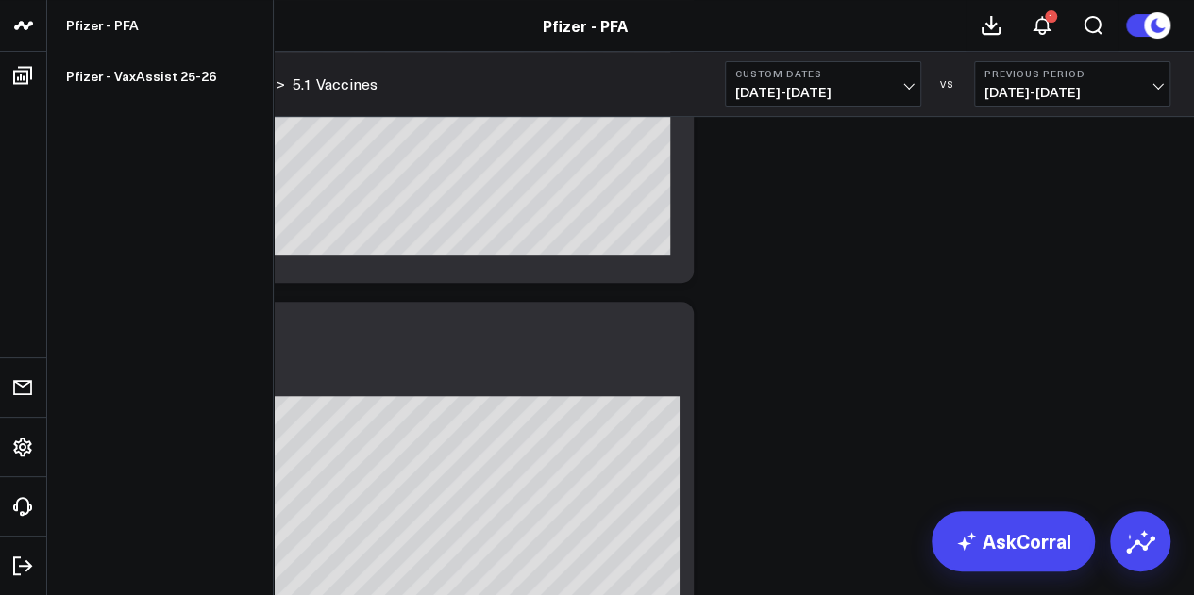
scroll to position [7435, 0]
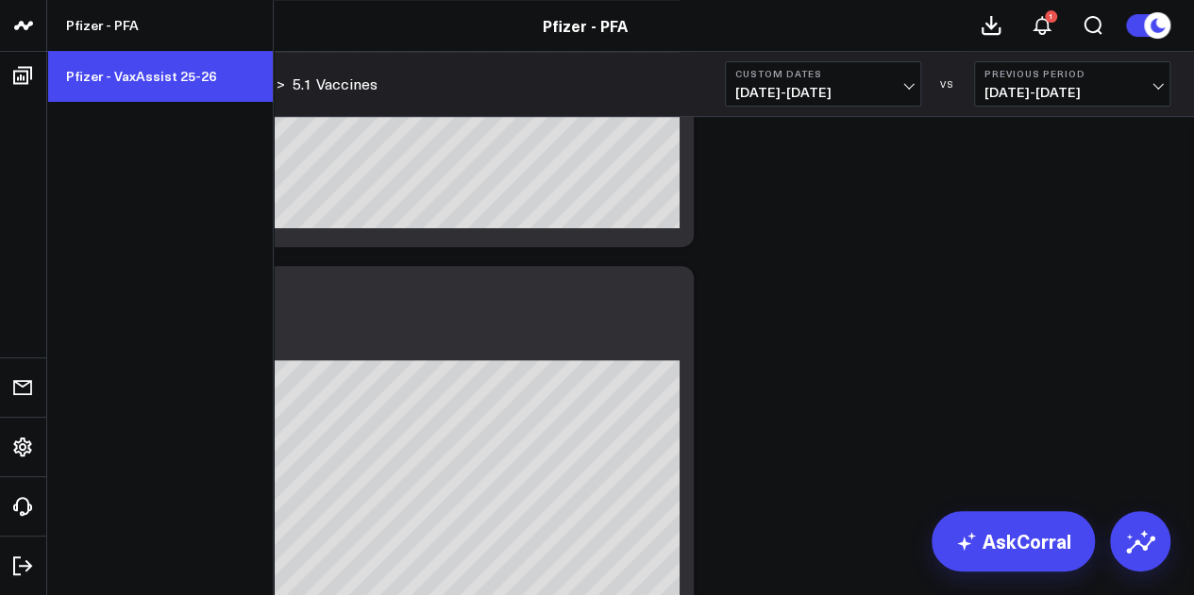
click at [113, 73] on link "Pfizer - VaxAssist 25-26" at bounding box center [160, 76] width 226 height 51
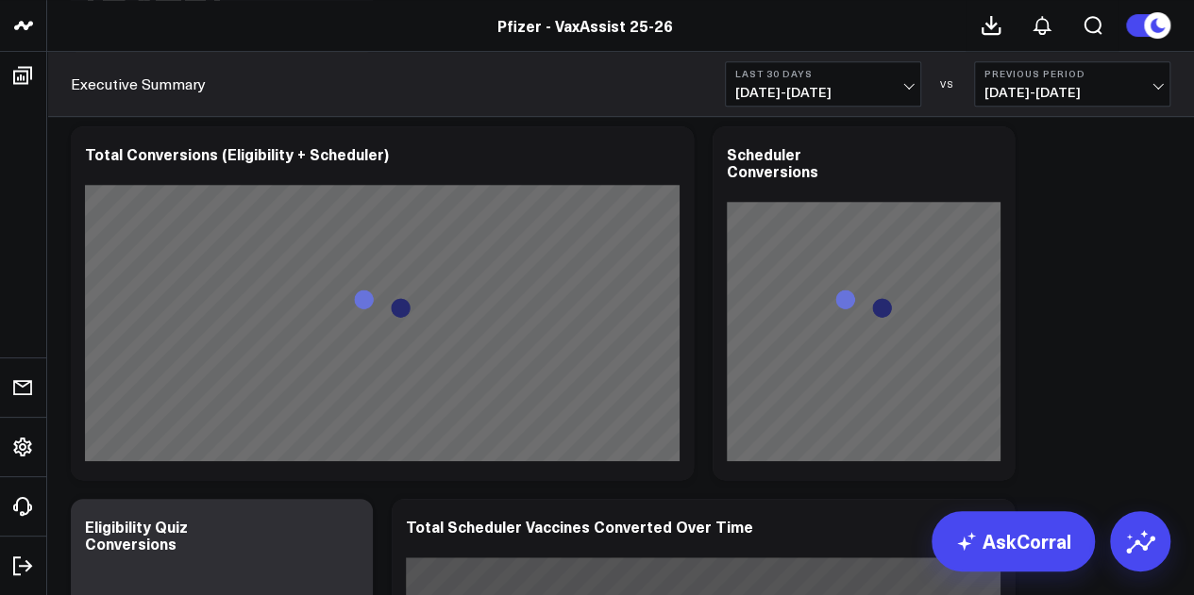
scroll to position [534, 0]
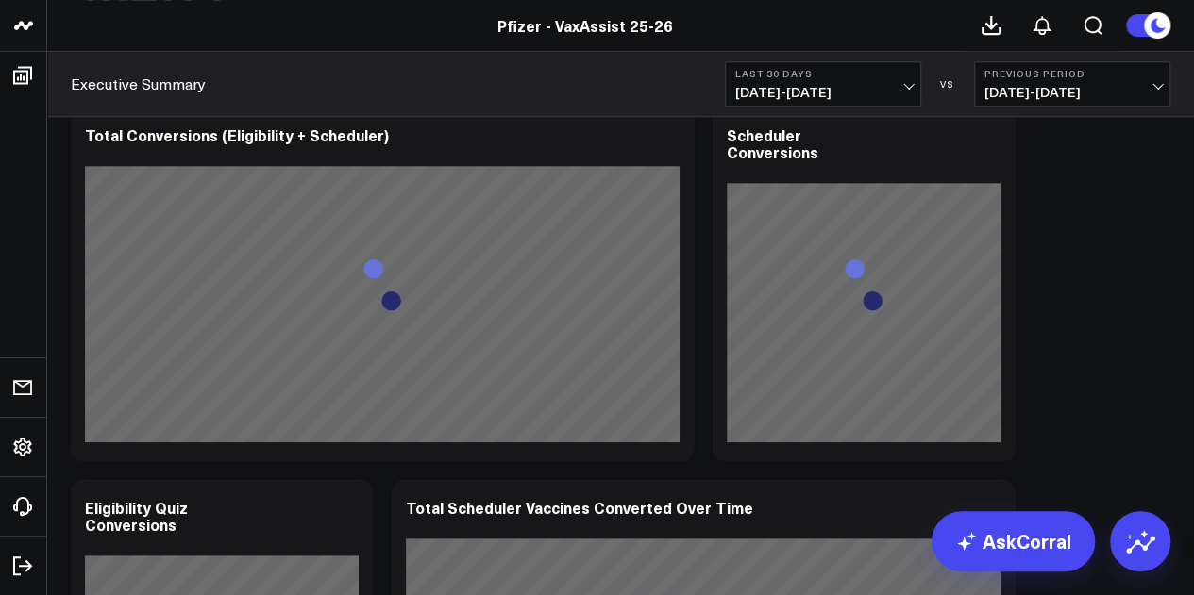
click at [893, 85] on span "[DATE] - [DATE]" at bounding box center [823, 92] width 176 height 15
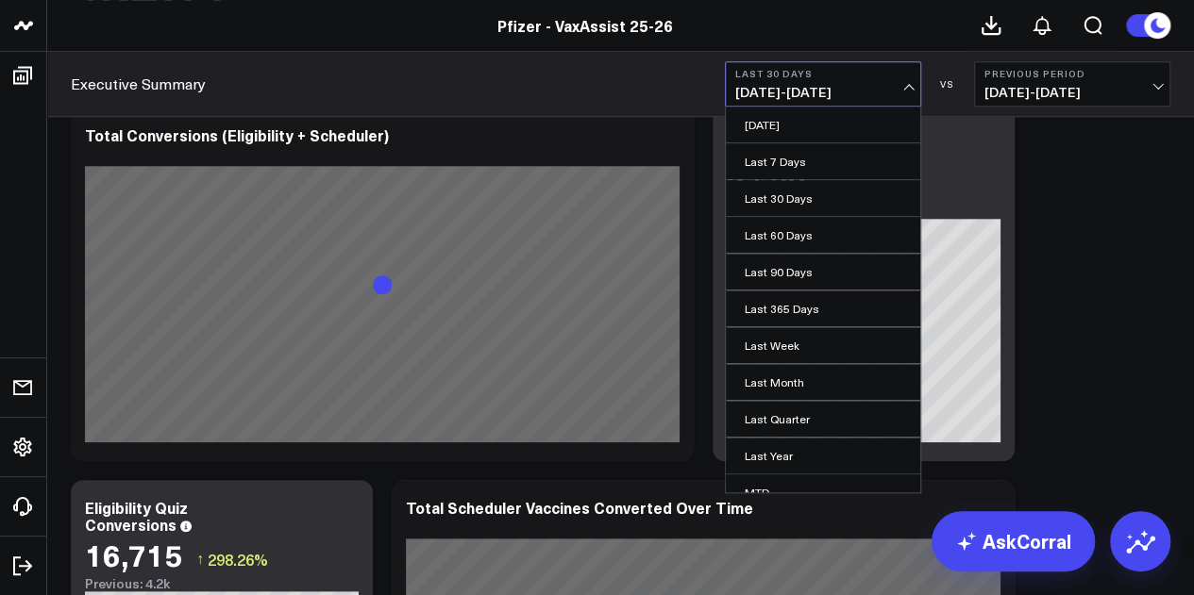
scroll to position [123, 0]
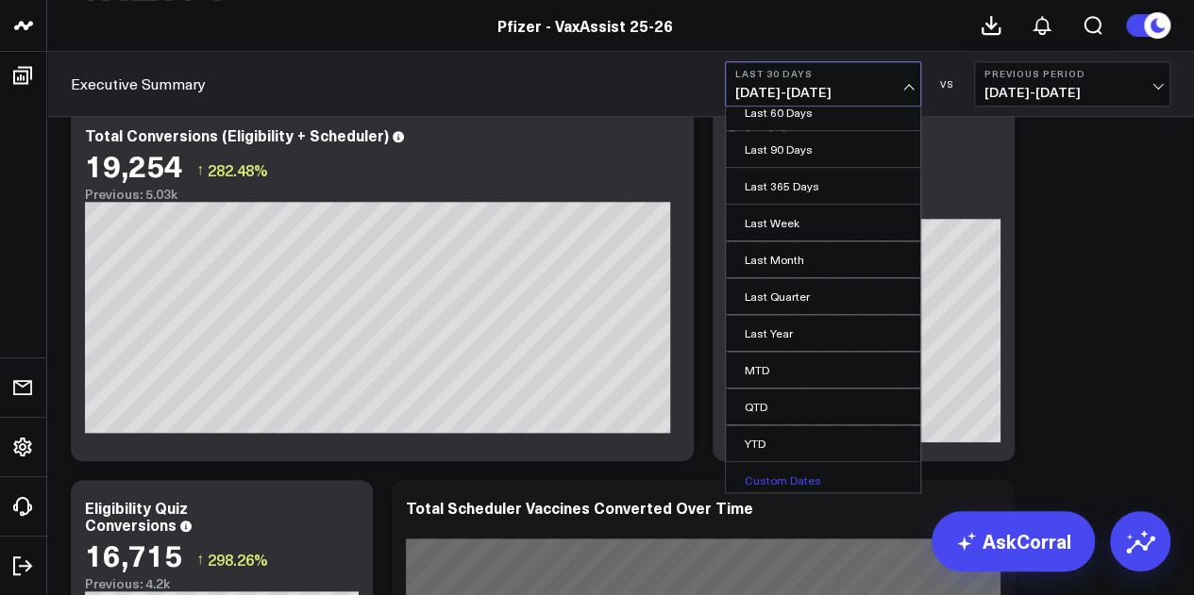
click at [777, 474] on link "Custom Dates" at bounding box center [823, 480] width 194 height 36
select select "7"
select select "2025"
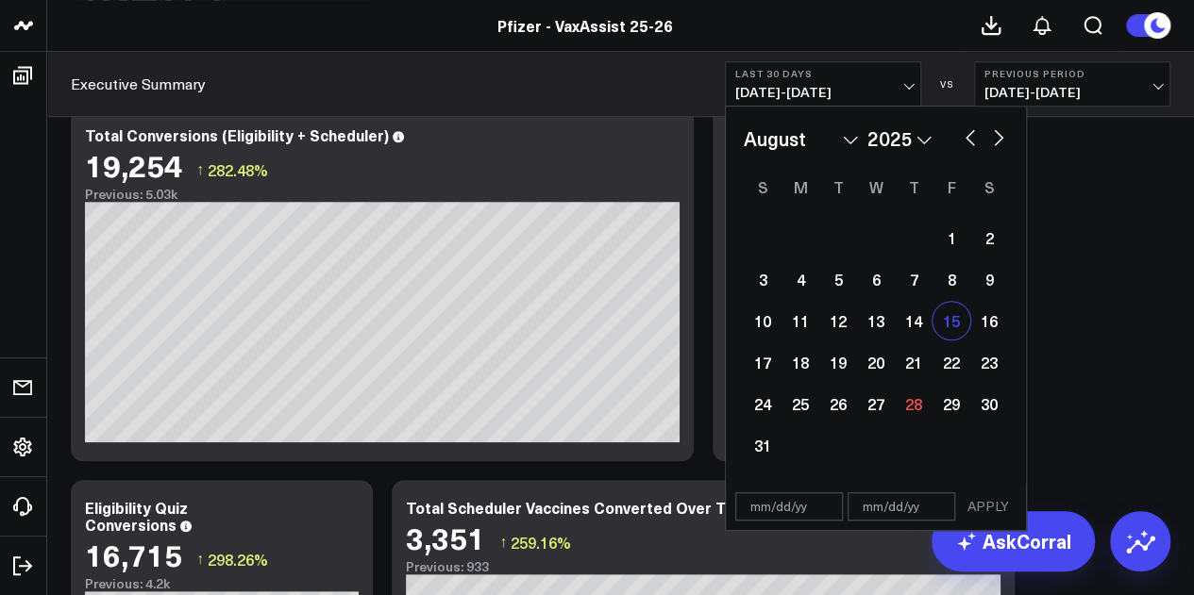
click at [956, 329] on div "15" at bounding box center [951, 321] width 38 height 38
type input "08/15/25"
select select "7"
select select "2025"
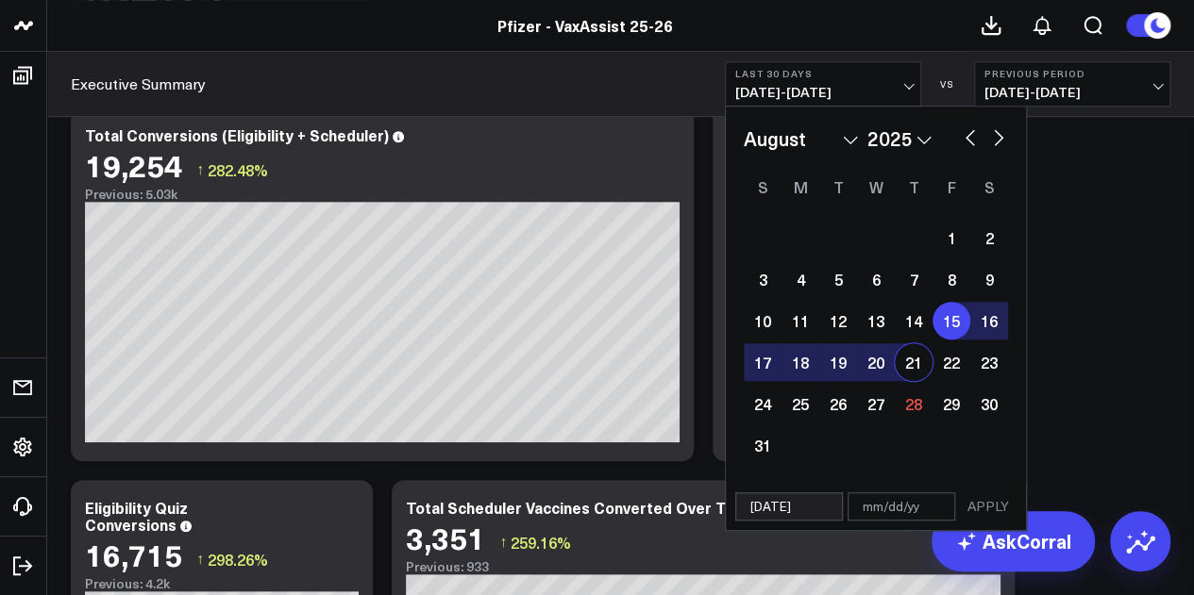
click at [913, 375] on div "21" at bounding box center [914, 362] width 38 height 38
type input "08/21/25"
select select "7"
select select "2025"
click at [1006, 509] on button "APPLY" at bounding box center [988, 507] width 57 height 28
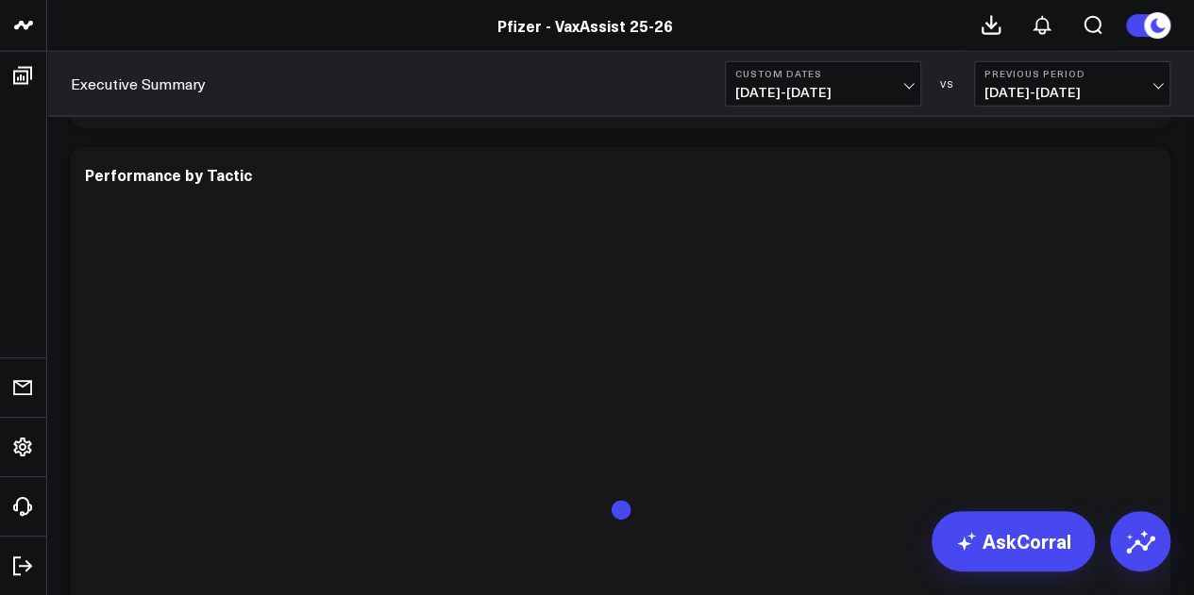
scroll to position [5873, 0]
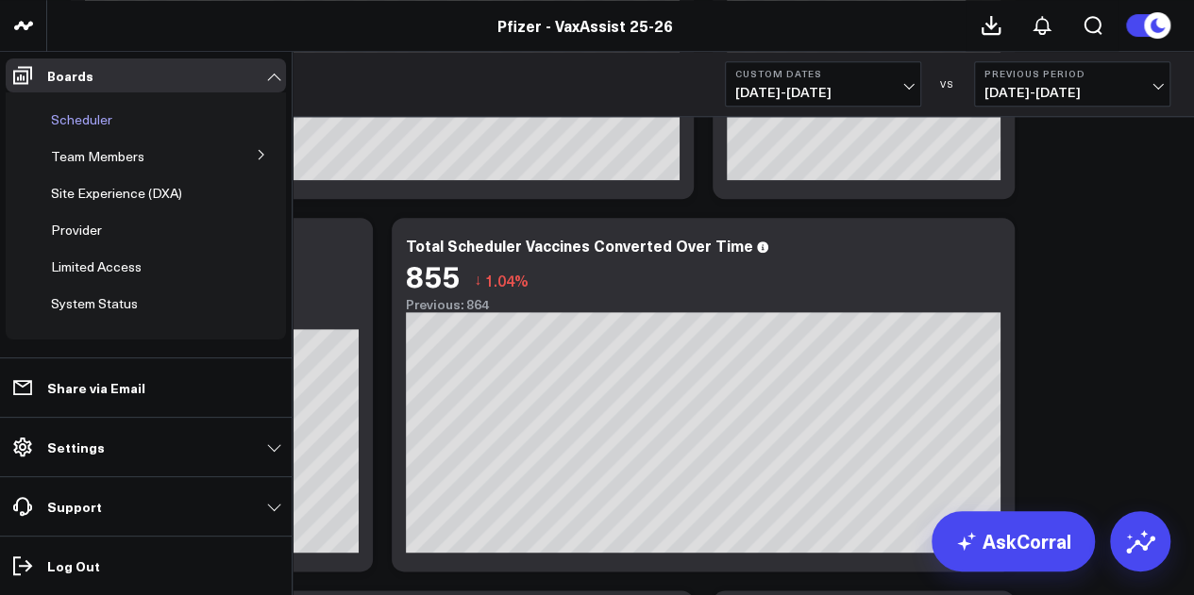
scroll to position [0, 0]
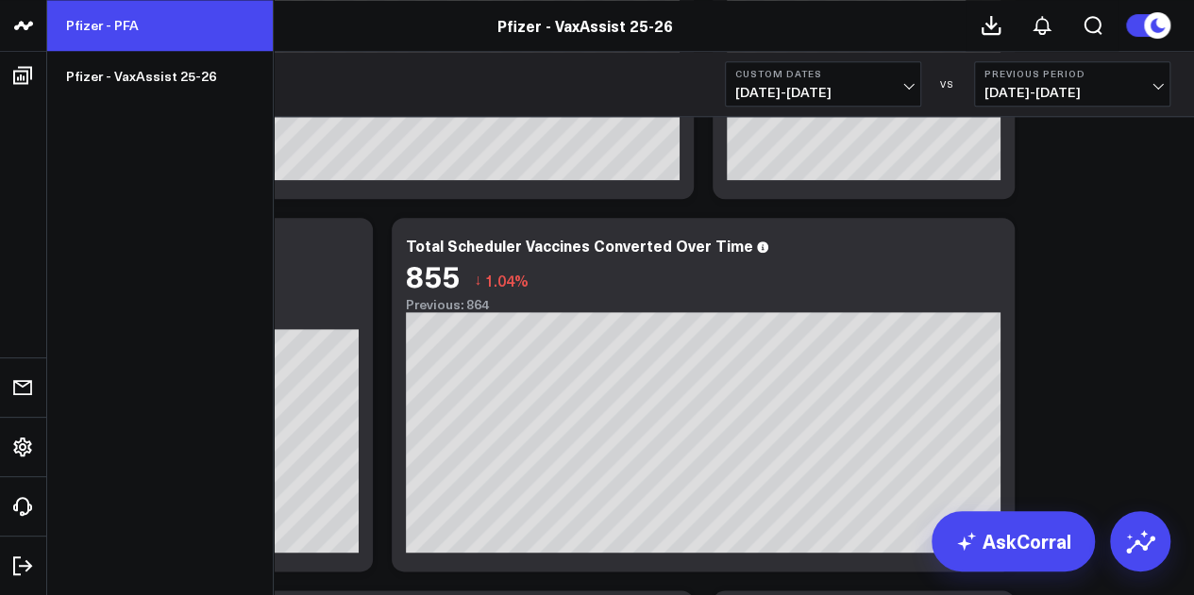
click at [109, 27] on link "Pfizer - PFA" at bounding box center [160, 25] width 226 height 51
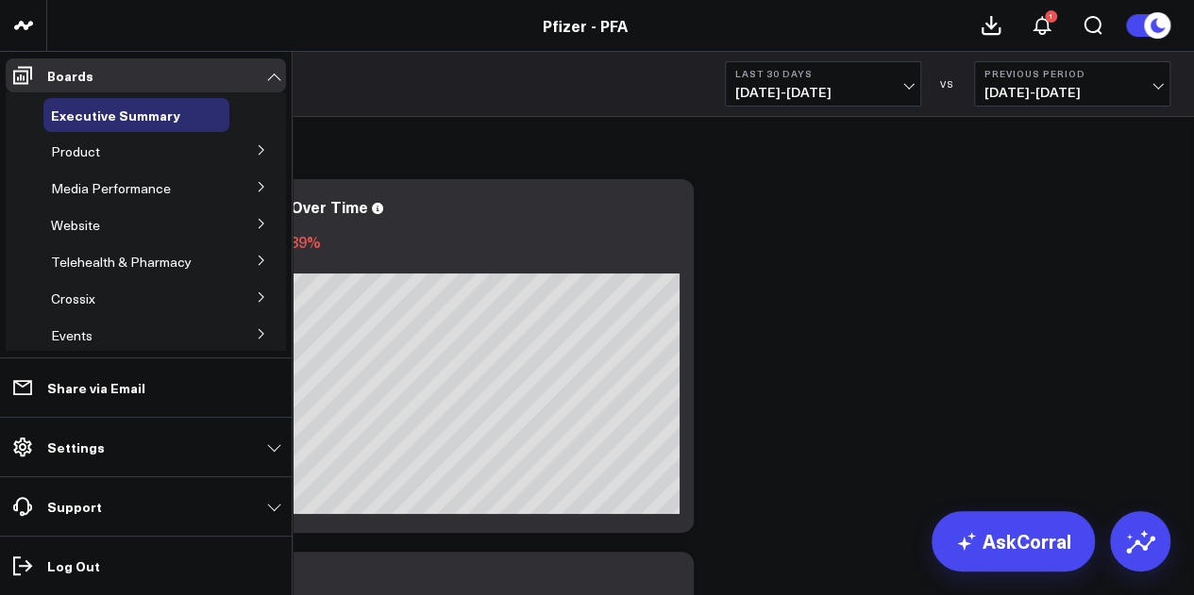
click at [243, 150] on button at bounding box center [261, 149] width 49 height 28
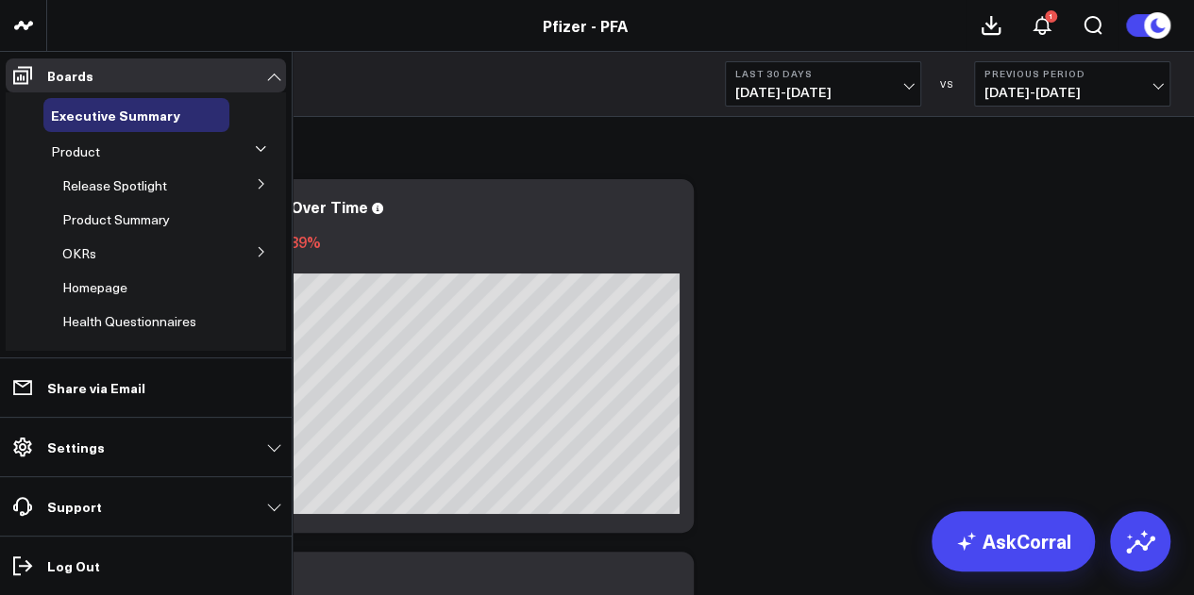
click at [259, 182] on icon at bounding box center [261, 183] width 5 height 9
click at [125, 290] on span "5.1 Vaccines" at bounding box center [111, 287] width 75 height 18
